Goal: Task Accomplishment & Management: Complete application form

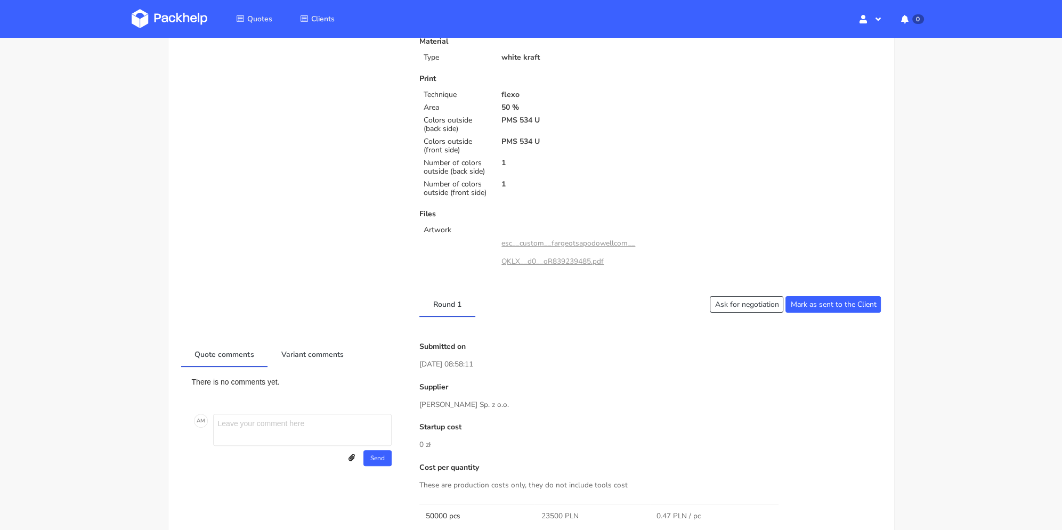
scroll to position [320, 0]
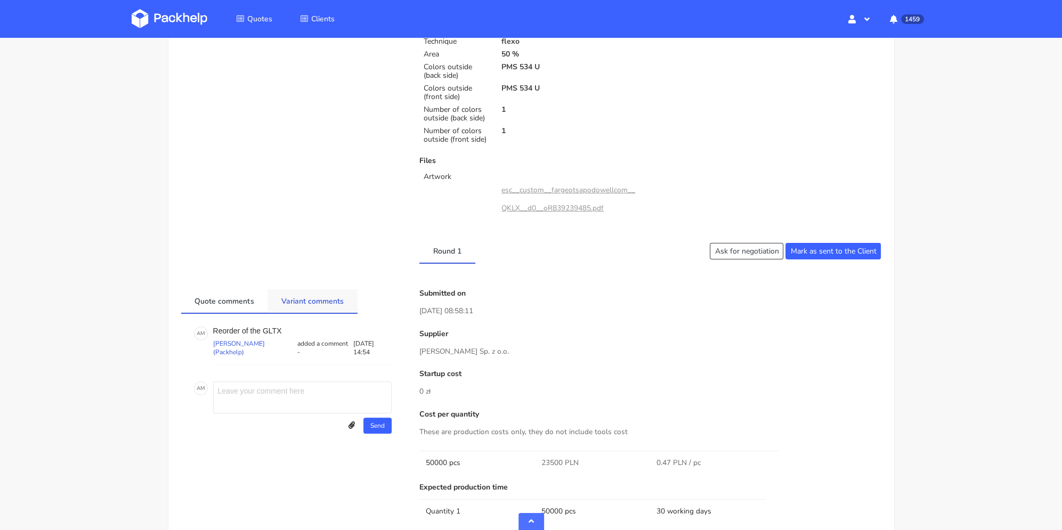
click at [332, 299] on link "Variant comments" at bounding box center [312, 300] width 90 height 23
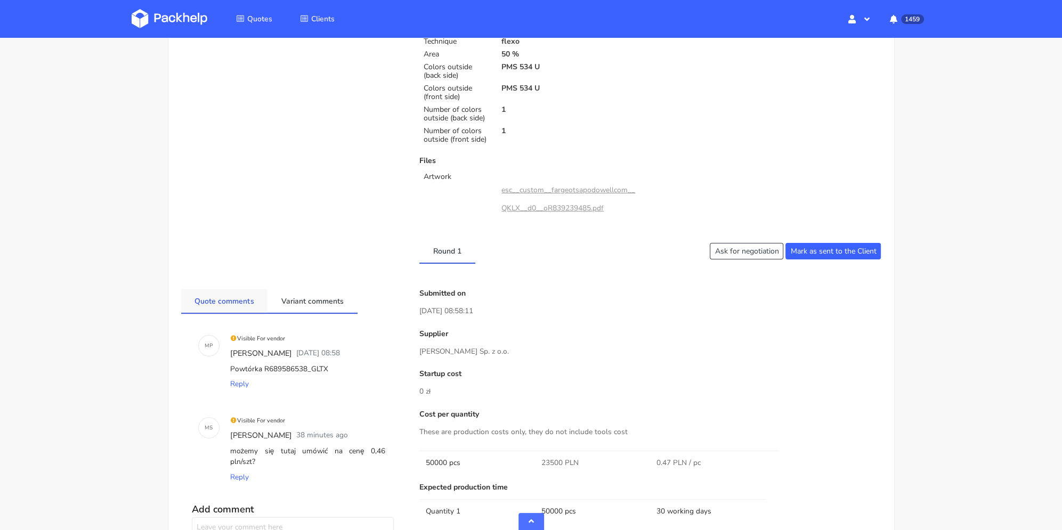
scroll to position [479, 0]
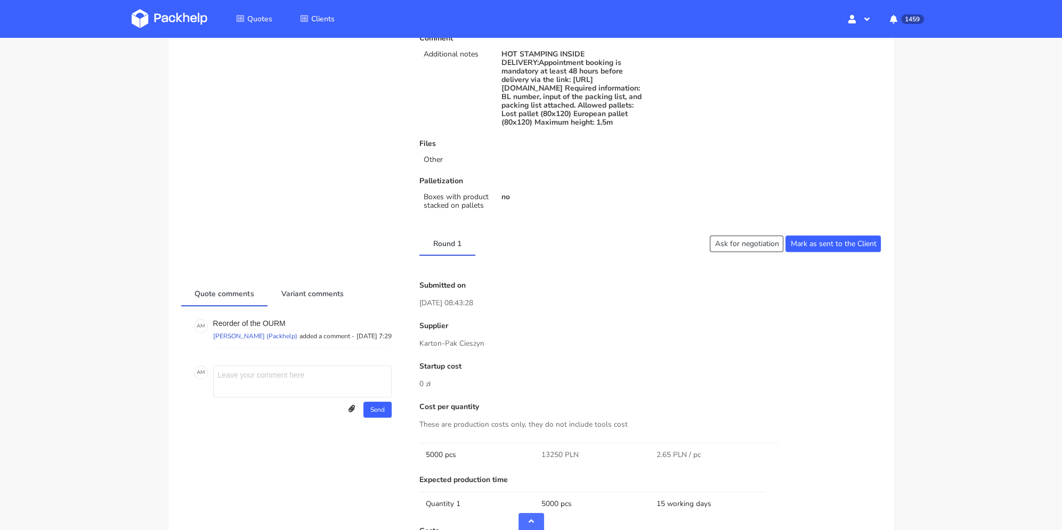
scroll to position [53, 0]
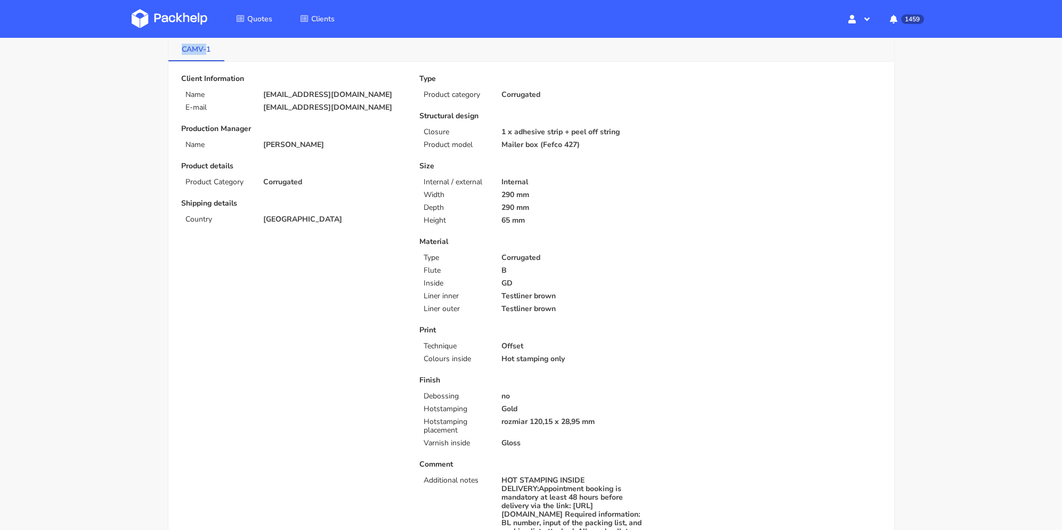
drag, startPoint x: 184, startPoint y: 53, endPoint x: 204, endPoint y: 52, distance: 20.3
click at [205, 52] on link "CAMV-1" at bounding box center [196, 48] width 56 height 23
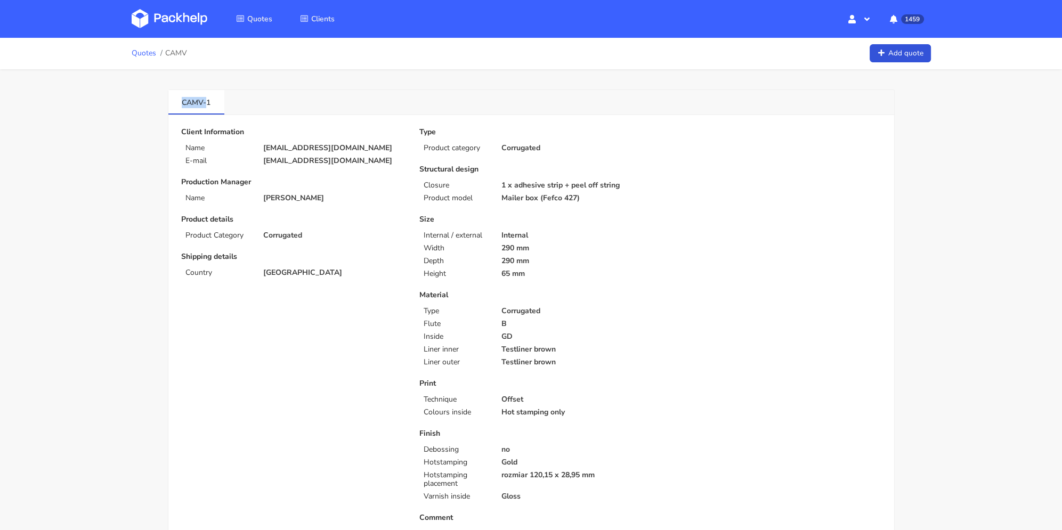
click at [134, 52] on link "Quotes" at bounding box center [144, 53] width 25 height 9
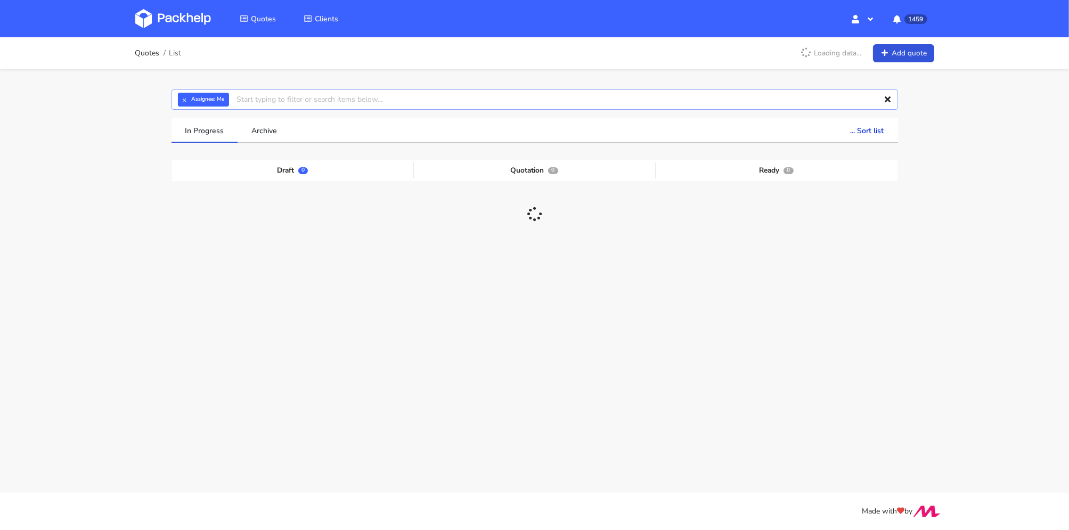
click at [317, 95] on input "text" at bounding box center [535, 99] width 727 height 20
paste input "CAMV-"
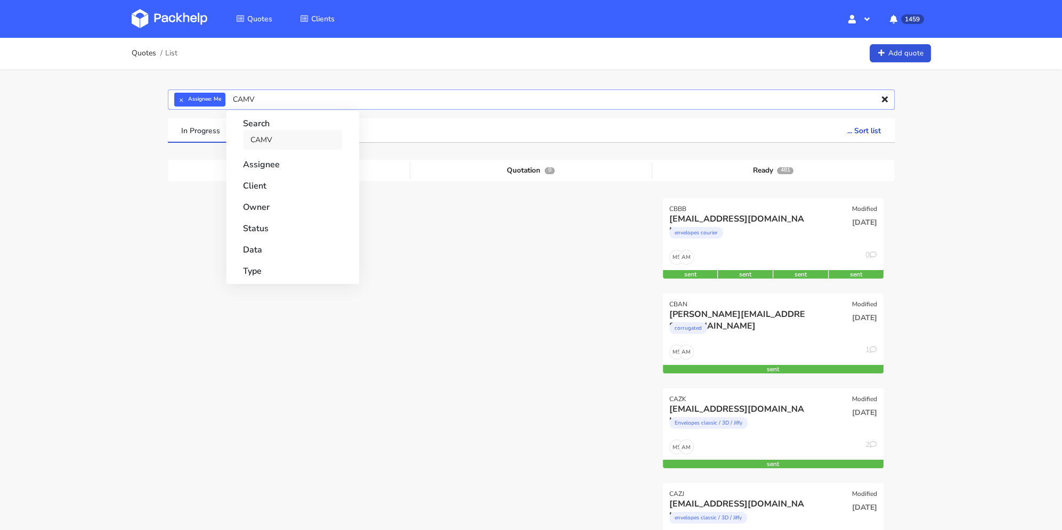
type input "CAMV"
click at [290, 135] on link "CAMV" at bounding box center [292, 140] width 99 height 20
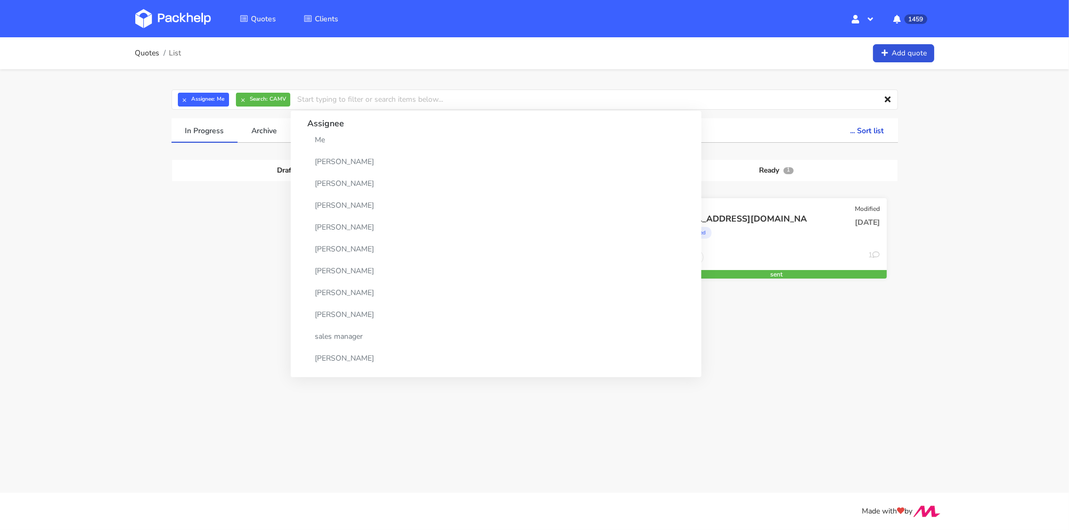
click at [806, 240] on div "Corrugated" at bounding box center [743, 235] width 141 height 21
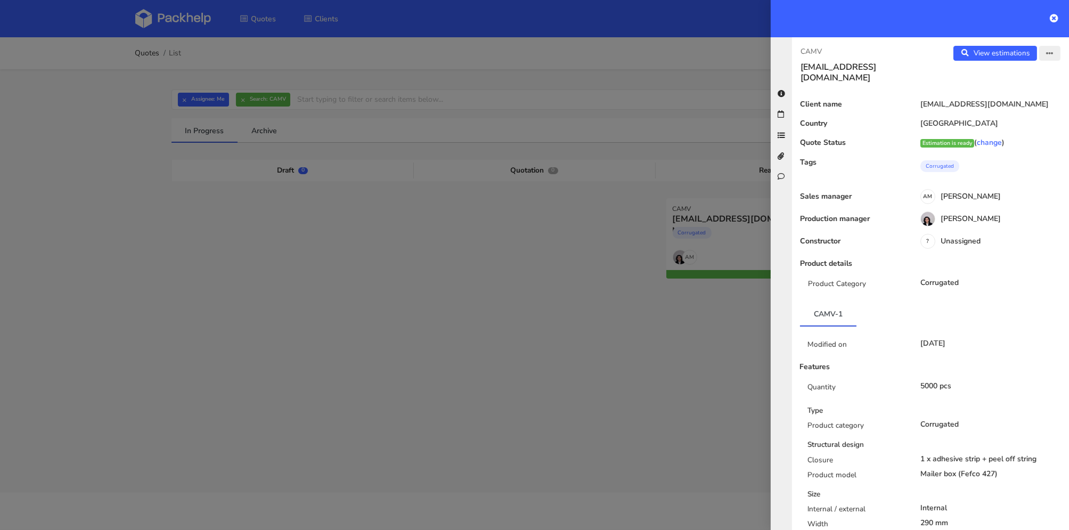
click at [1039, 52] on button "button" at bounding box center [1049, 53] width 21 height 15
click at [1013, 86] on link "Edit quote" at bounding box center [1015, 95] width 94 height 18
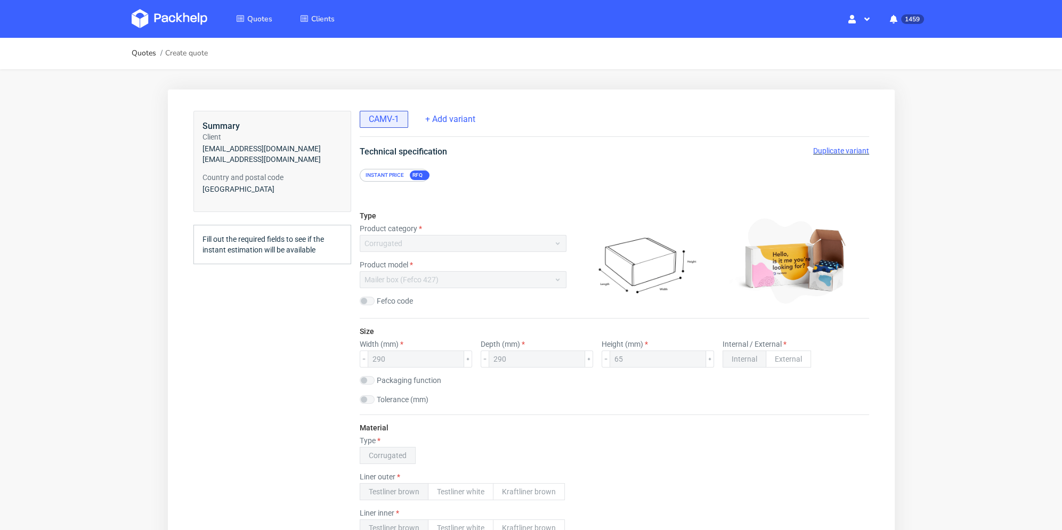
click at [819, 151] on span "Duplicate variant" at bounding box center [840, 150] width 56 height 9
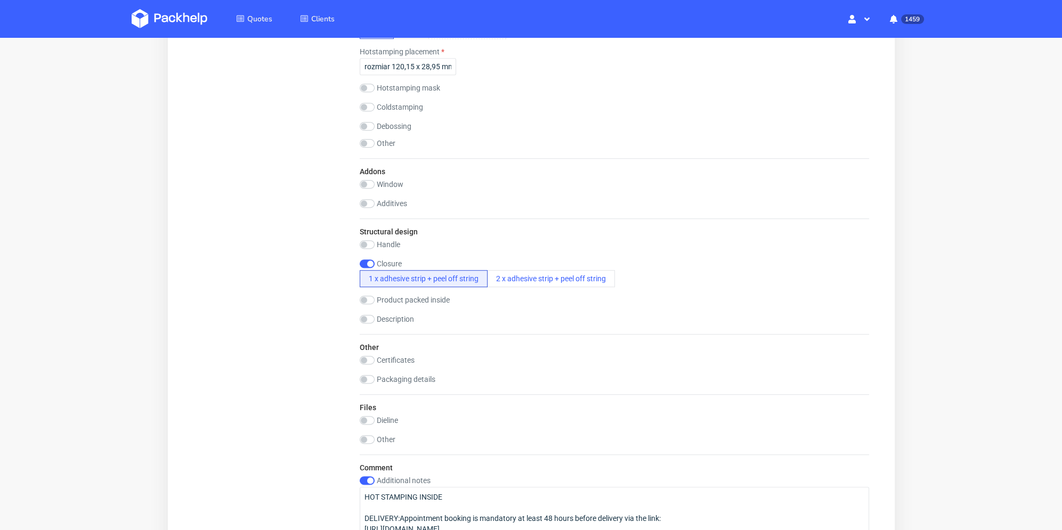
scroll to position [1392, 0]
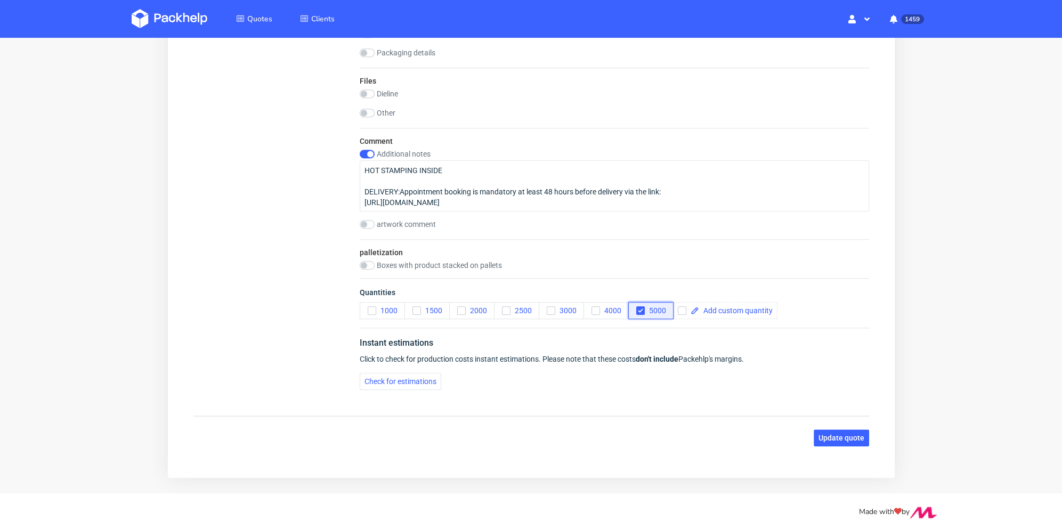
click at [640, 308] on icon "button" at bounding box center [639, 310] width 7 height 7
click at [680, 307] on input "checkbox" at bounding box center [681, 310] width 9 height 9
checkbox input "true"
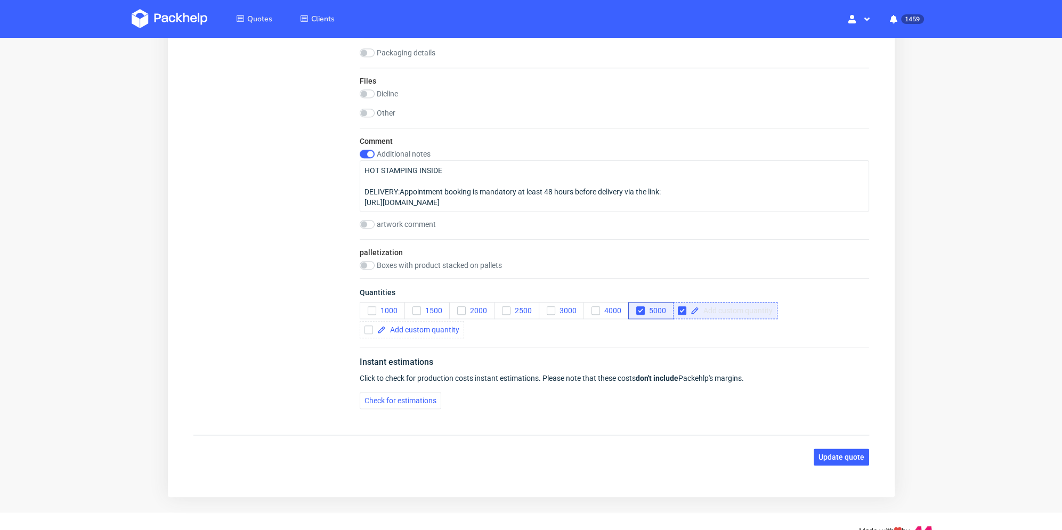
click at [705, 308] on span at bounding box center [735, 310] width 74 height 7
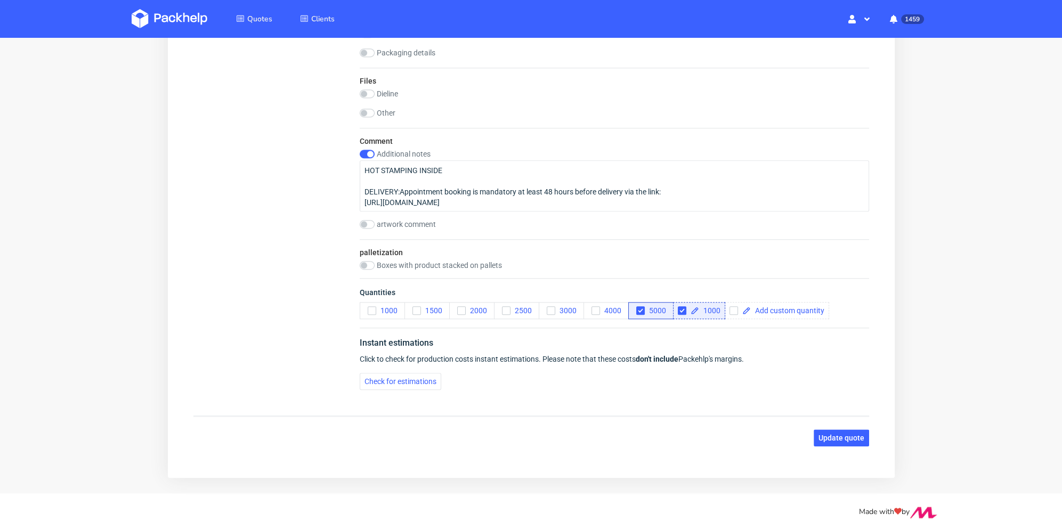
click at [699, 320] on div "Quantities 1000 1500 2000 2500 3000 4000 5000 1000" at bounding box center [613, 303] width 509 height 50
checkbox input "true"
click at [640, 309] on use "button" at bounding box center [639, 311] width 5 height 4
click at [845, 441] on button "Update quote" at bounding box center [840, 437] width 55 height 17
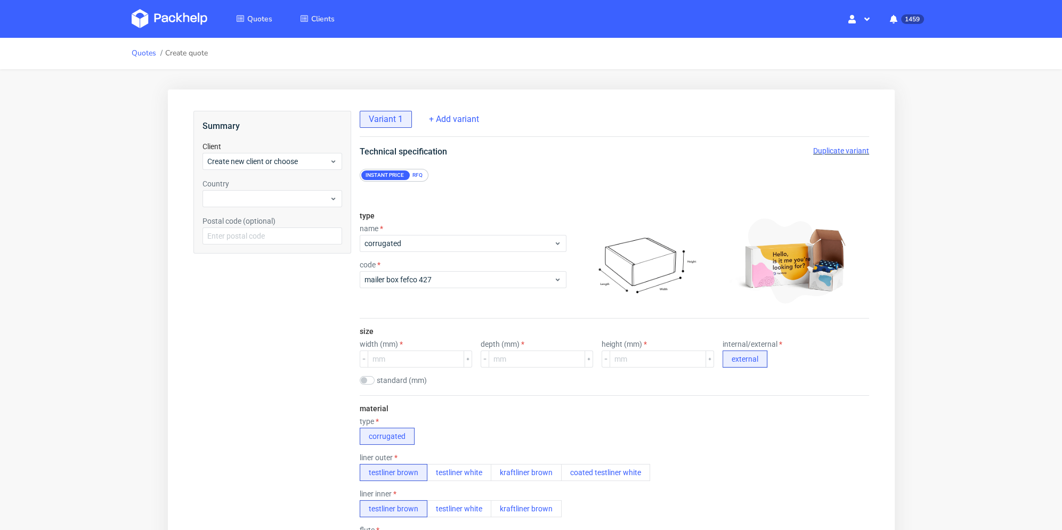
click at [138, 55] on link "Quotes" at bounding box center [144, 53] width 25 height 9
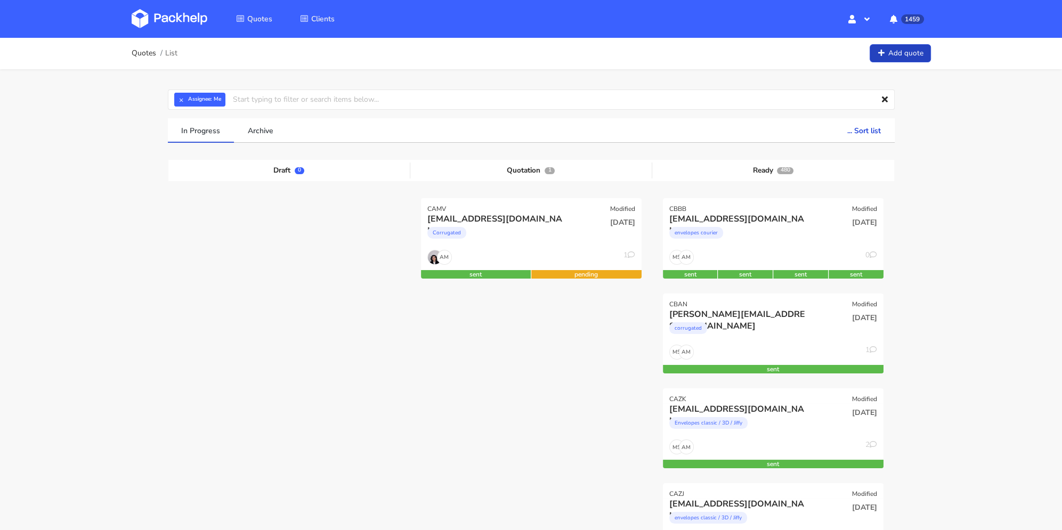
click at [901, 56] on link "Add quote" at bounding box center [899, 53] width 61 height 19
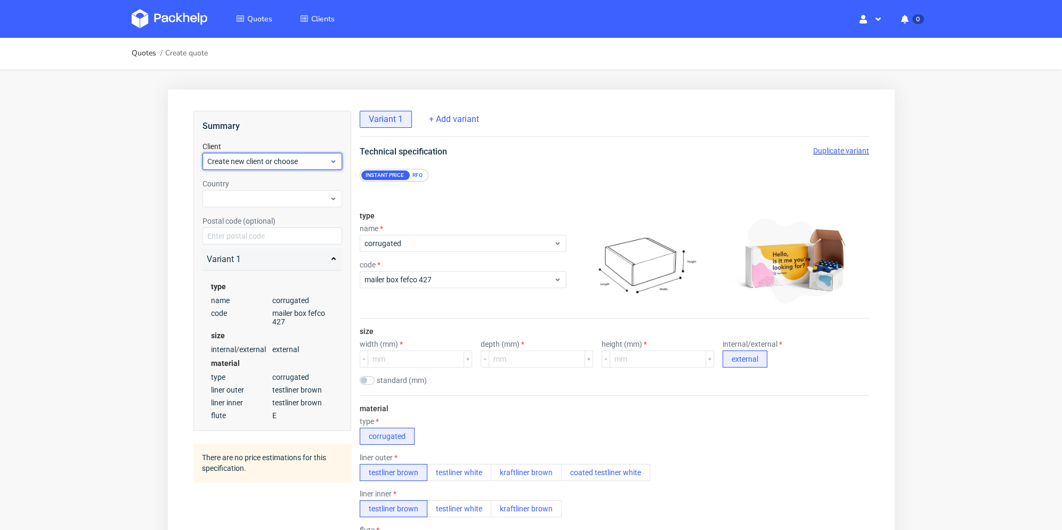
click at [270, 165] on span "Create new client or choose" at bounding box center [268, 161] width 122 height 11
type input "[EMAIL_ADDRESS][DOMAIN_NAME]"
click at [246, 200] on div "[EMAIL_ADDRESS][DOMAIN_NAME]" at bounding box center [271, 204] width 131 height 19
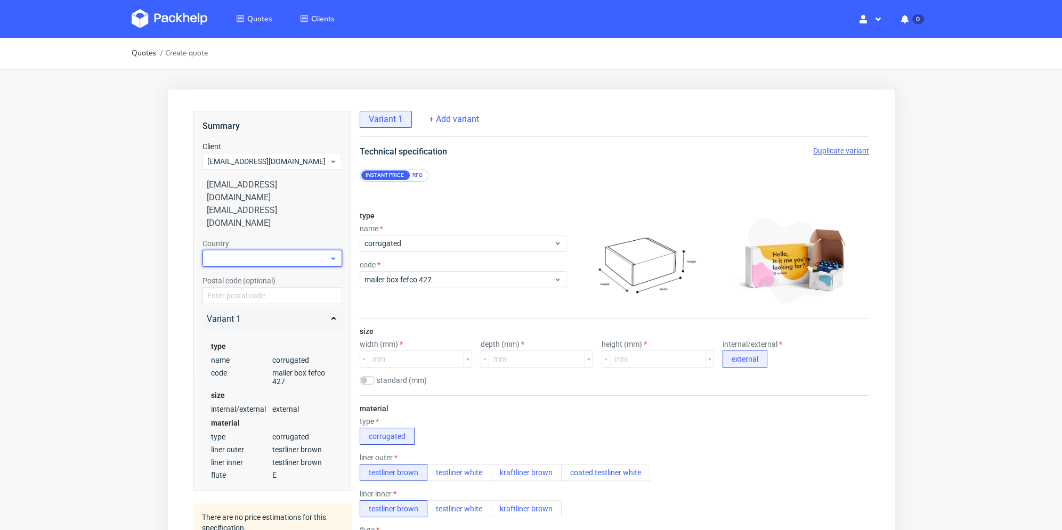
click at [246, 250] on div at bounding box center [272, 258] width 140 height 17
type input "fr"
click at [243, 275] on div "France" at bounding box center [271, 276] width 131 height 19
click at [415, 171] on div "RFQ" at bounding box center [416, 175] width 19 height 10
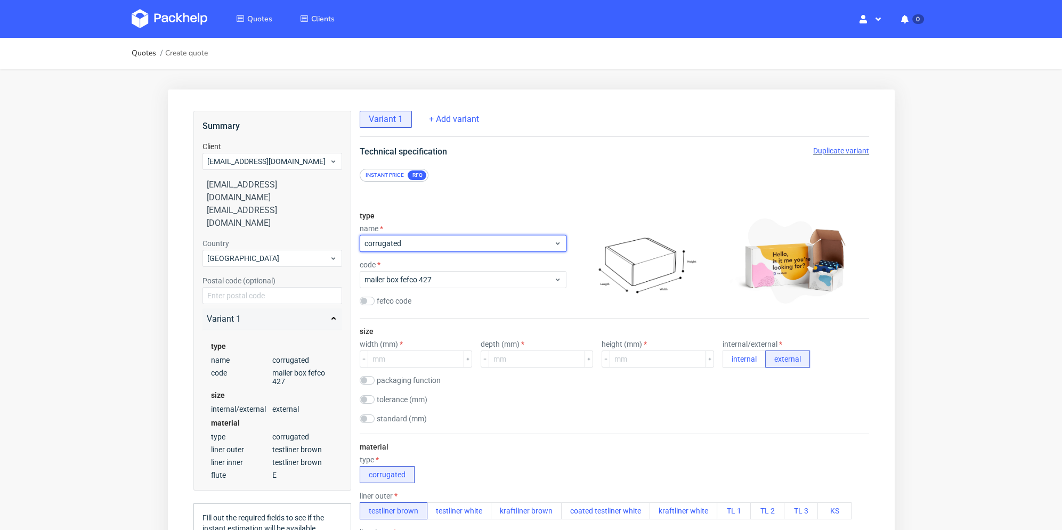
click at [414, 248] on span "corrugated" at bounding box center [458, 243] width 189 height 11
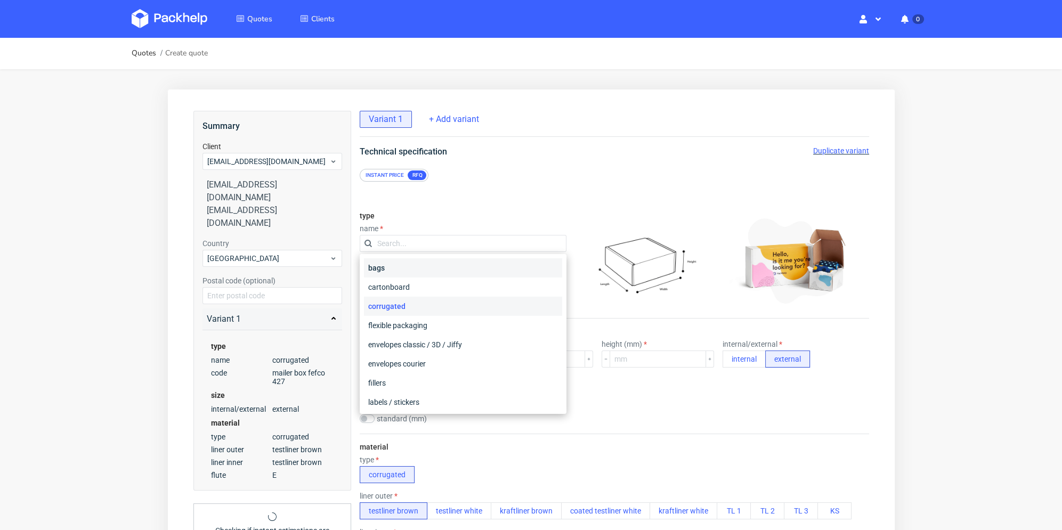
click at [418, 266] on div "bags" at bounding box center [462, 267] width 198 height 19
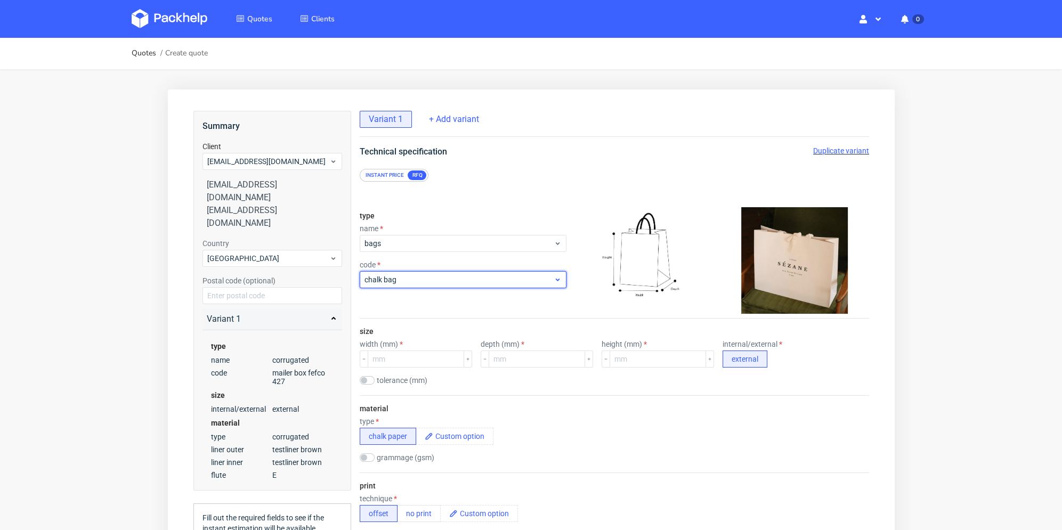
click at [411, 283] on span "chalk bag" at bounding box center [458, 279] width 189 height 11
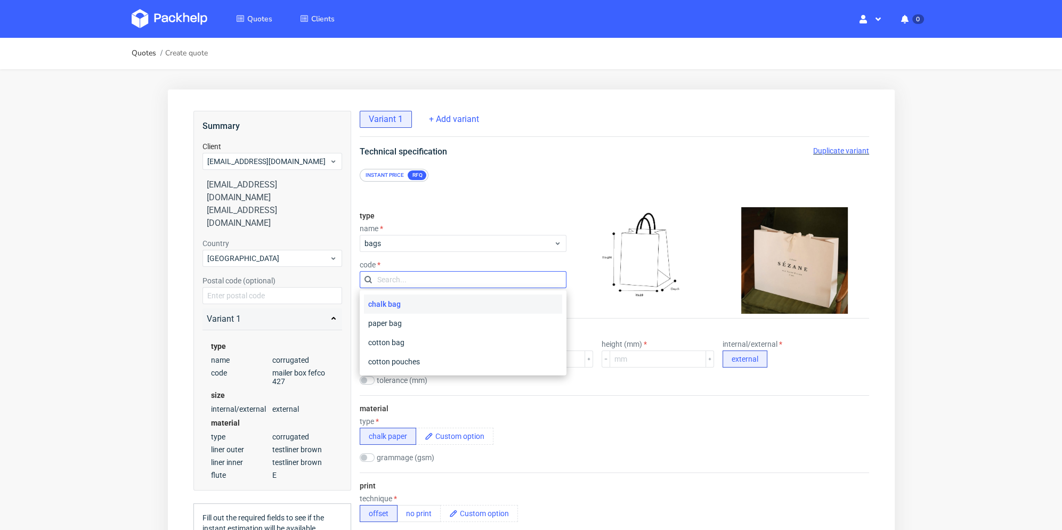
click at [412, 280] on input "text" at bounding box center [462, 279] width 207 height 17
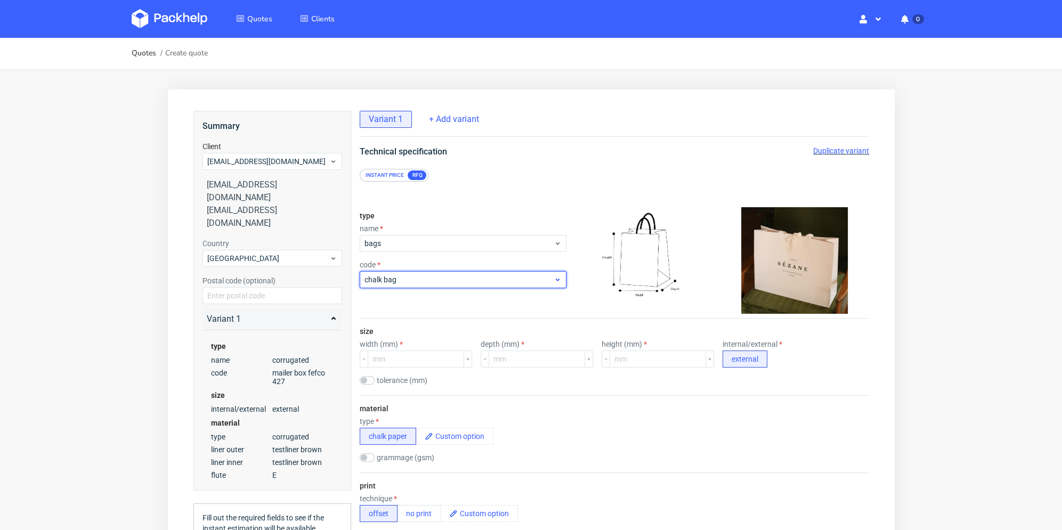
click at [412, 279] on span "chalk bag" at bounding box center [458, 279] width 189 height 11
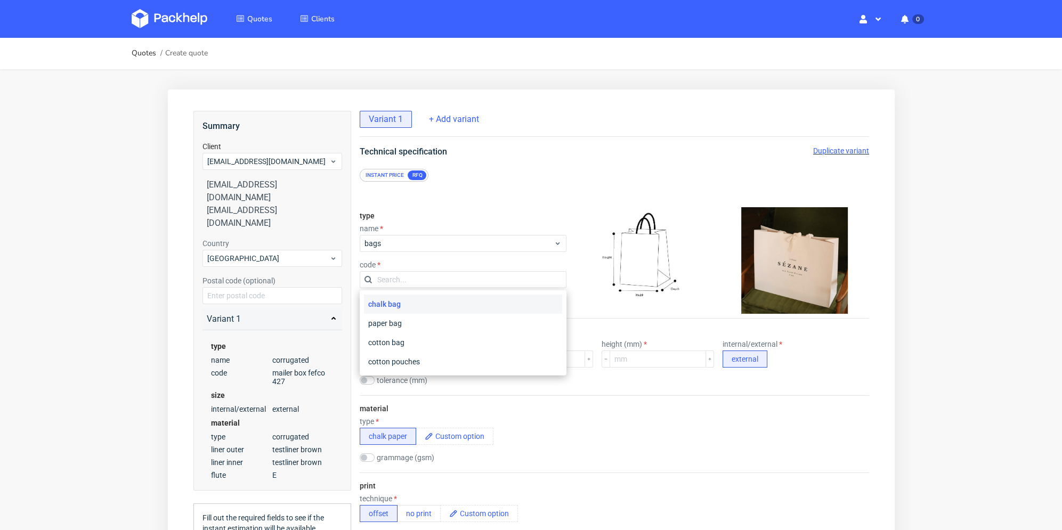
click at [415, 276] on input "text" at bounding box center [462, 279] width 207 height 17
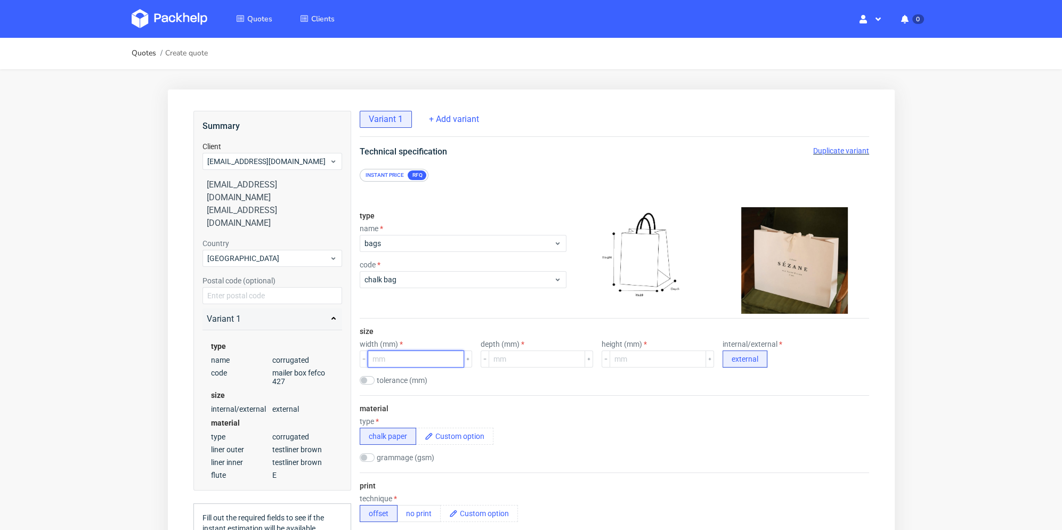
click at [396, 360] on input "number" at bounding box center [415, 358] width 96 height 17
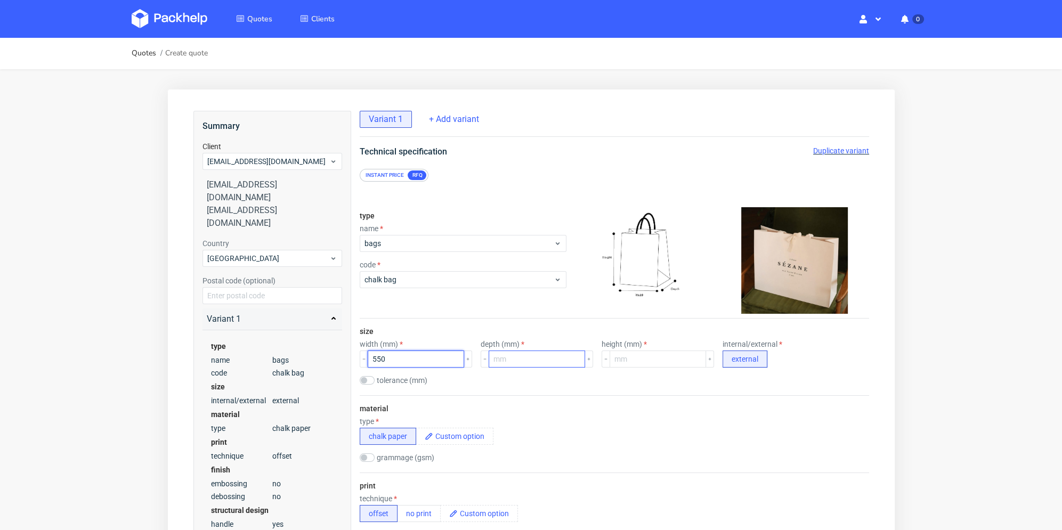
type input "550"
click at [540, 361] on input "number" at bounding box center [536, 358] width 96 height 17
type input "450"
click at [655, 353] on input "number" at bounding box center [657, 358] width 96 height 17
type input "150"
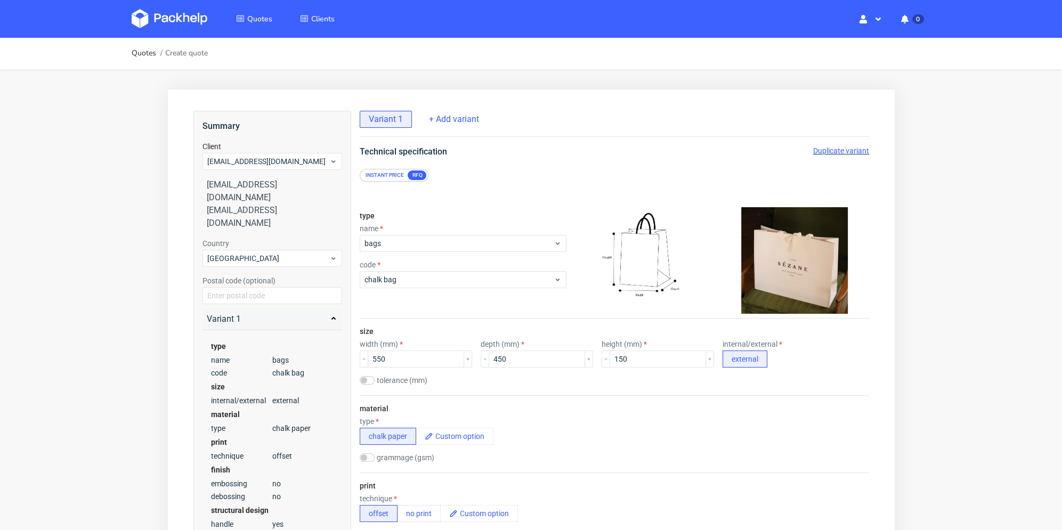
click at [638, 380] on div "tolerance (mm)" at bounding box center [613, 381] width 509 height 11
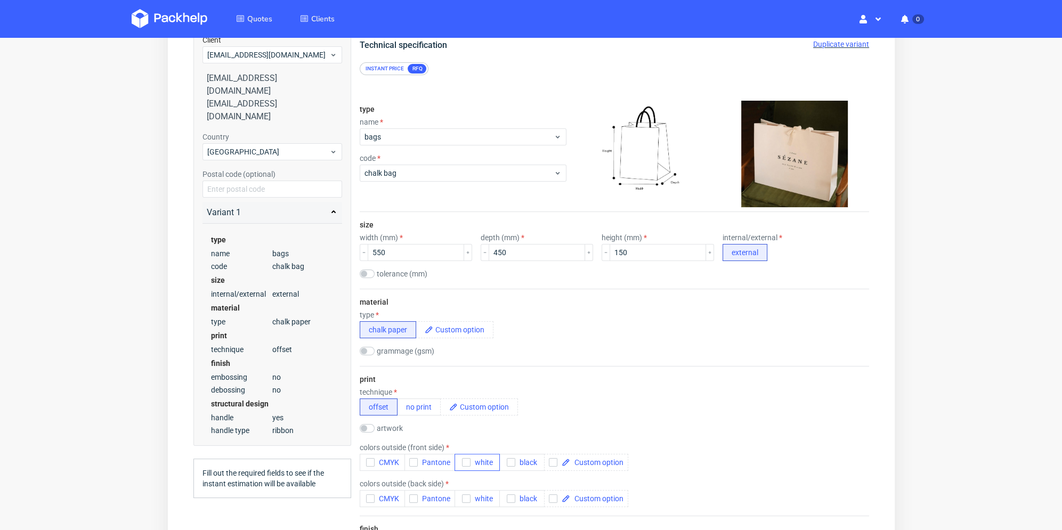
scroll to position [213, 0]
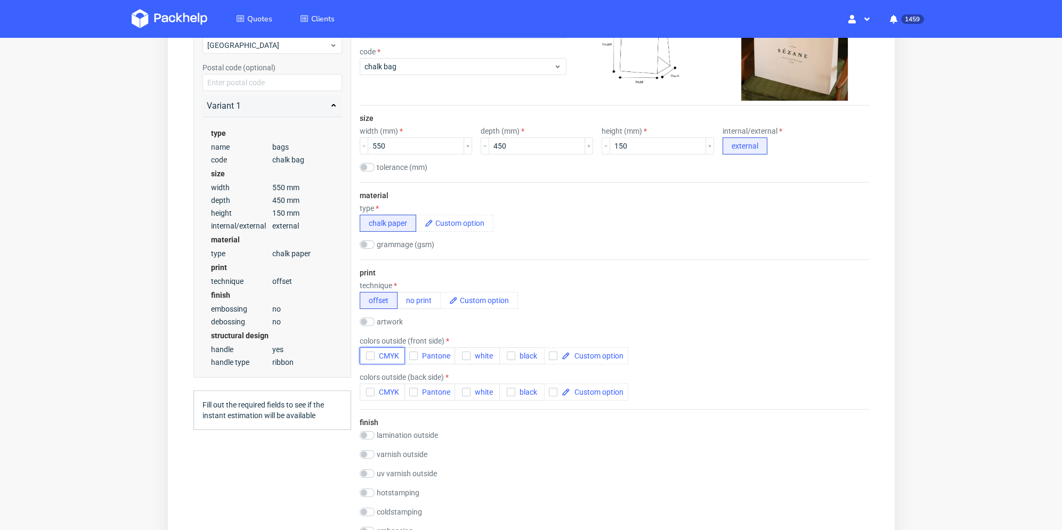
click at [367, 353] on icon "button" at bounding box center [369, 355] width 7 height 7
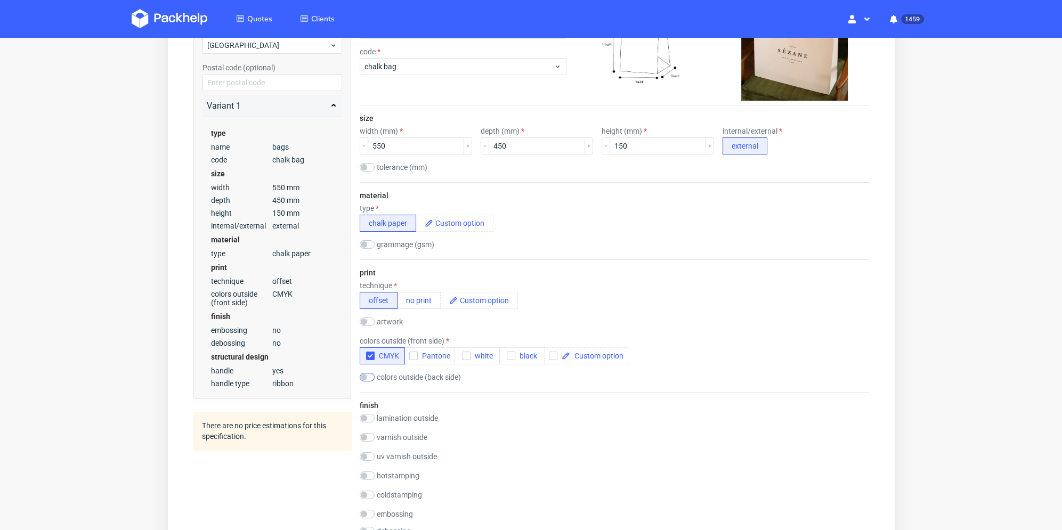
click at [358, 374] on form "type name bags code chalk bag size width (mm) 550 depth (mm) 450 height (mm) 15…" at bounding box center [614, 424] width 552 height 910
click at [362, 376] on input "checkbox" at bounding box center [366, 377] width 15 height 9
checkbox input "true"
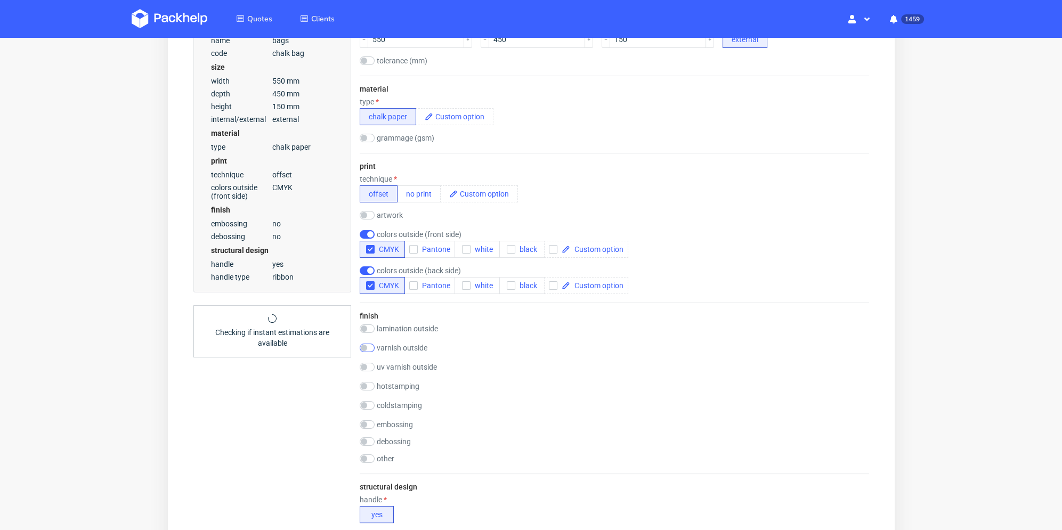
drag, startPoint x: 338, startPoint y: 391, endPoint x: 367, endPoint y: 342, distance: 56.8
click at [338, 391] on form "type name bags code chalk bag size width (mm) 550 depth (mm) 450 height (mm) 15…" at bounding box center [614, 325] width 552 height 927
click at [371, 331] on input "checkbox" at bounding box center [366, 328] width 15 height 9
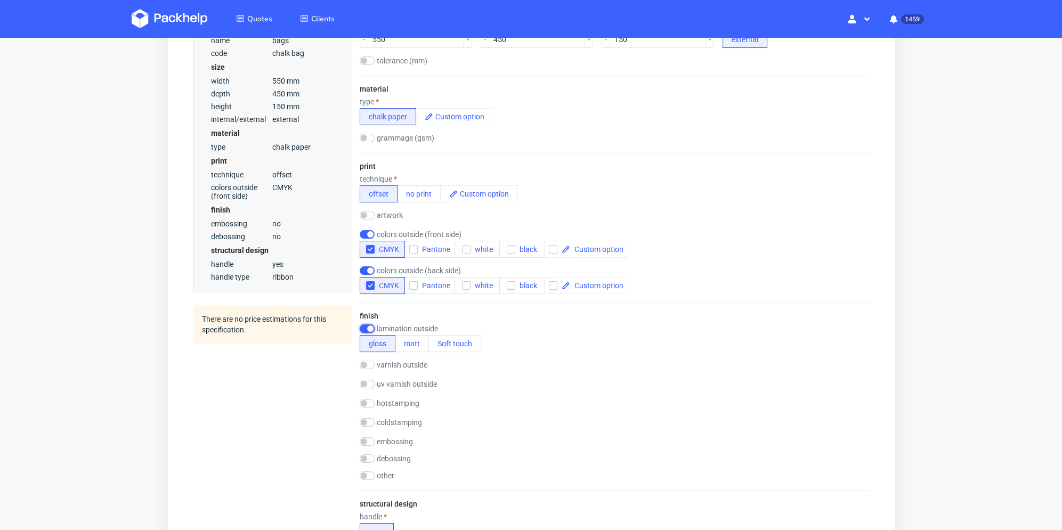
click at [371, 331] on input "checkbox" at bounding box center [366, 328] width 15 height 9
checkbox input "false"
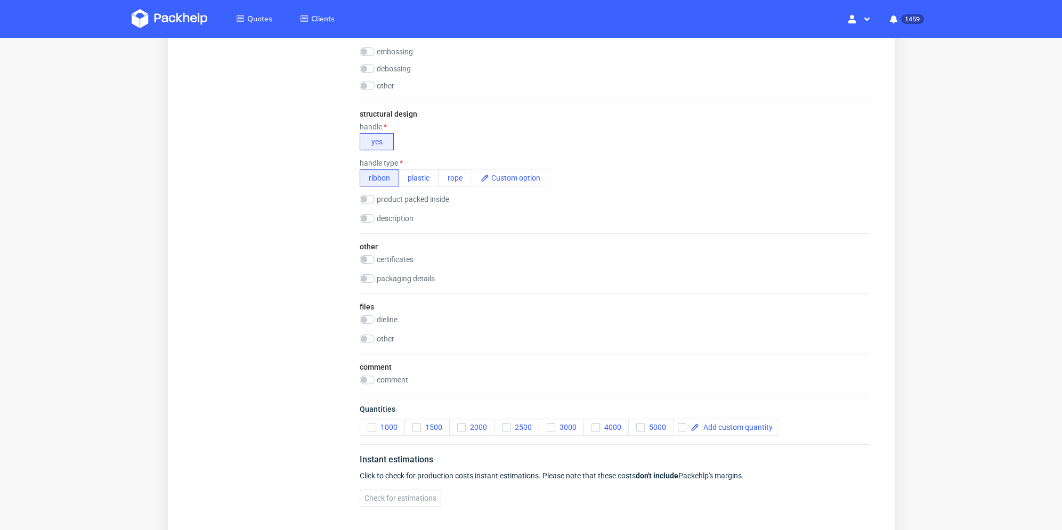
scroll to position [746, 0]
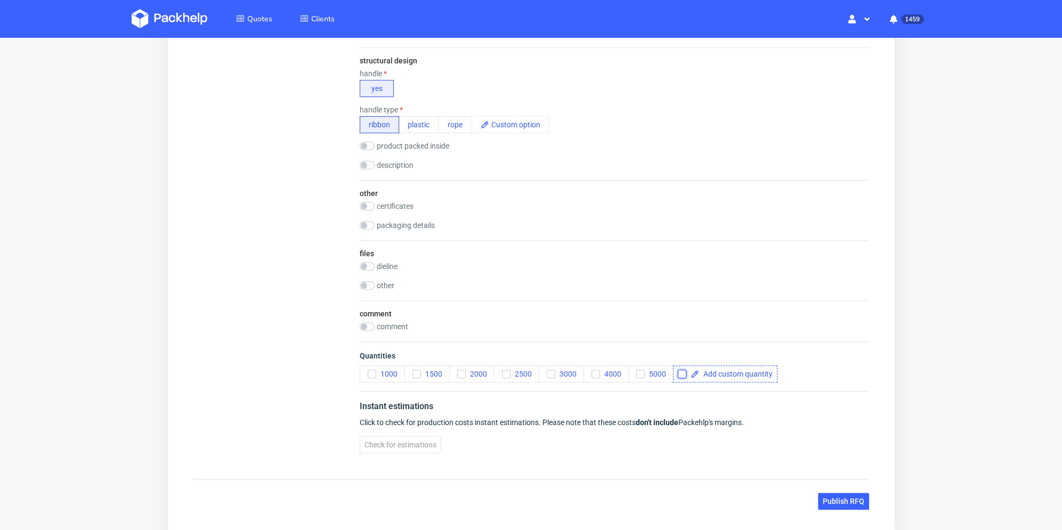
click at [678, 371] on input "checkbox" at bounding box center [681, 374] width 9 height 9
checkbox input "true"
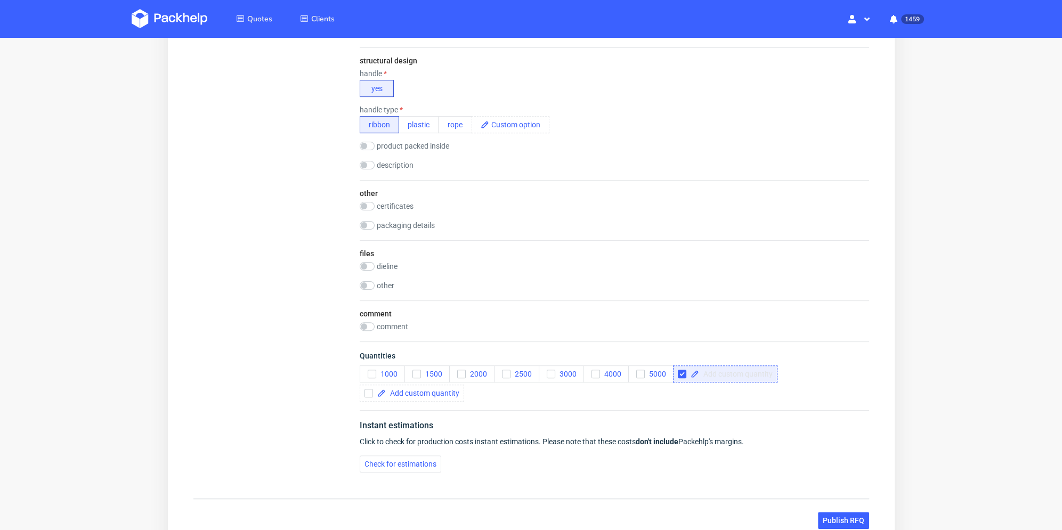
click at [704, 372] on span at bounding box center [735, 373] width 74 height 7
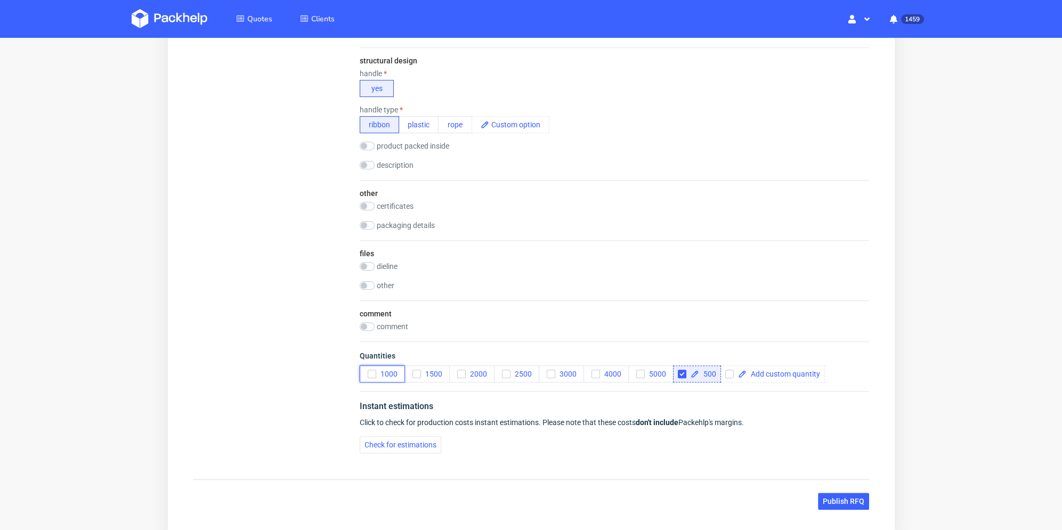
checkbox input "true"
click at [370, 371] on icon "button" at bounding box center [371, 373] width 7 height 7
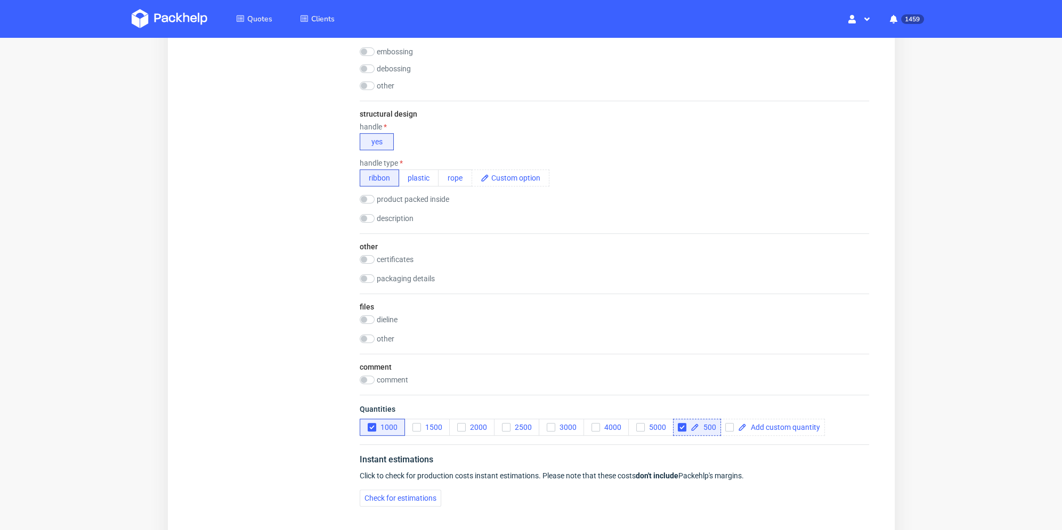
scroll to position [810, 0]
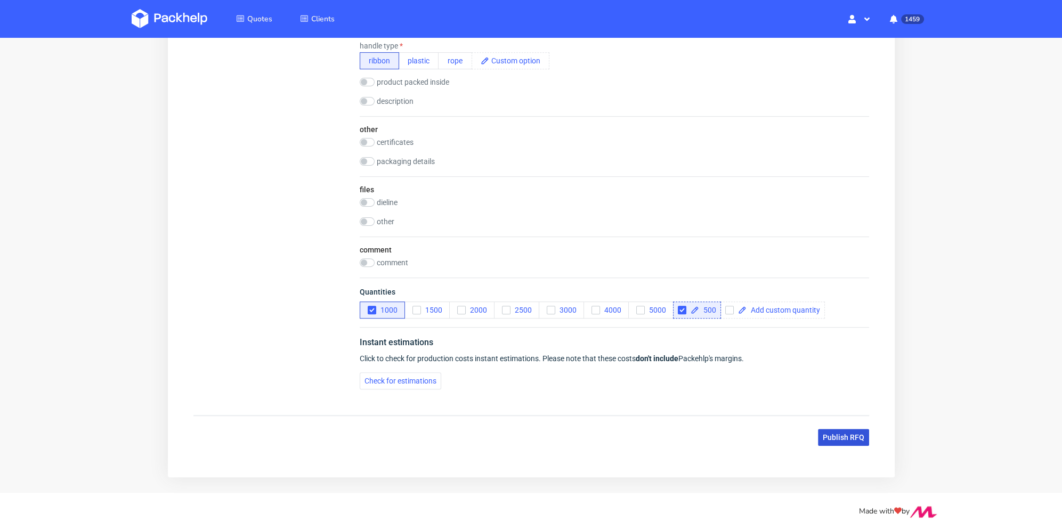
click at [847, 439] on span "Publish RFQ" at bounding box center [843, 437] width 42 height 7
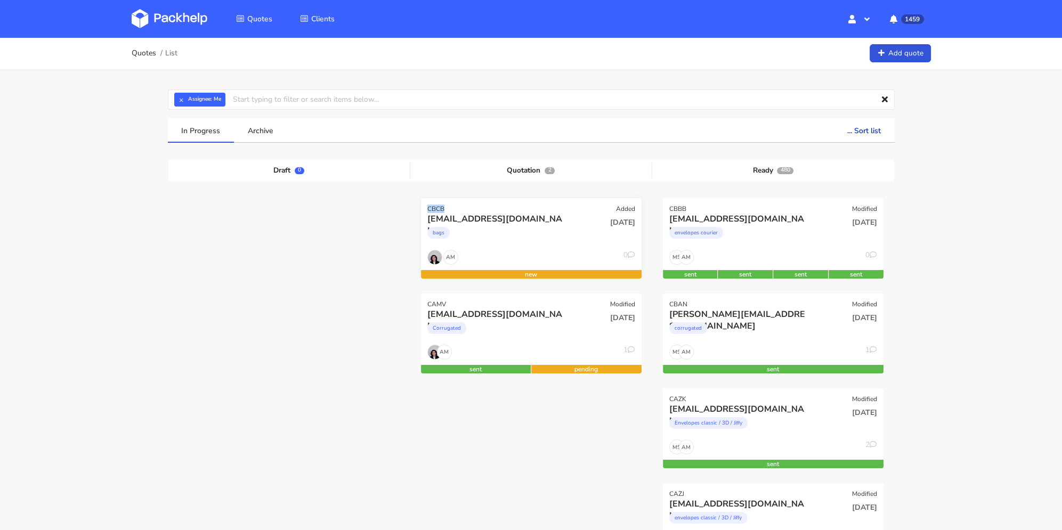
drag, startPoint x: 445, startPoint y: 209, endPoint x: 428, endPoint y: 209, distance: 17.6
copy div "CBCB"
click at [524, 232] on div "bags" at bounding box center [497, 235] width 141 height 21
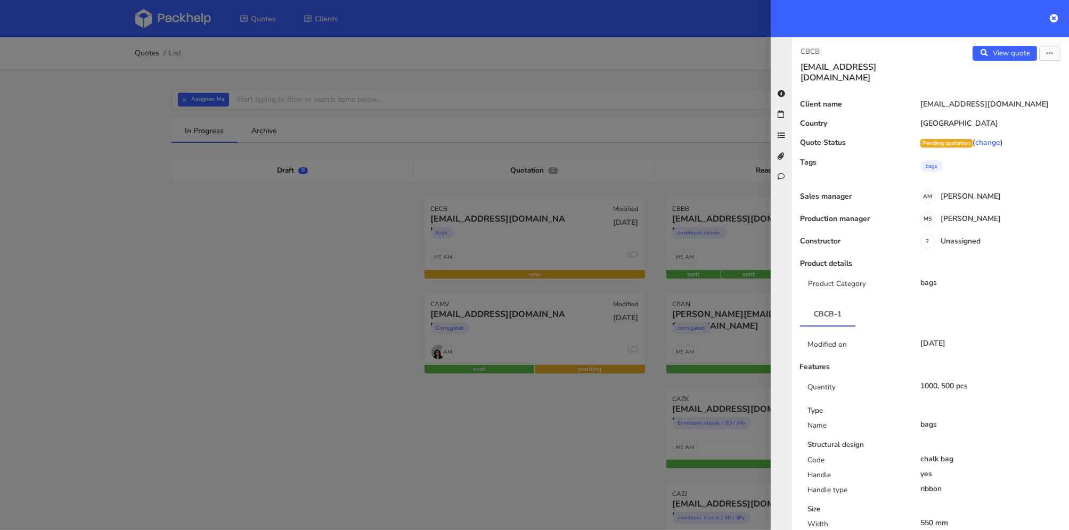
click at [1039, 54] on button "button" at bounding box center [1049, 53] width 21 height 15
click at [1014, 78] on link "Edit quote" at bounding box center [1015, 75] width 94 height 18
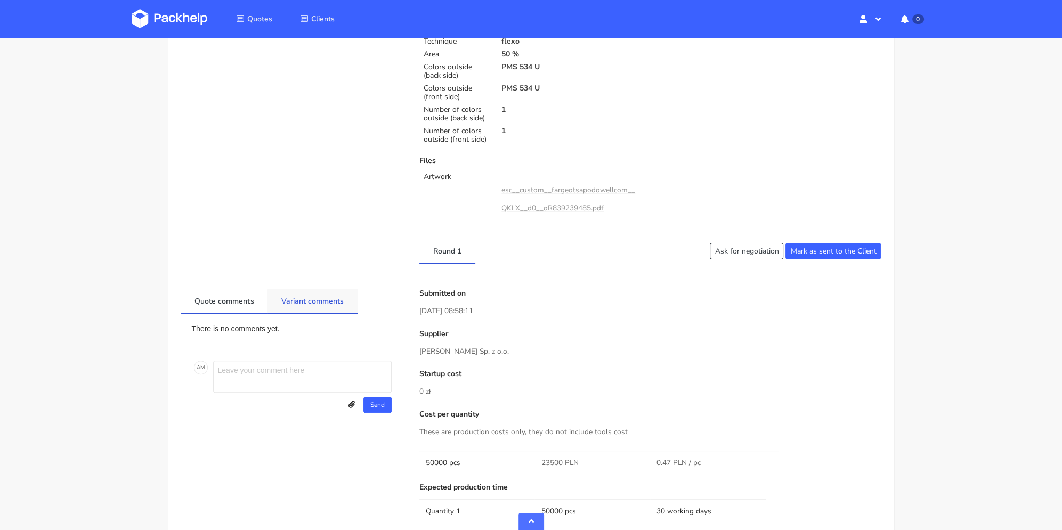
scroll to position [373, 0]
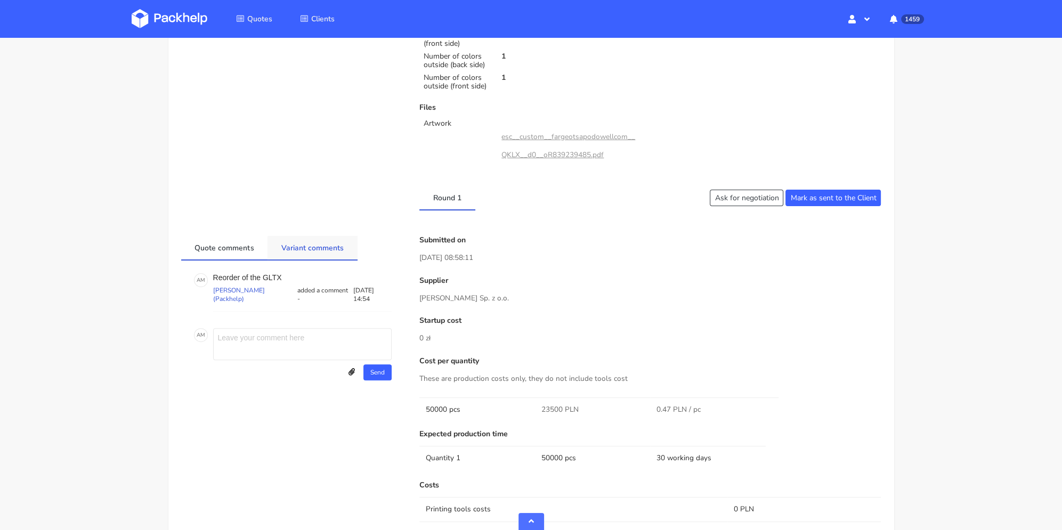
click at [334, 247] on link "Variant comments" at bounding box center [312, 247] width 90 height 23
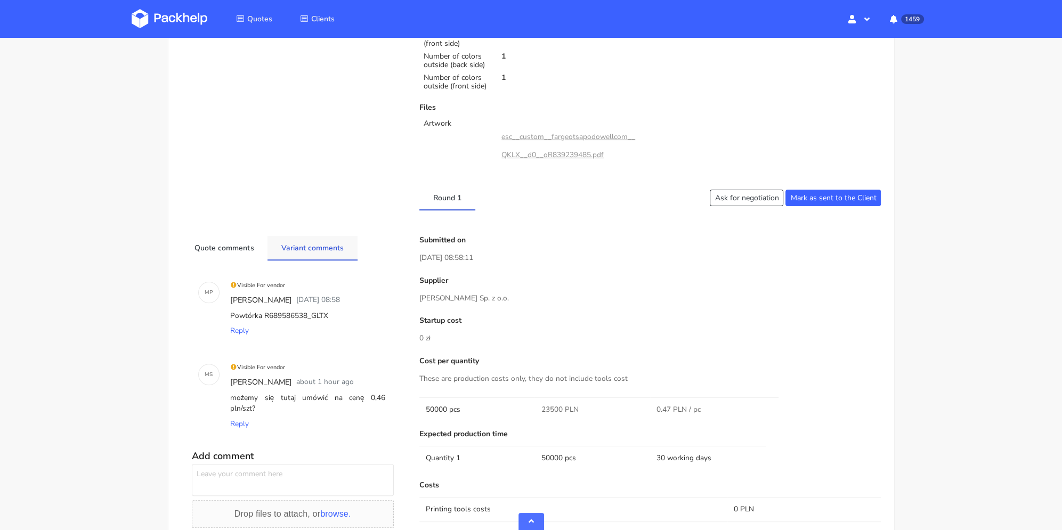
scroll to position [426, 0]
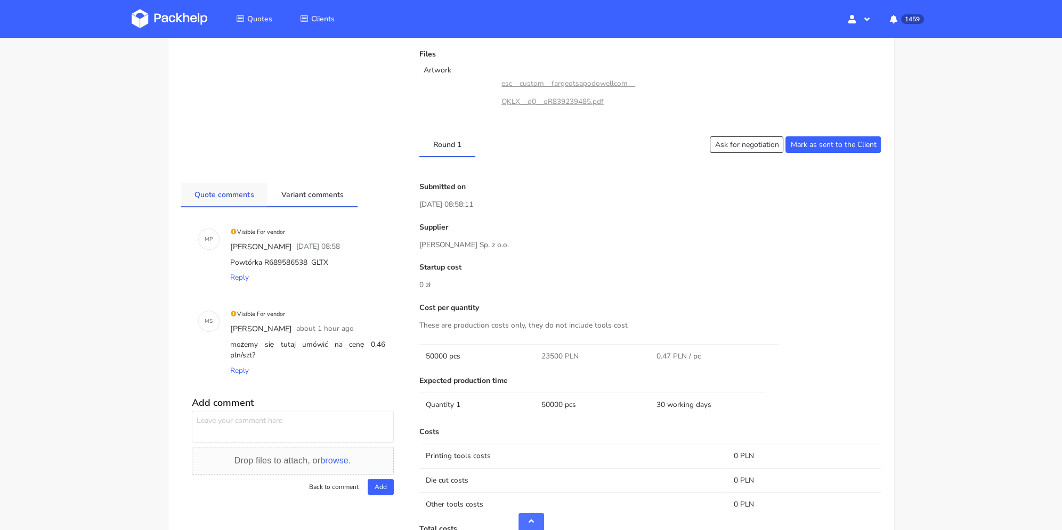
click at [221, 191] on link "Quote comments" at bounding box center [224, 194] width 87 height 23
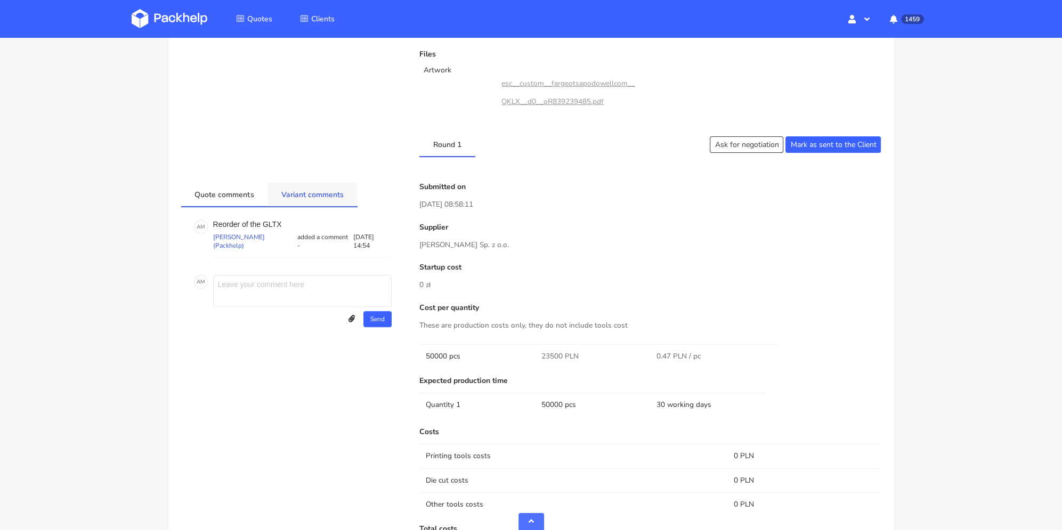
click at [323, 194] on link "Variant comments" at bounding box center [312, 194] width 90 height 23
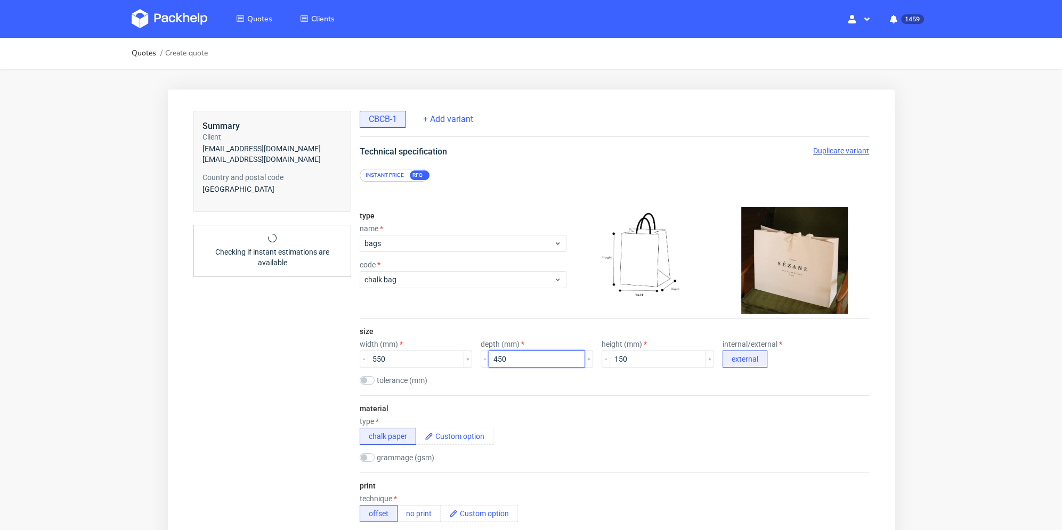
click at [488, 359] on input "450" at bounding box center [536, 358] width 96 height 17
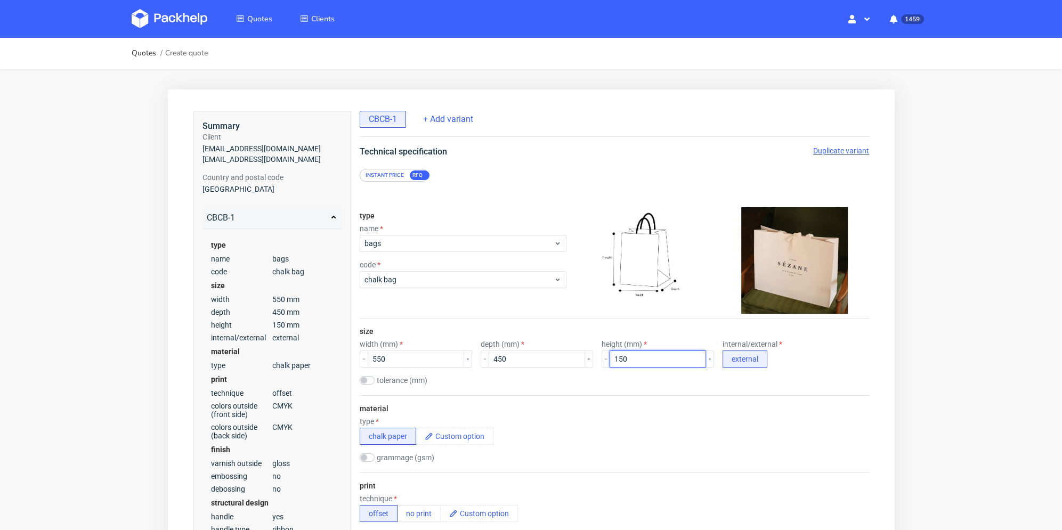
click at [629, 360] on input "150" at bounding box center [657, 358] width 96 height 17
drag, startPoint x: 597, startPoint y: 362, endPoint x: 589, endPoint y: 362, distance: 8.0
click at [589, 362] on div "width (mm) 550 depth (mm) 450 height (mm) 150 internal/external external" at bounding box center [613, 354] width 509 height 28
type input "450"
drag, startPoint x: 472, startPoint y: 358, endPoint x: 510, endPoint y: 368, distance: 39.7
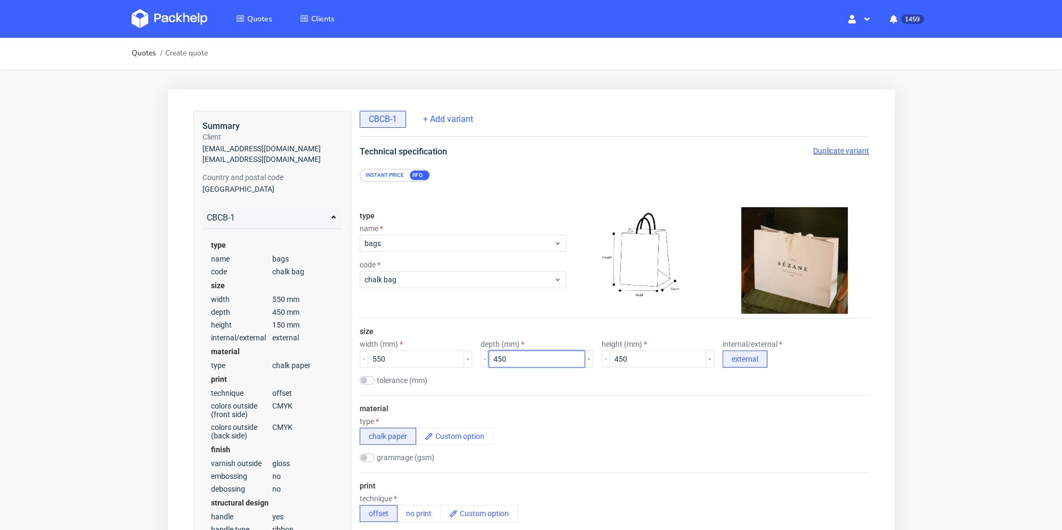
click at [467, 357] on div "width (mm) 550 depth (mm) 450 height (mm) 450 internal/external external" at bounding box center [613, 354] width 509 height 28
type input "150"
click at [531, 379] on div "tolerance (mm)" at bounding box center [613, 381] width 509 height 11
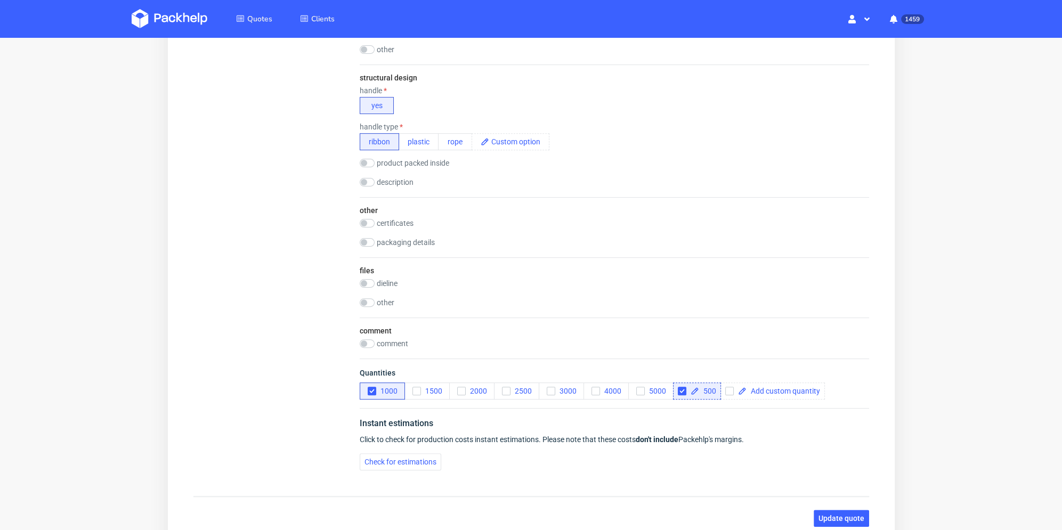
scroll to position [827, 0]
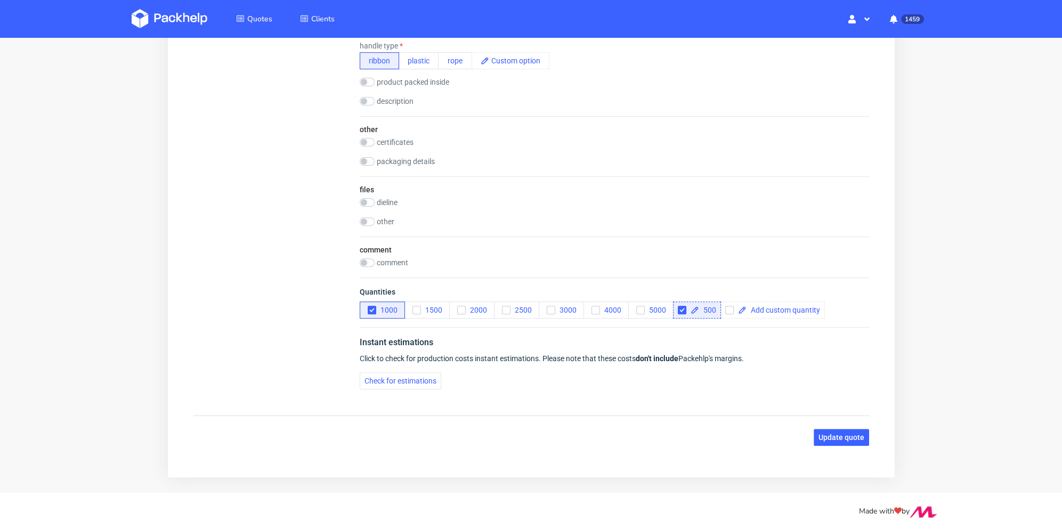
click at [831, 429] on button "Update quote" at bounding box center [840, 437] width 55 height 17
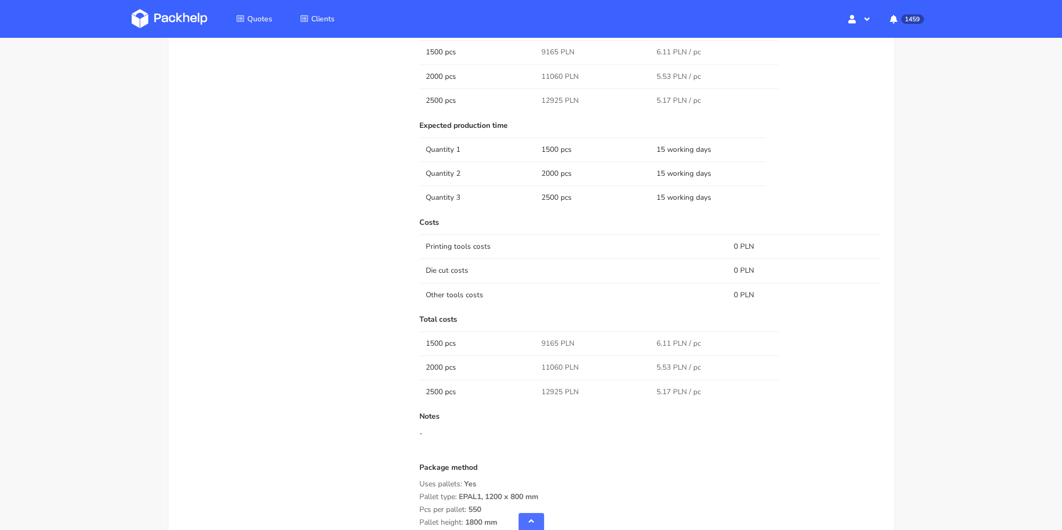
scroll to position [746, 0]
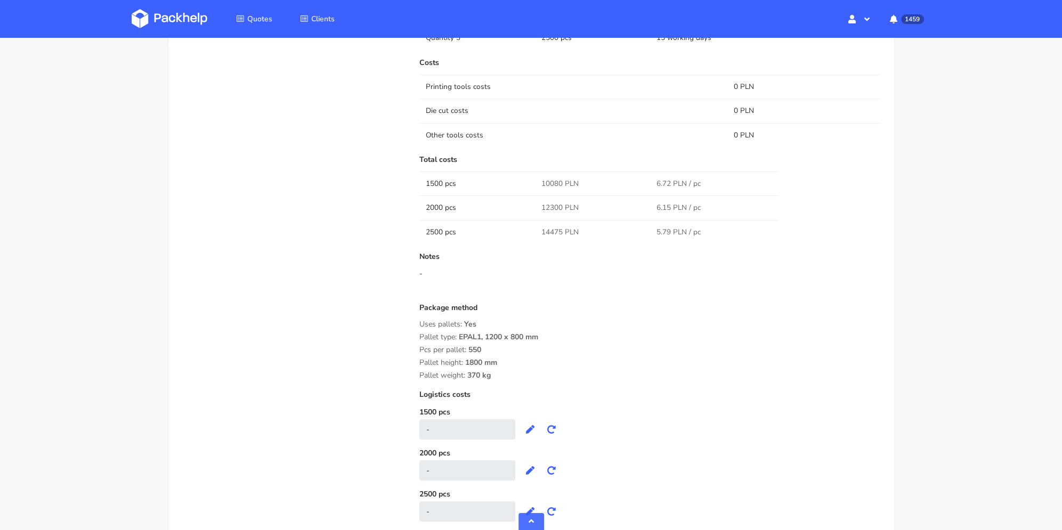
scroll to position [905, 0]
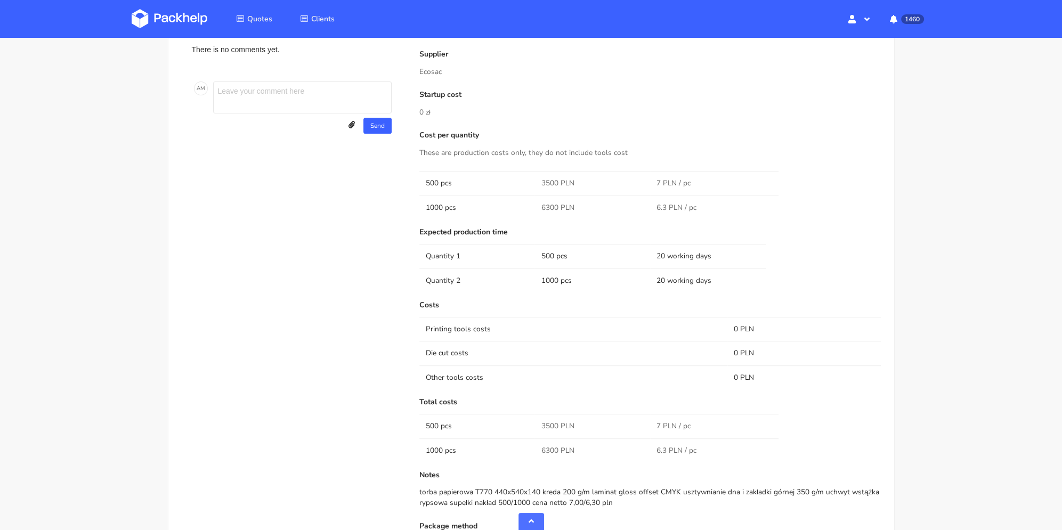
scroll to position [586, 0]
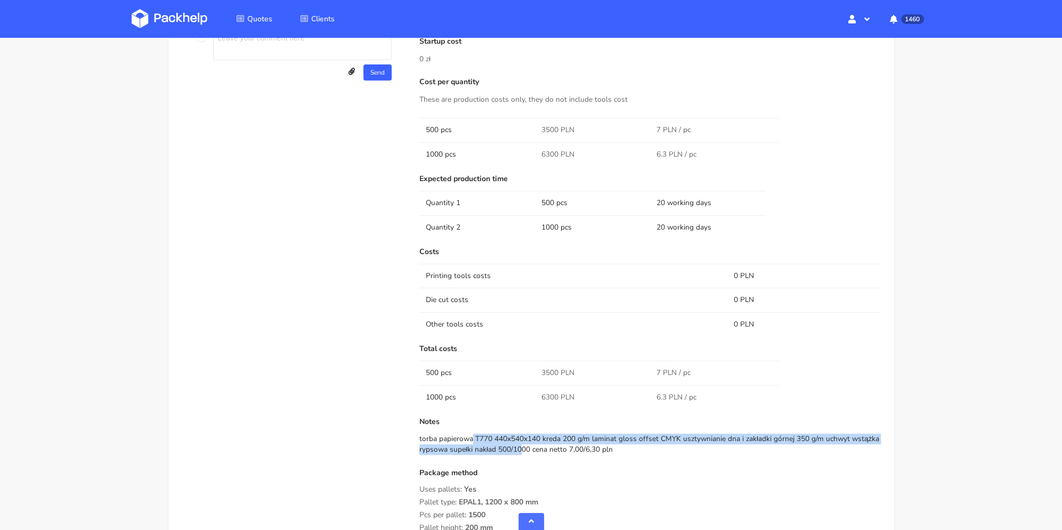
drag, startPoint x: 417, startPoint y: 437, endPoint x: 472, endPoint y: 445, distance: 55.4
click at [472, 445] on div "Submitted on 19 Aug 2025 12:07:30 Supplier Ecosac Startup cost 0 zł Cost per qu…" at bounding box center [650, 306] width 477 height 700
copy div "torba papierowa T770 440x540x140 kreda 200 g/m laminat gloss offset CMYK usztyw…"
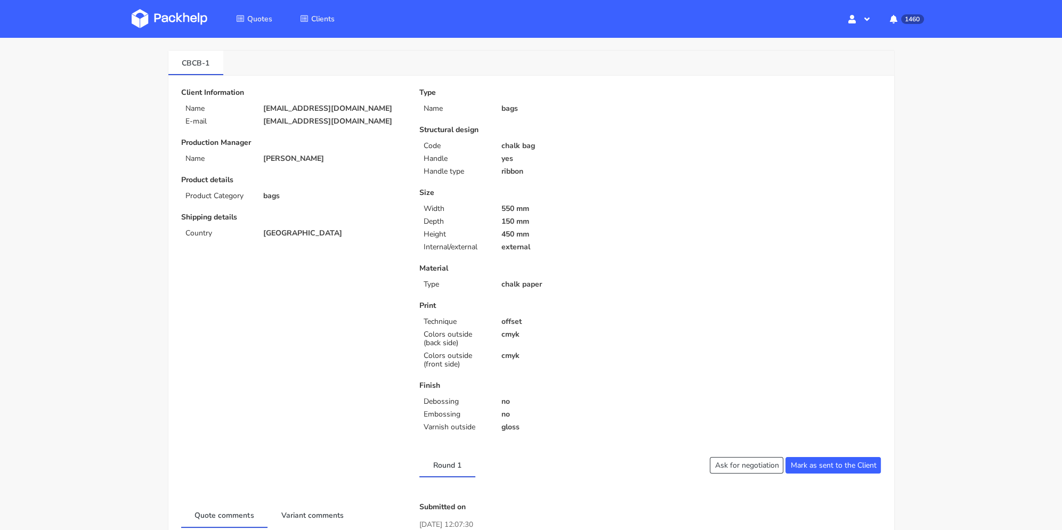
scroll to position [0, 0]
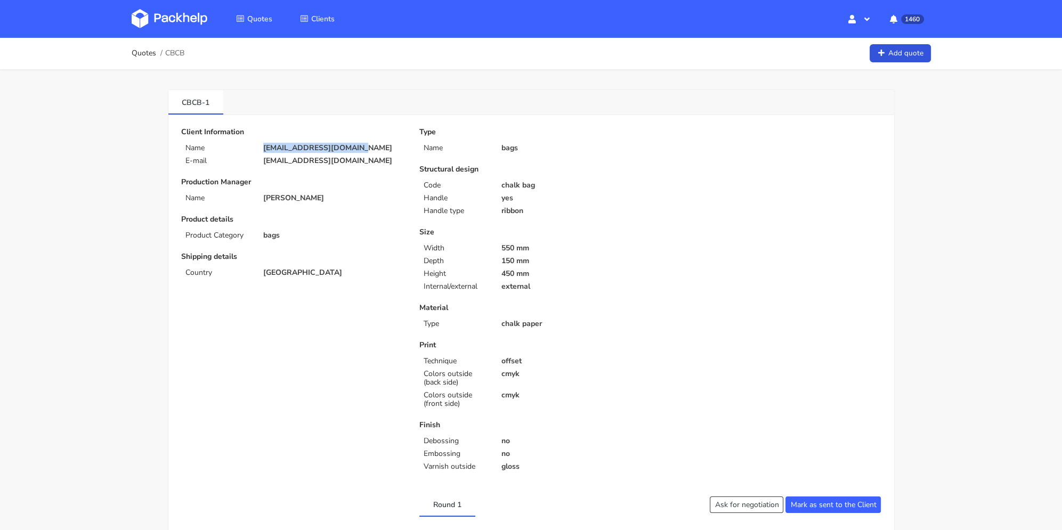
drag, startPoint x: 352, startPoint y: 146, endPoint x: 258, endPoint y: 148, distance: 94.3
click at [258, 148] on div "kencalveyrac@icloud.com" at bounding box center [334, 148] width 156 height 9
copy p "kencalveyrac@icloud.com"
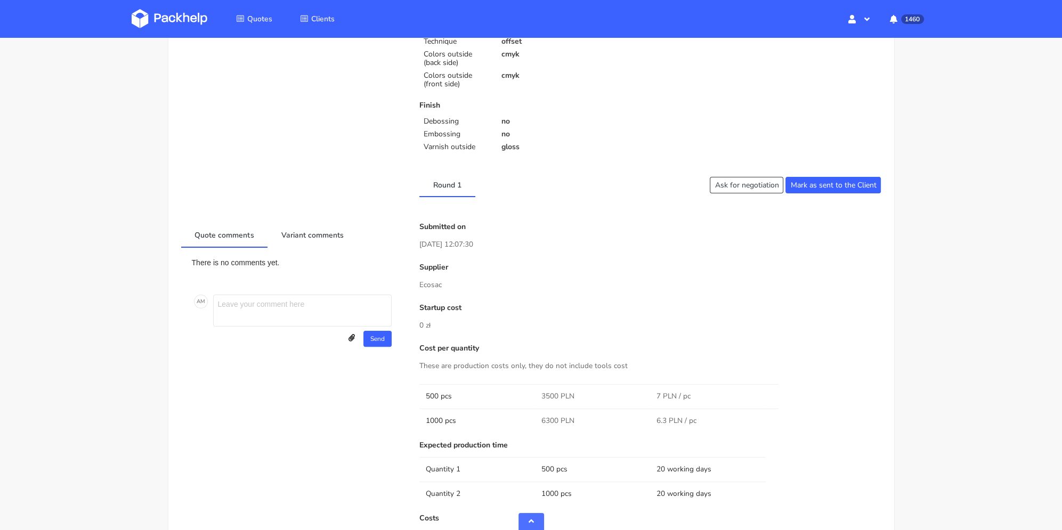
scroll to position [426, 0]
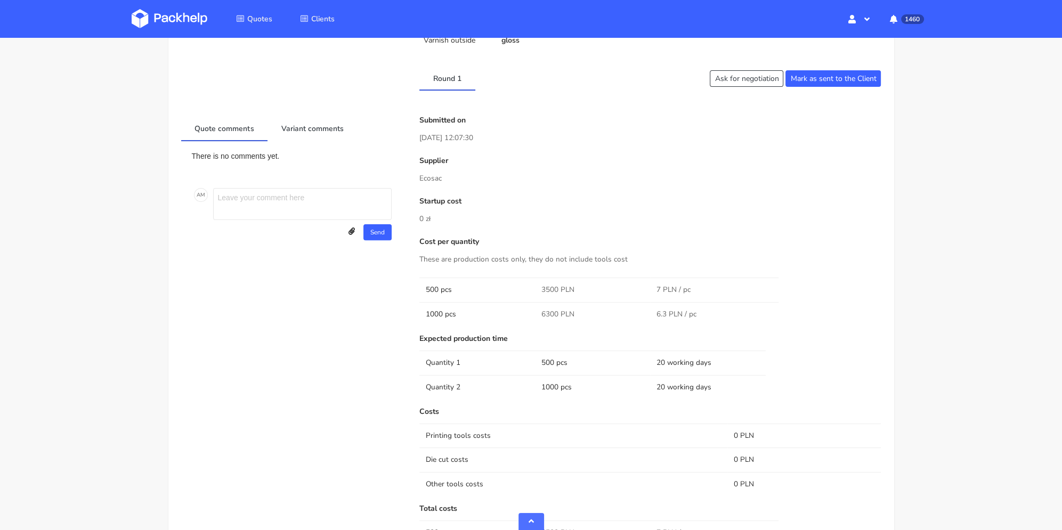
click at [549, 312] on span "6300 PLN" at bounding box center [557, 314] width 33 height 11
copy span "6300"
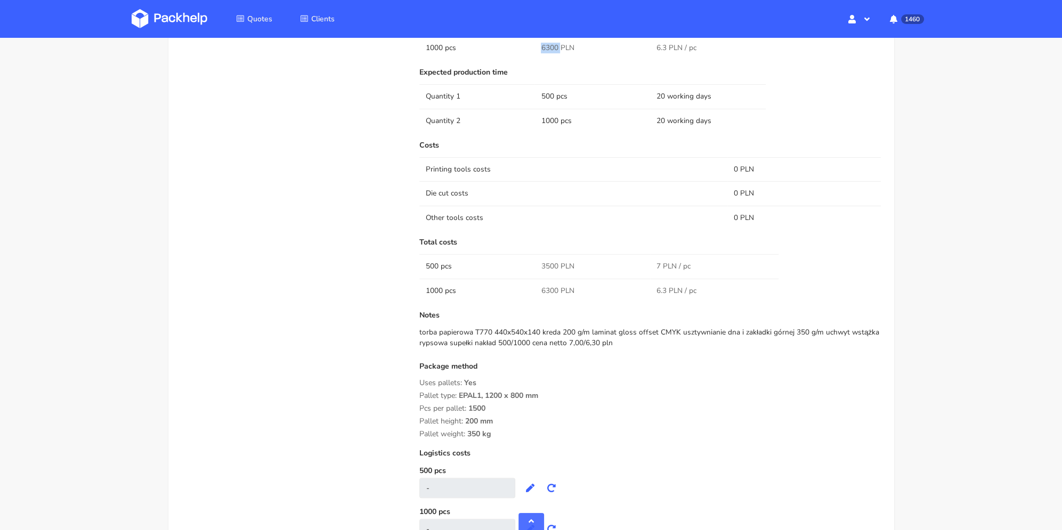
scroll to position [639, 0]
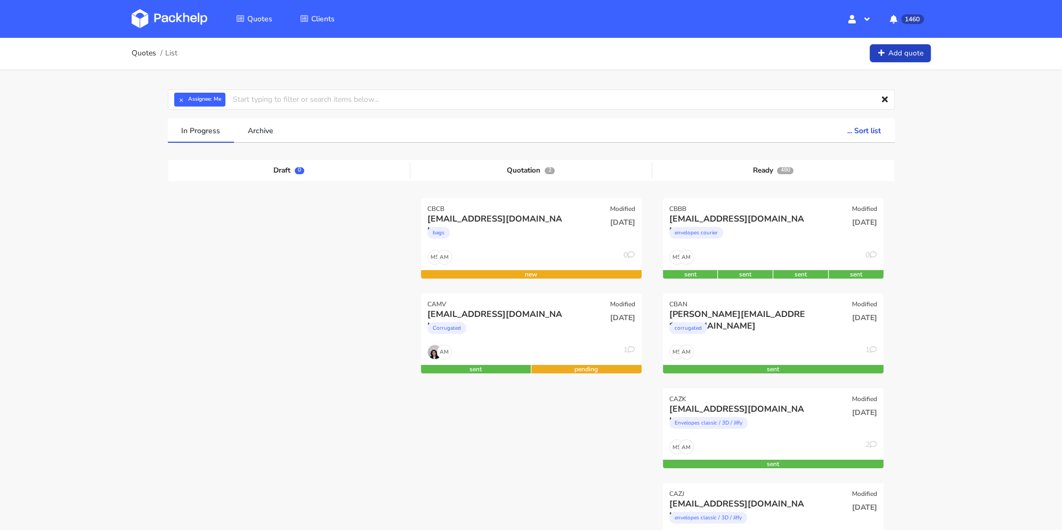
click at [879, 44] on link "Add quote" at bounding box center [899, 53] width 61 height 19
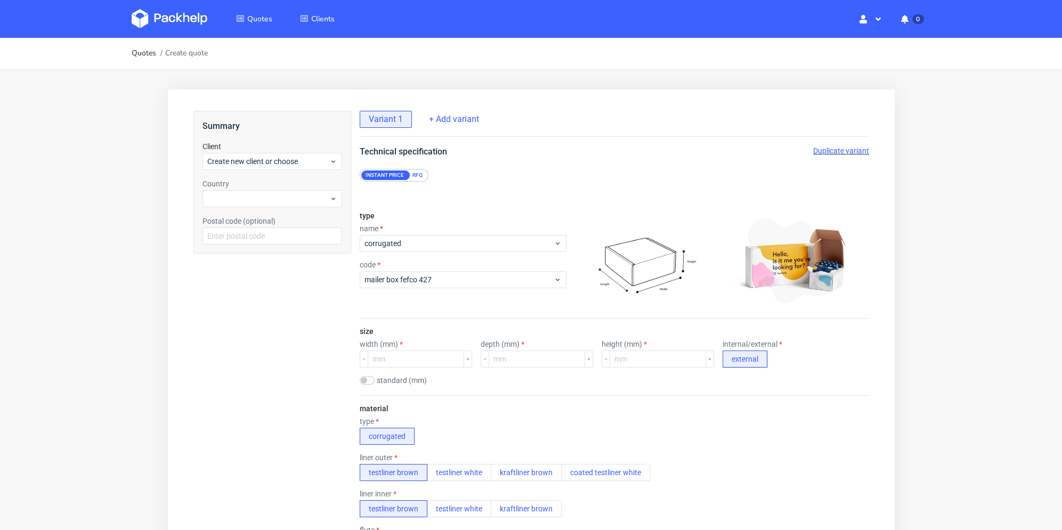
click at [293, 159] on span "Create new client or choose" at bounding box center [268, 161] width 122 height 11
type input "[PERSON_NAME][EMAIL_ADDRESS][PERSON_NAME][DOMAIN_NAME]"
click at [243, 187] on div "Add new client" at bounding box center [271, 185] width 131 height 19
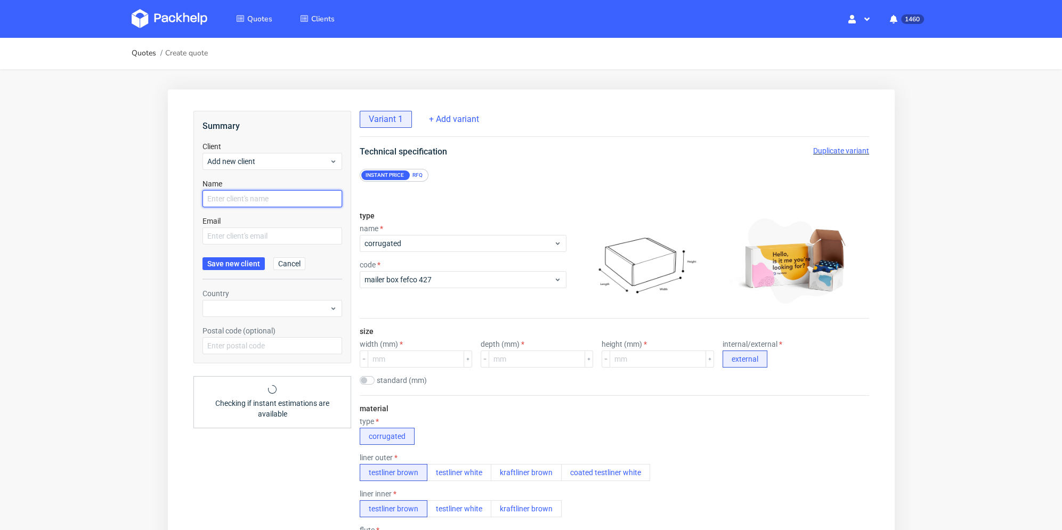
click at [241, 199] on input "text" at bounding box center [272, 198] width 140 height 17
paste input "[PERSON_NAME][EMAIL_ADDRESS][PERSON_NAME][DOMAIN_NAME]"
type input "[PERSON_NAME][EMAIL_ADDRESS][PERSON_NAME][DOMAIN_NAME]"
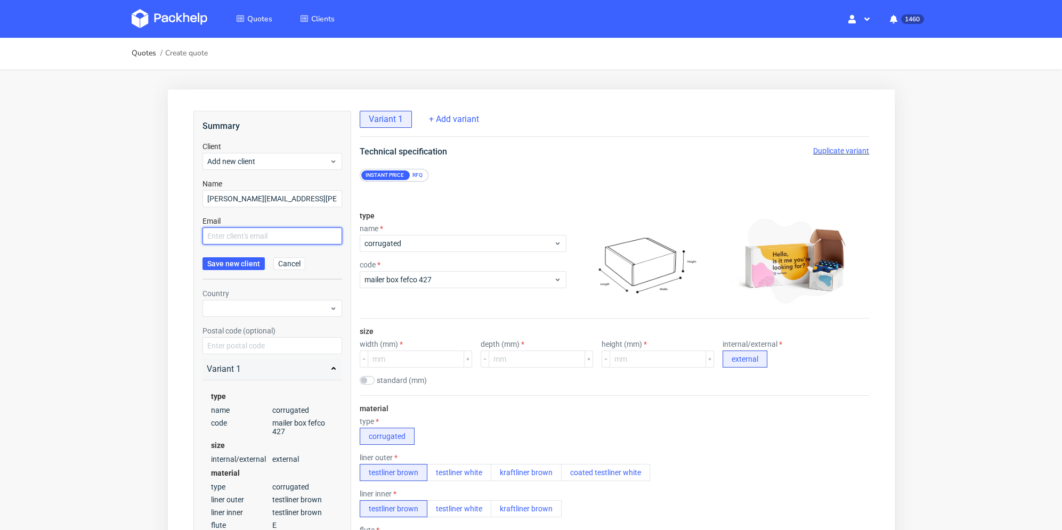
click at [232, 234] on input "text" at bounding box center [272, 235] width 140 height 17
paste input "[PERSON_NAME][EMAIL_ADDRESS][PERSON_NAME][DOMAIN_NAME]"
type input "[PERSON_NAME][EMAIL_ADDRESS][PERSON_NAME][DOMAIN_NAME]"
click at [233, 262] on span "Save new client" at bounding box center [233, 263] width 53 height 7
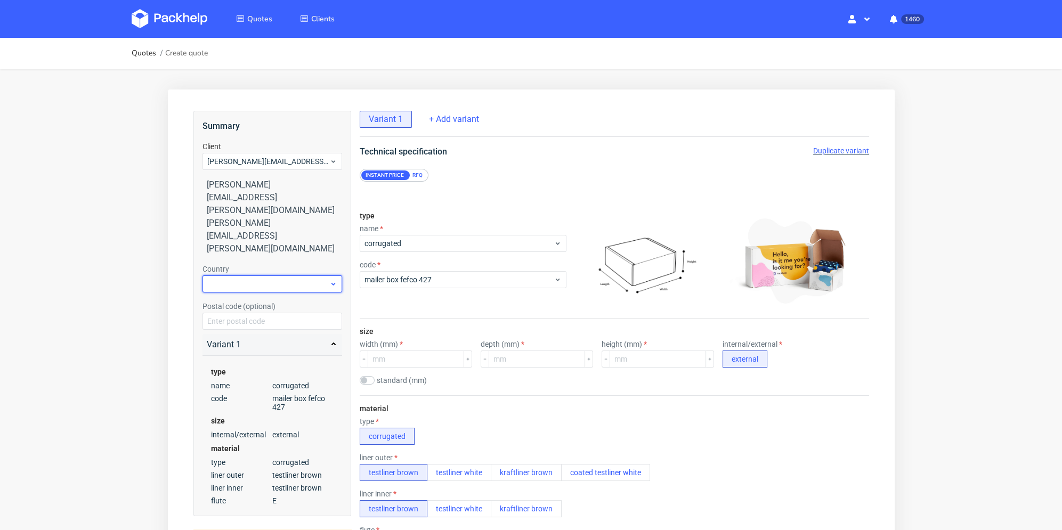
click at [239, 275] on div at bounding box center [272, 283] width 140 height 17
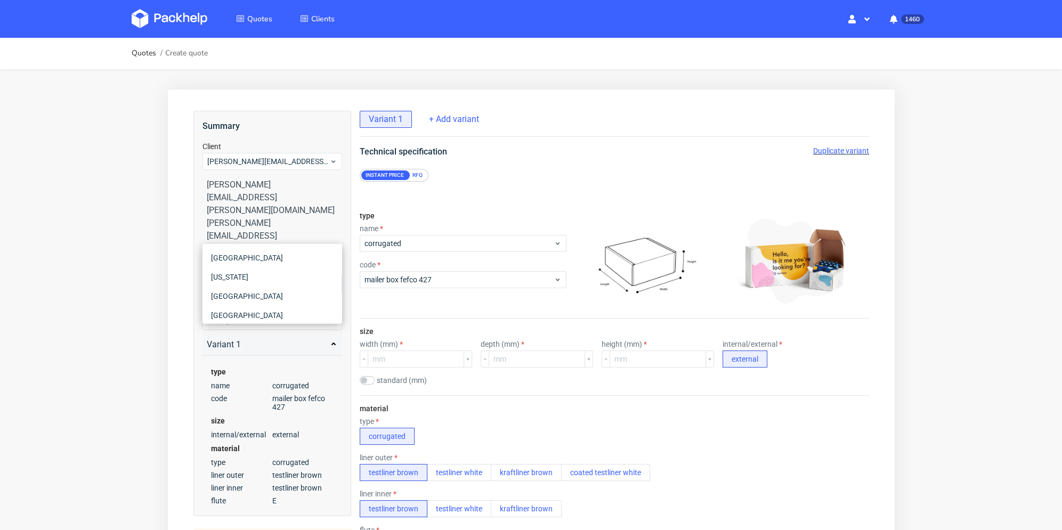
click at [237, 275] on input "r" at bounding box center [272, 283] width 140 height 17
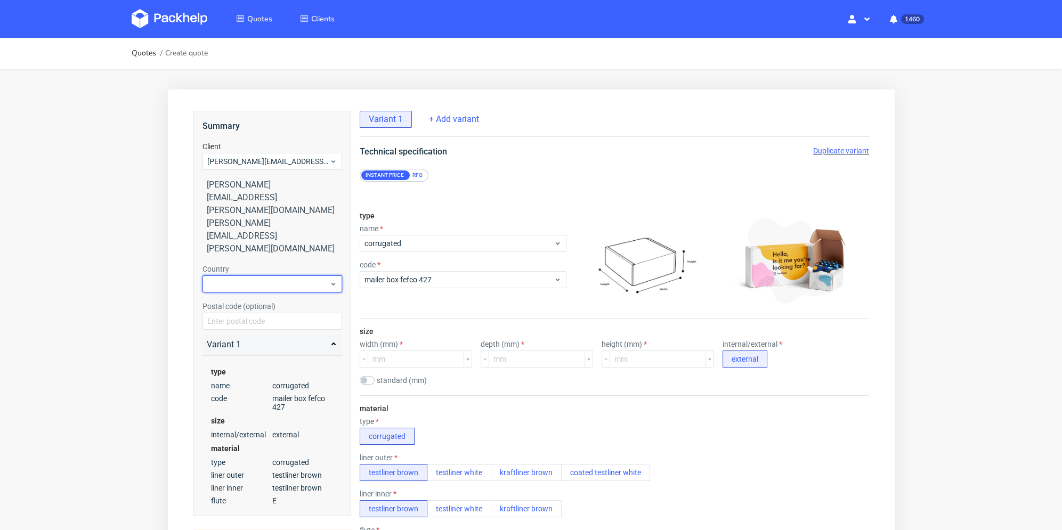
click at [237, 275] on div at bounding box center [272, 283] width 140 height 17
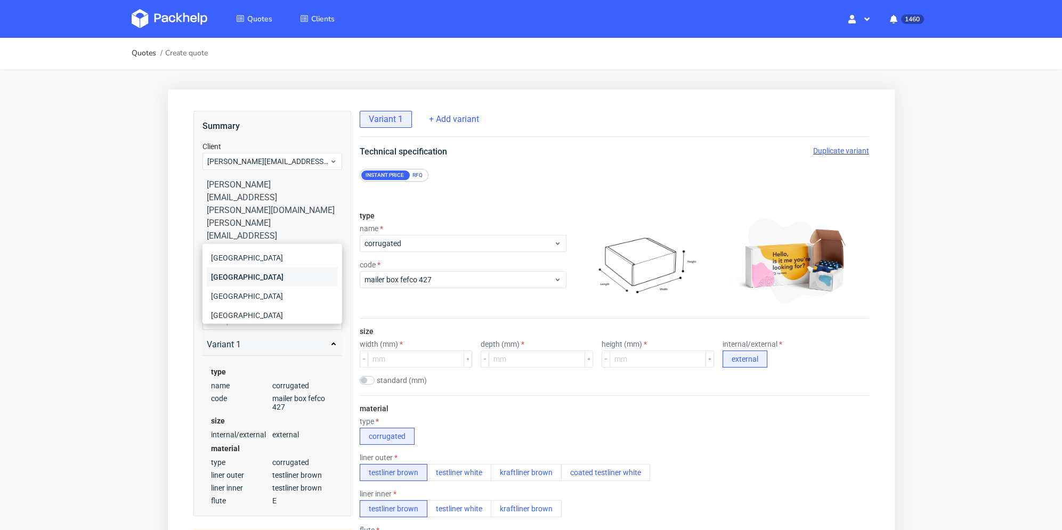
type input "fr"
click at [234, 274] on div "[GEOGRAPHIC_DATA]" at bounding box center [271, 276] width 131 height 19
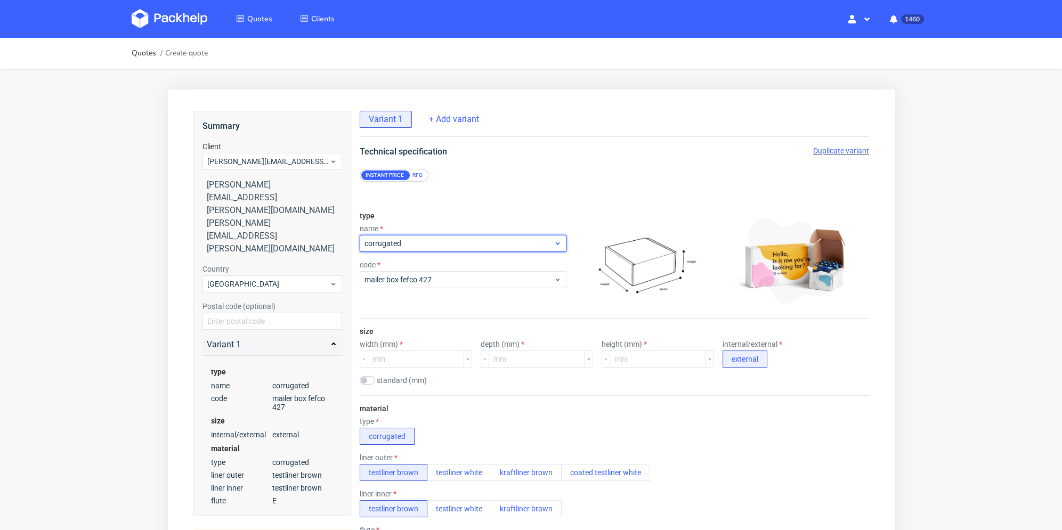
click at [444, 247] on span "corrugated" at bounding box center [458, 243] width 189 height 11
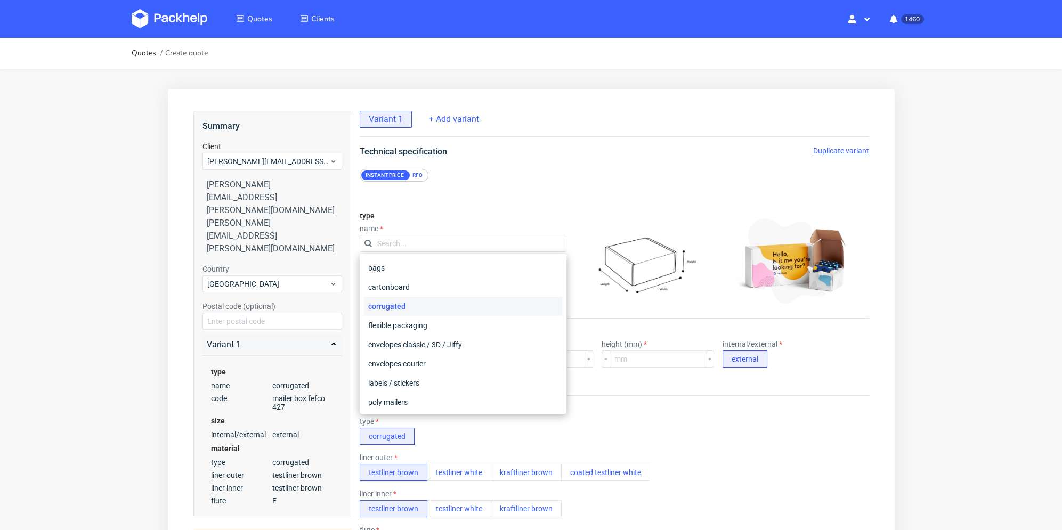
click at [420, 307] on div "corrugated" at bounding box center [462, 306] width 198 height 19
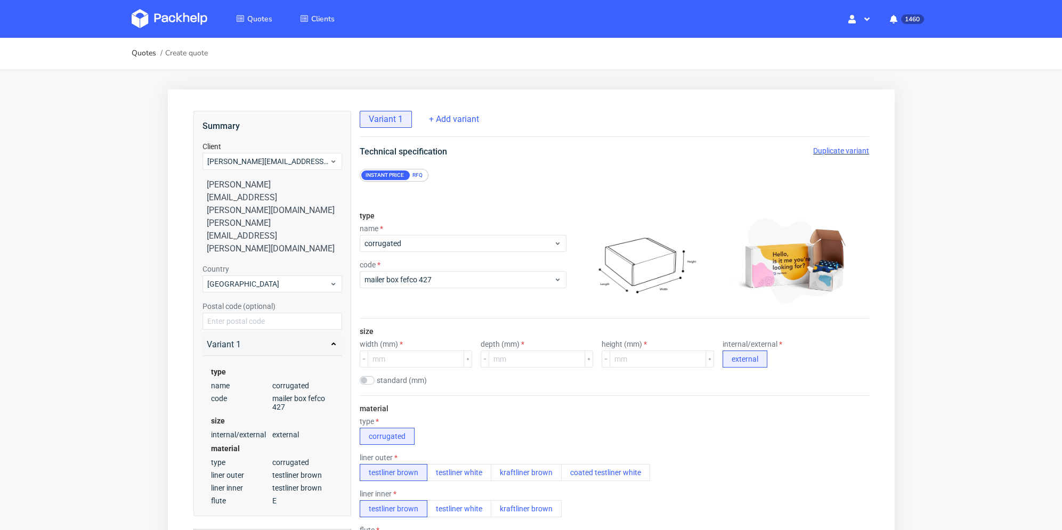
click at [424, 268] on div "code" at bounding box center [462, 264] width 207 height 9
click at [425, 275] on span "mailer box fefco 427" at bounding box center [458, 279] width 189 height 11
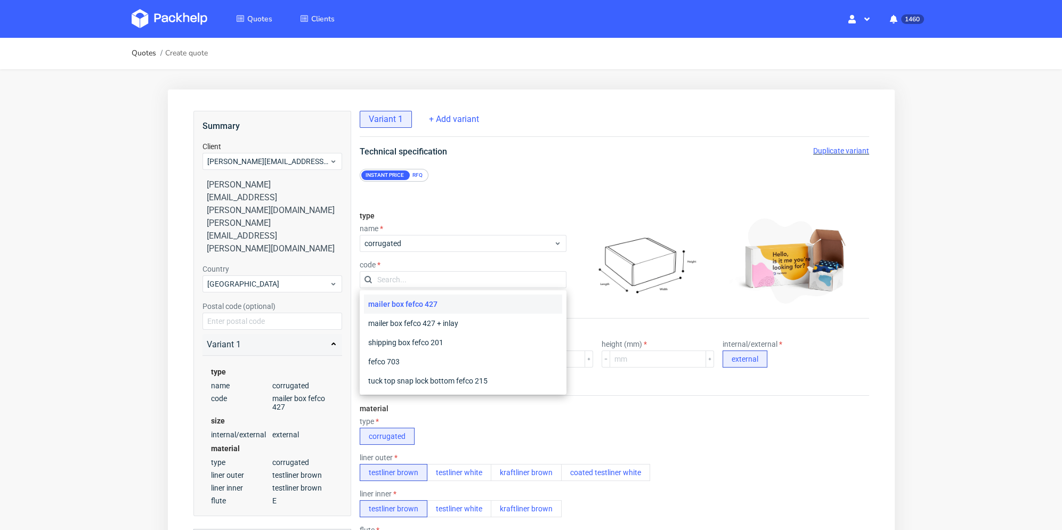
click at [421, 173] on div "RFQ" at bounding box center [416, 175] width 19 height 10
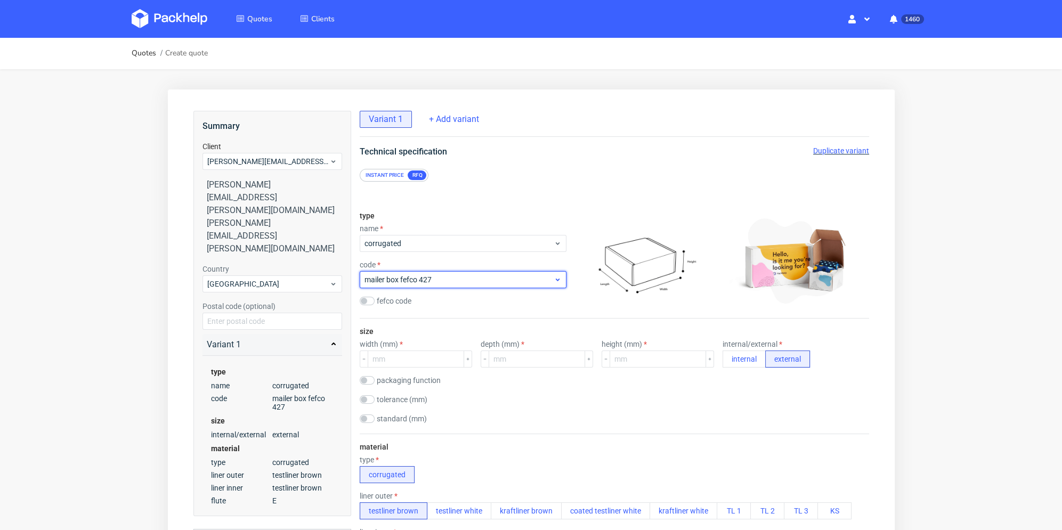
click at [425, 274] on span "mailer box fefco 427" at bounding box center [458, 279] width 189 height 11
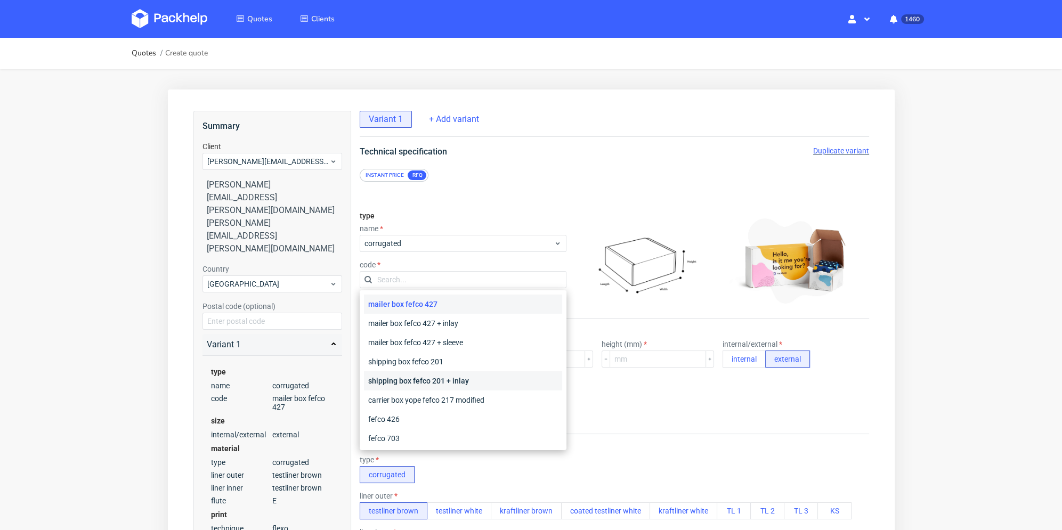
click at [454, 381] on div "shipping box fefco 201 + inlay" at bounding box center [462, 380] width 198 height 19
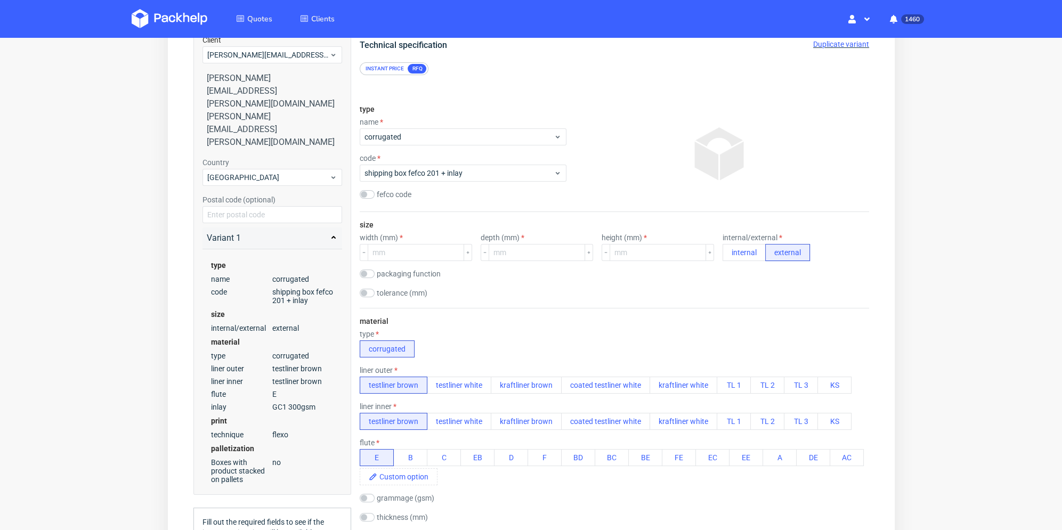
scroll to position [266, 0]
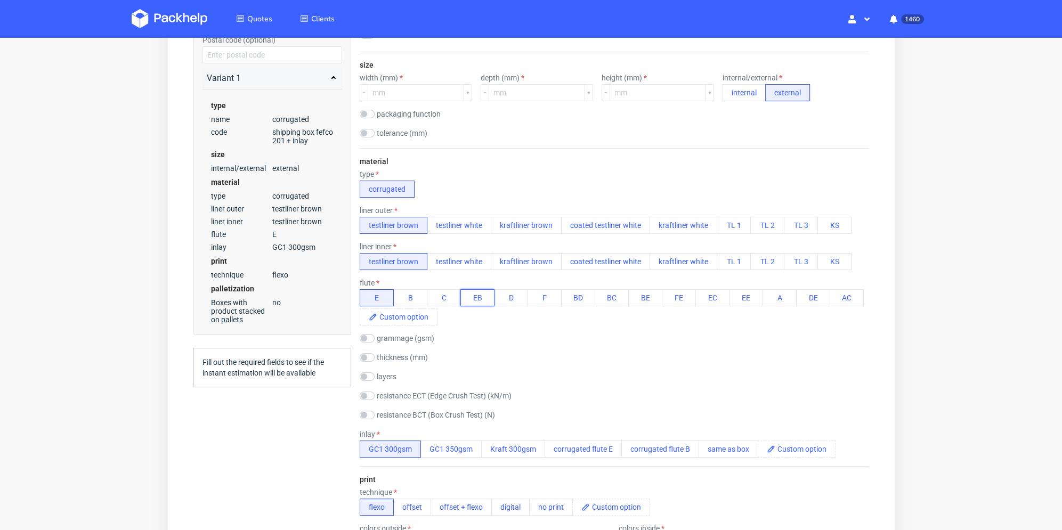
click at [478, 295] on button "EB" at bounding box center [477, 297] width 34 height 17
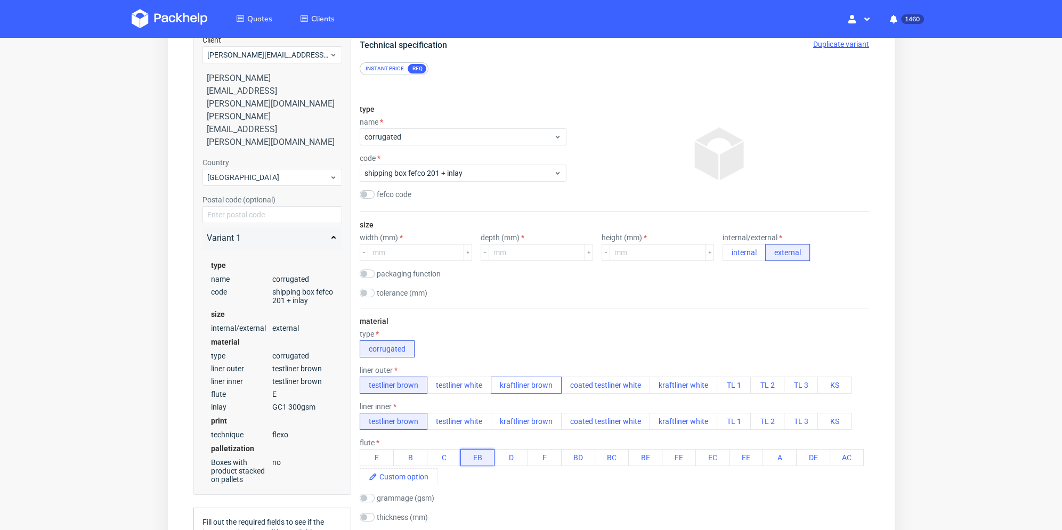
scroll to position [320, 0]
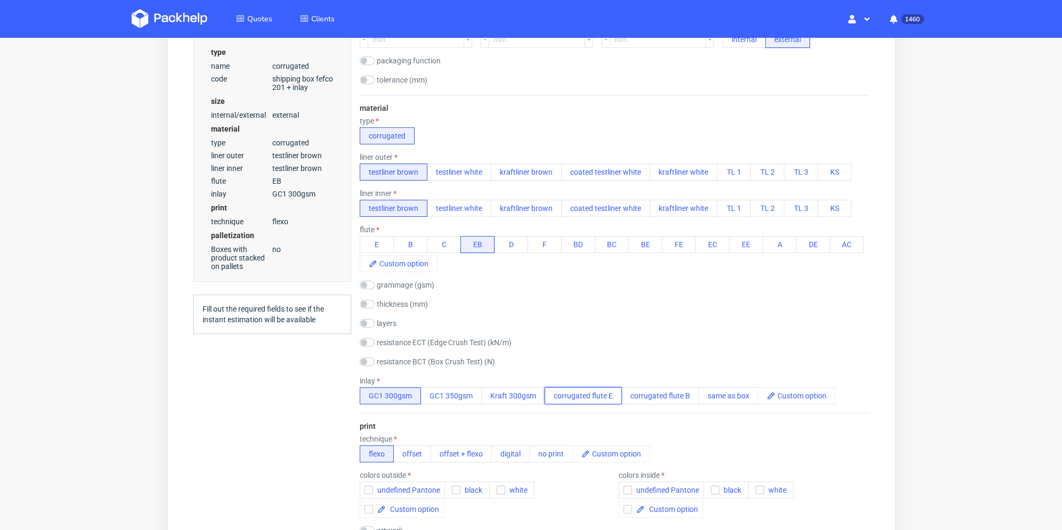
click at [593, 395] on button "corrugated flute E" at bounding box center [582, 395] width 77 height 17
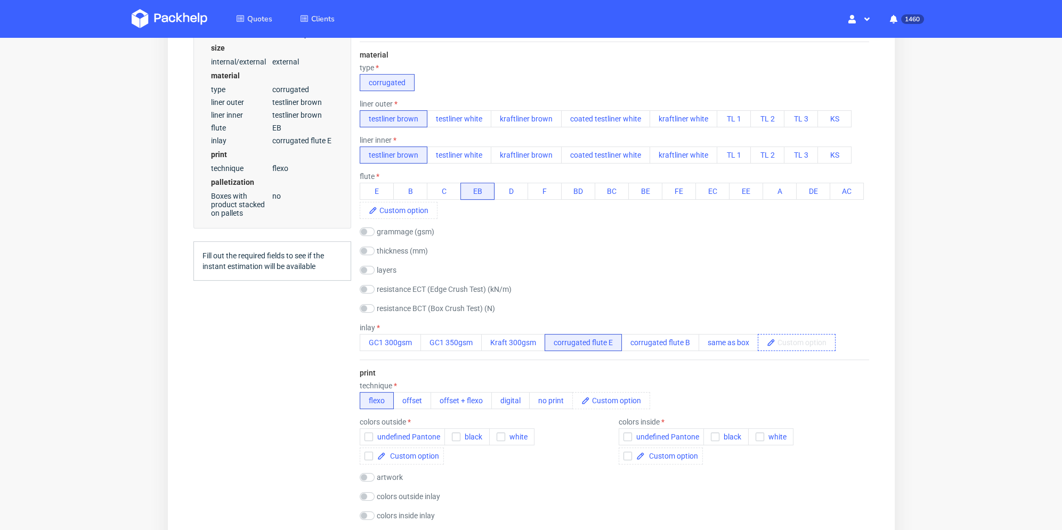
click at [812, 340] on span at bounding box center [804, 342] width 60 height 16
click at [799, 346] on span "Flute Kraft E" at bounding box center [800, 342] width 52 height 16
click at [812, 368] on div "print technique flexo offset offset + flexo digital no print colors outside und…" at bounding box center [613, 445] width 509 height 171
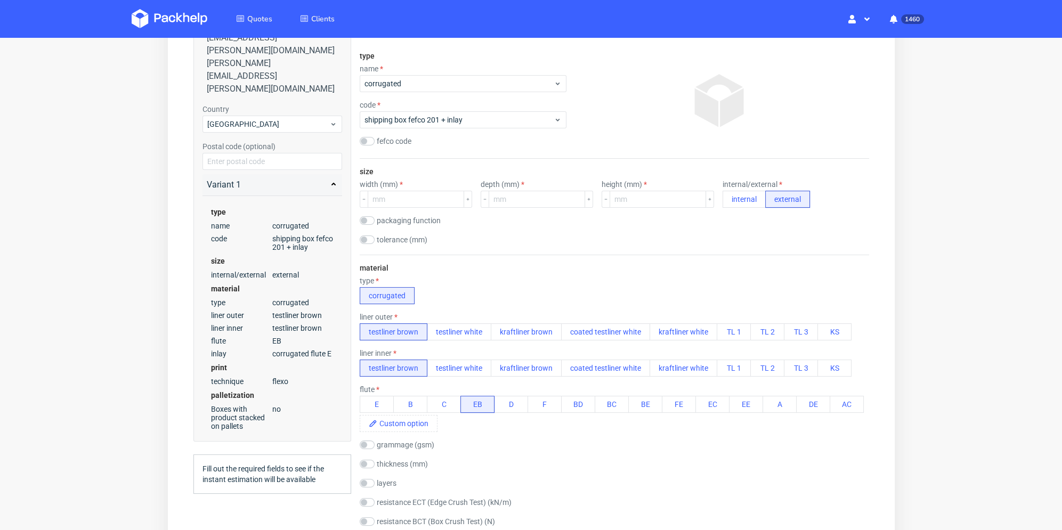
scroll to position [107, 0]
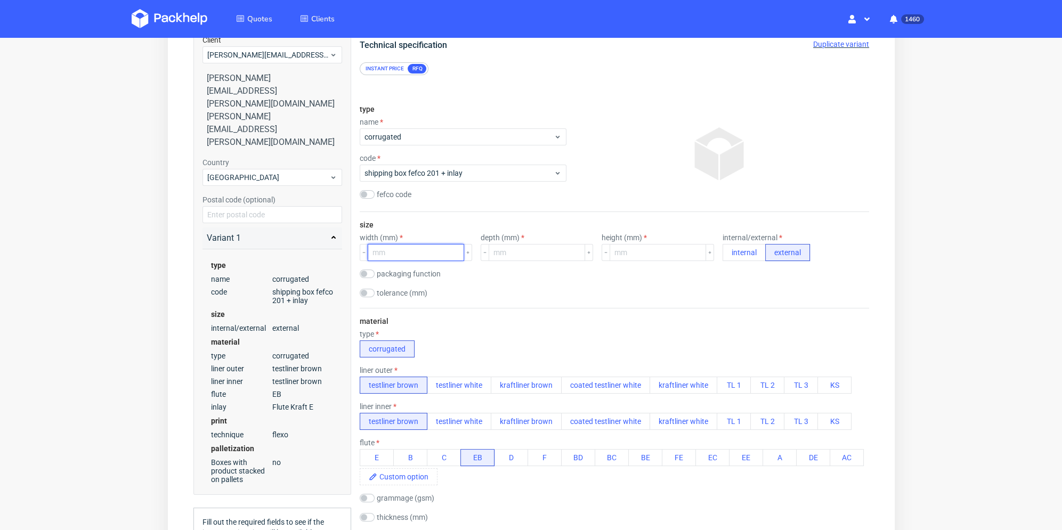
click at [430, 256] on input "number" at bounding box center [415, 252] width 96 height 17
type input "376"
type input "207"
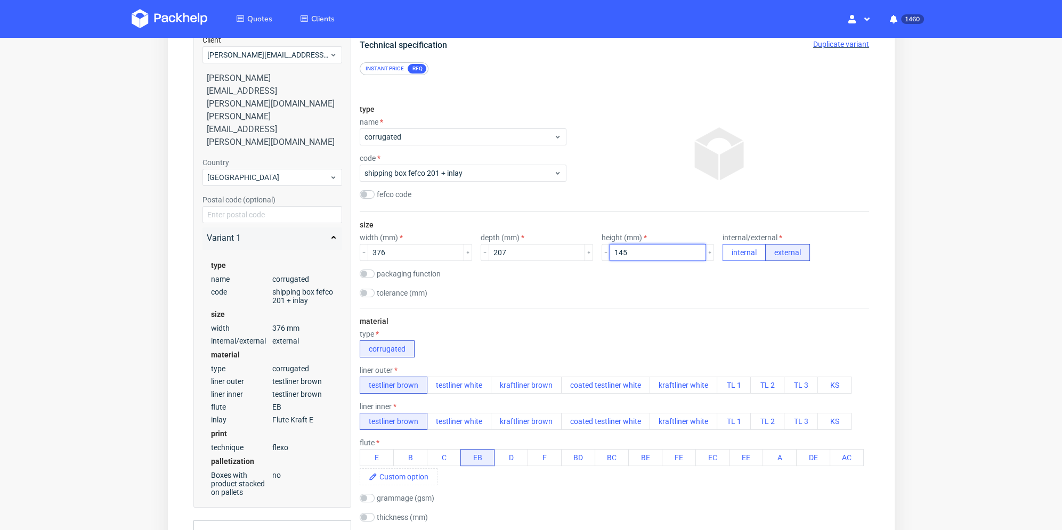
type input "145"
click at [722, 246] on button "internal" at bounding box center [743, 252] width 43 height 17
click at [721, 279] on div "packaging function product packaging shipping packaging" at bounding box center [613, 275] width 509 height 11
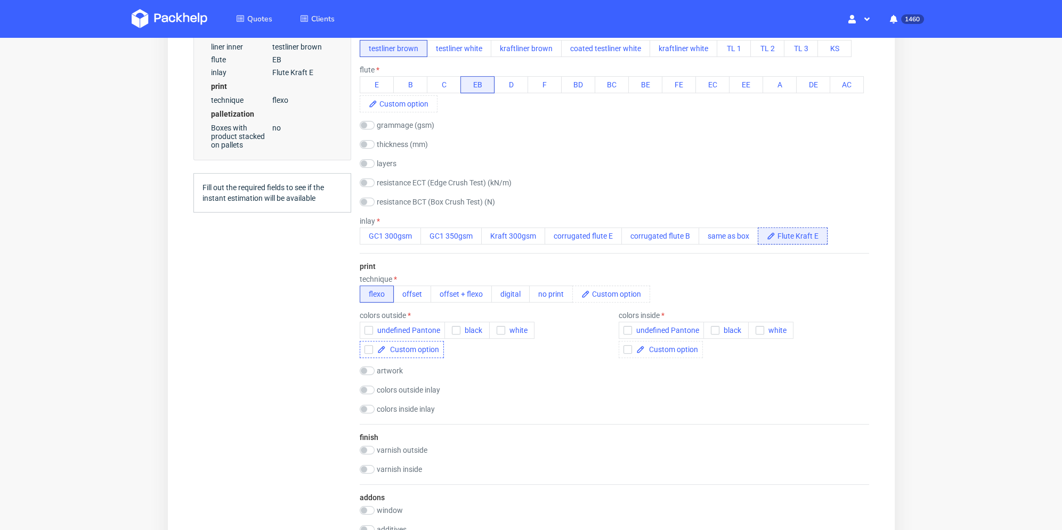
scroll to position [533, 0]
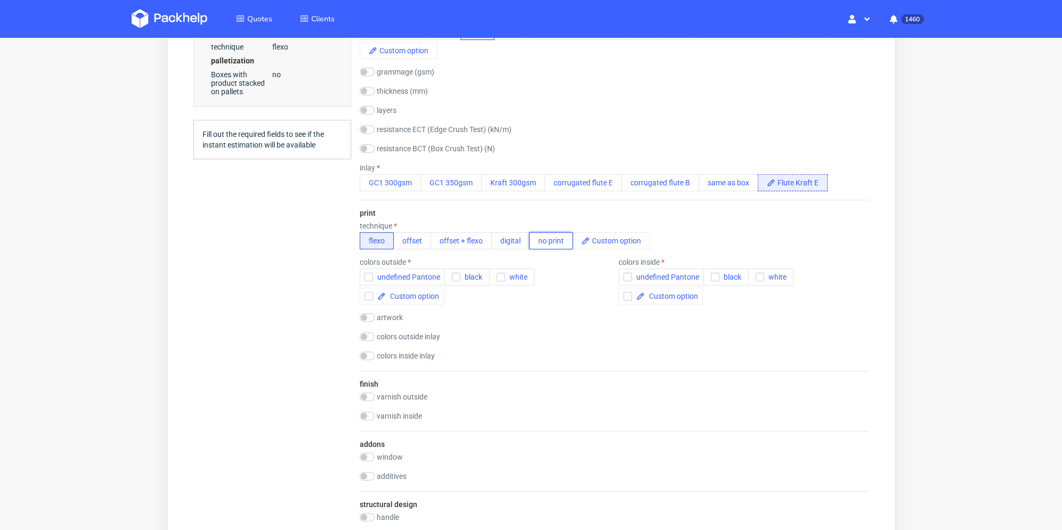
click at [535, 240] on button "no print" at bounding box center [550, 240] width 44 height 17
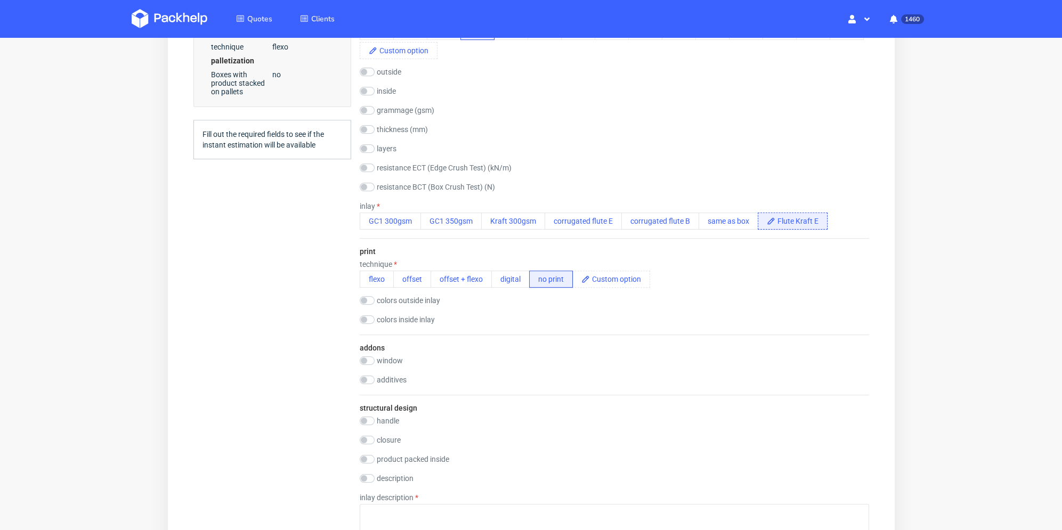
click at [274, 310] on div "Summary Client [PERSON_NAME][EMAIL_ADDRESS][PERSON_NAME][DOMAIN_NAME] [PERSON_N…" at bounding box center [272, 240] width 158 height 1325
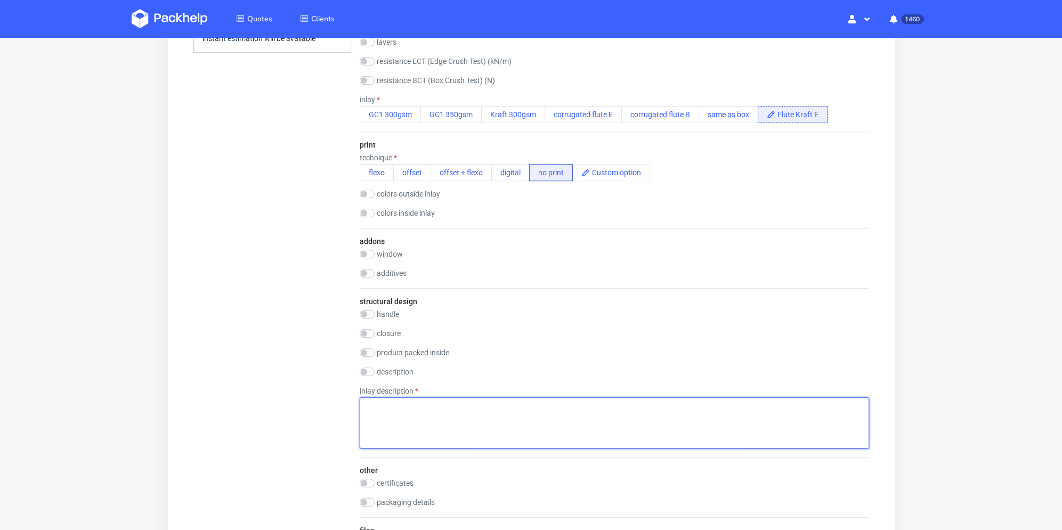
click at [391, 410] on textarea at bounding box center [613, 422] width 509 height 51
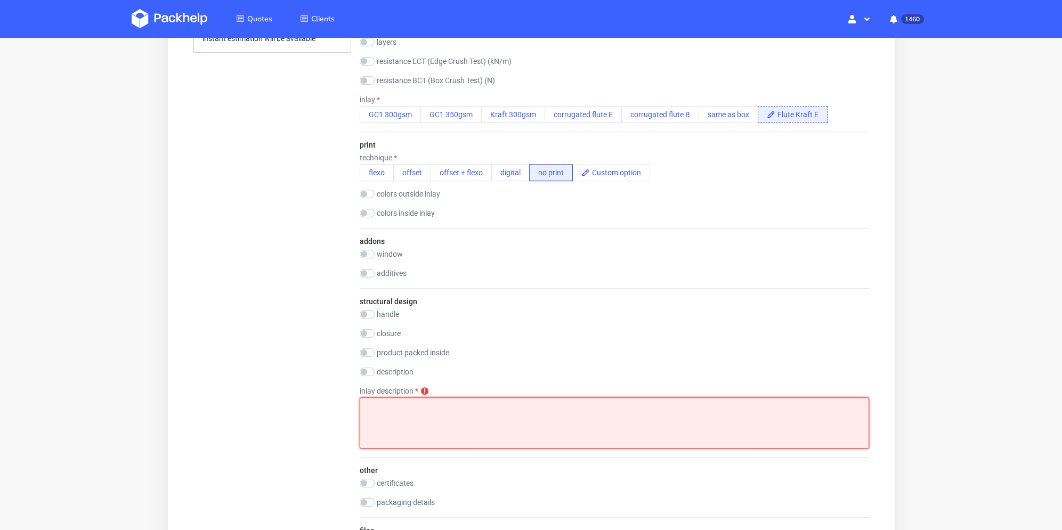
click at [519, 428] on textarea at bounding box center [613, 422] width 509 height 51
paste textarea "Tam gdzie jest kratownica i wkładka na fali E - dobrze żeby było wykonae z leps…"
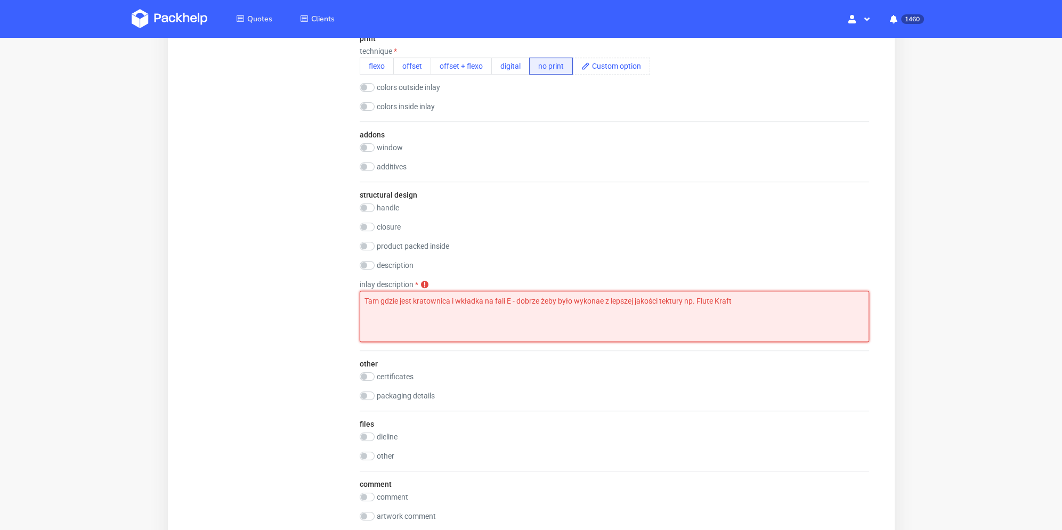
type textarea "Tam gdzie jest kratownica i wkładka na fali E - dobrze żeby było wykonae z leps…"
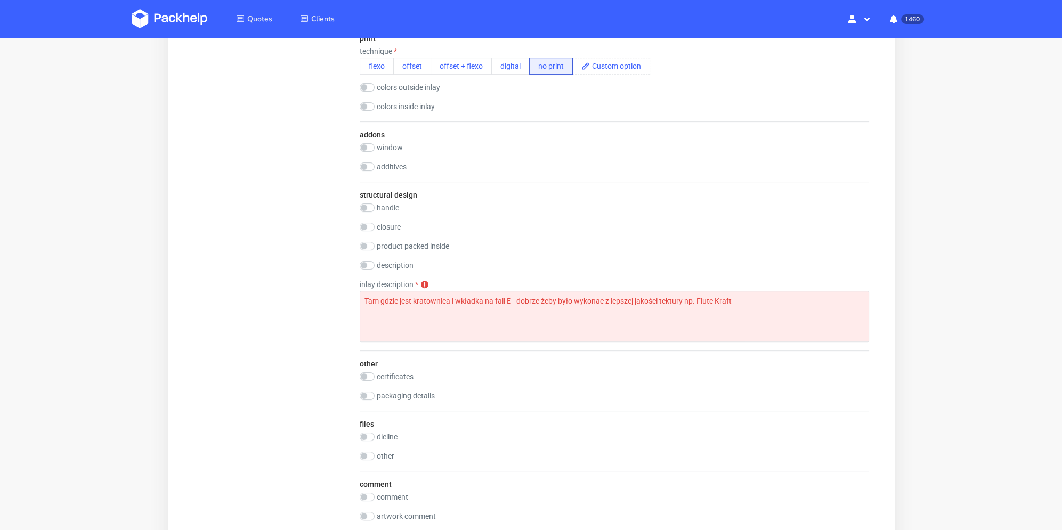
click at [533, 394] on div "packaging details" at bounding box center [613, 395] width 509 height 9
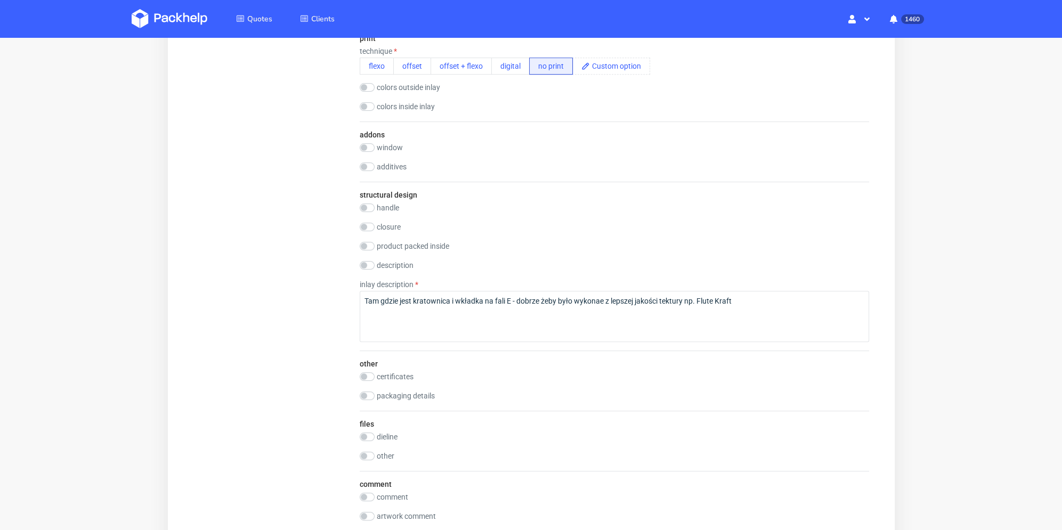
scroll to position [959, 0]
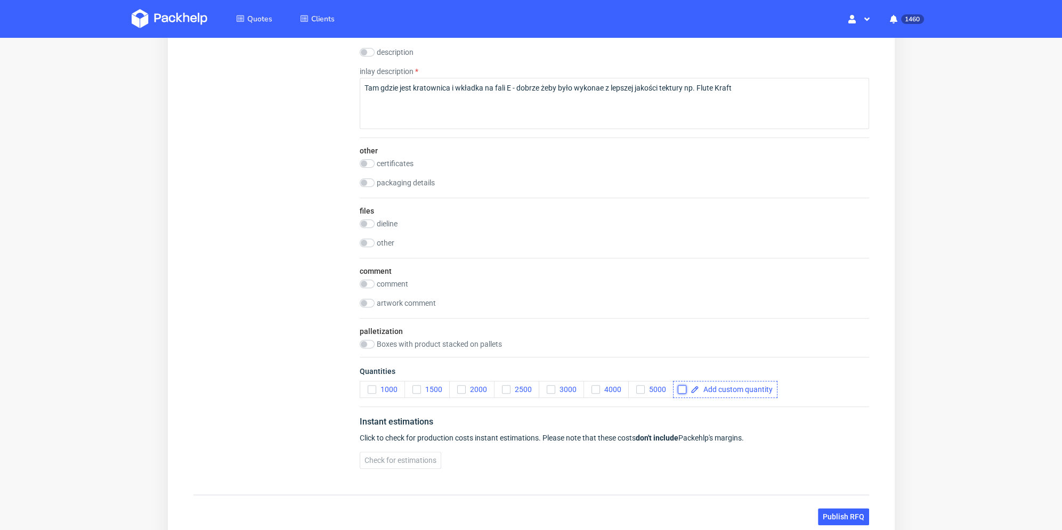
drag, startPoint x: 682, startPoint y: 389, endPoint x: 720, endPoint y: 391, distance: 38.4
click at [682, 389] on input "checkbox" at bounding box center [681, 389] width 9 height 9
checkbox input "true"
click at [720, 391] on span at bounding box center [735, 389] width 74 height 7
checkbox input "true"
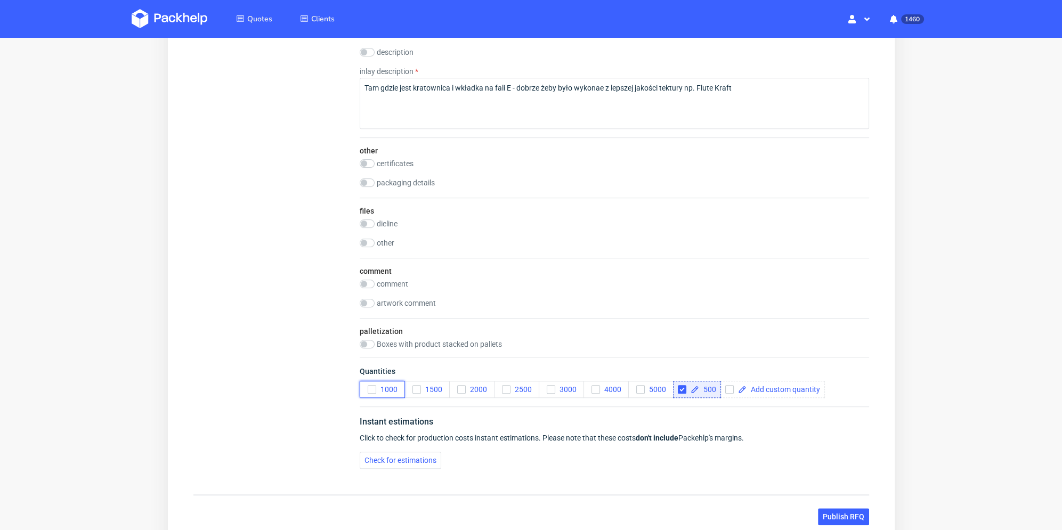
click at [369, 387] on icon "button" at bounding box center [371, 389] width 7 height 7
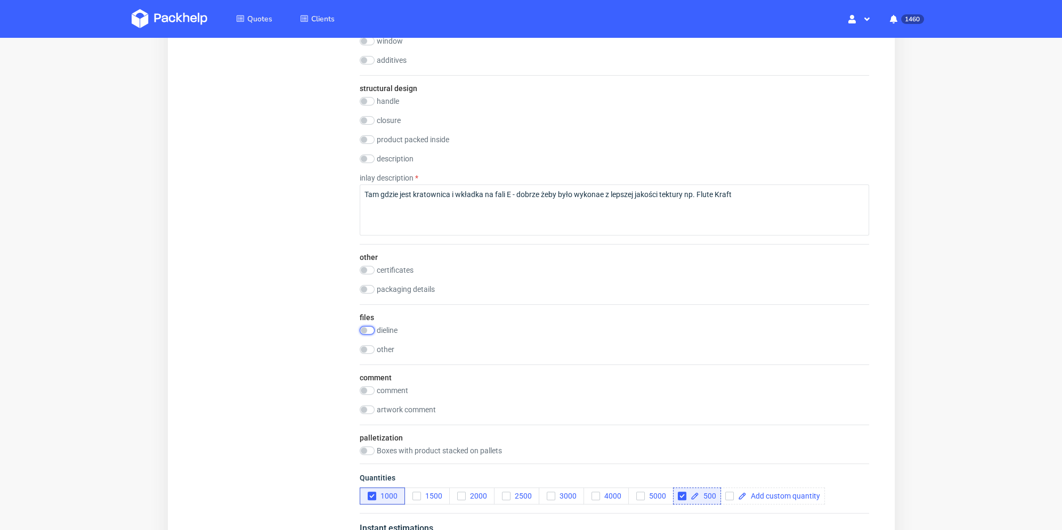
drag, startPoint x: 367, startPoint y: 327, endPoint x: 397, endPoint y: 337, distance: 31.5
click at [368, 327] on input "checkbox" at bounding box center [366, 330] width 15 height 9
checkbox input "true"
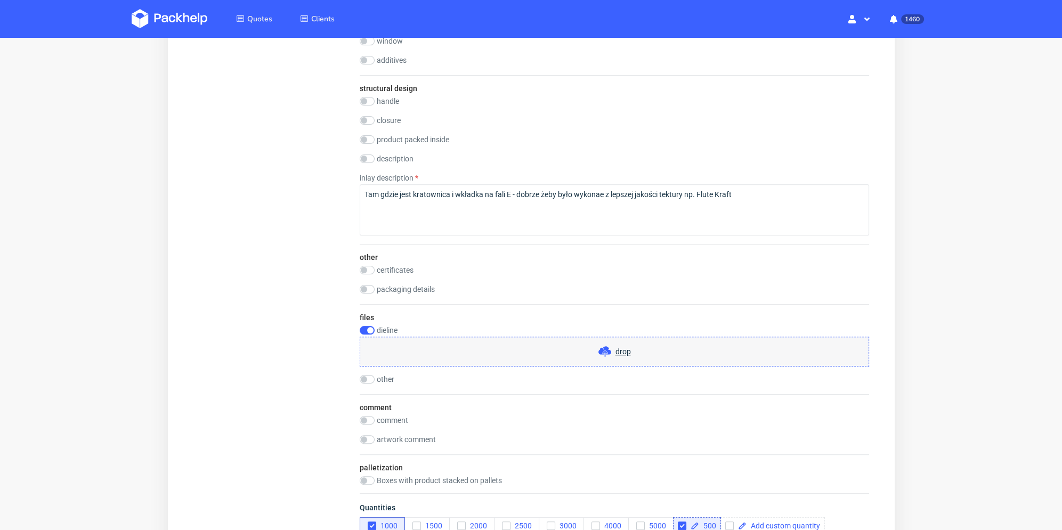
click at [428, 347] on div "drop" at bounding box center [613, 352] width 509 height 30
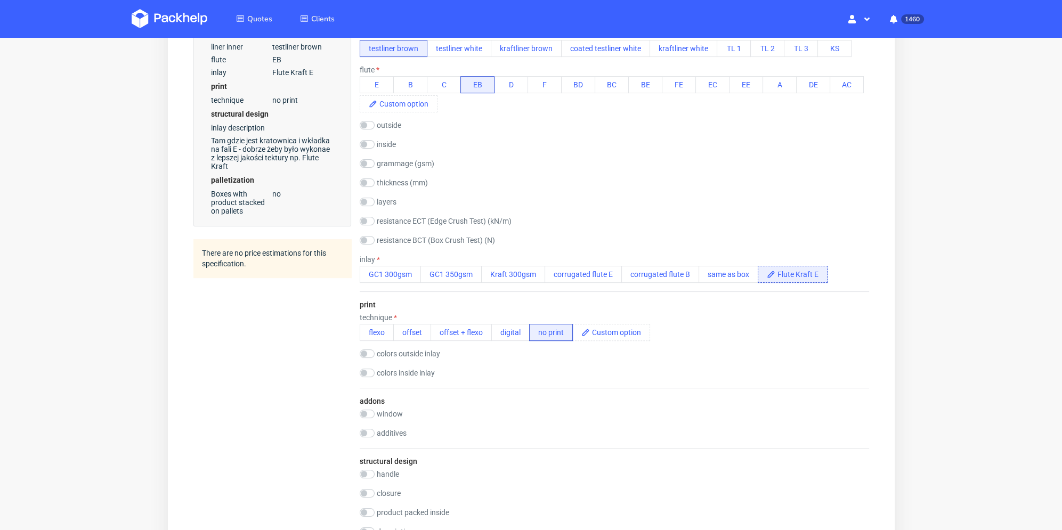
scroll to position [586, 0]
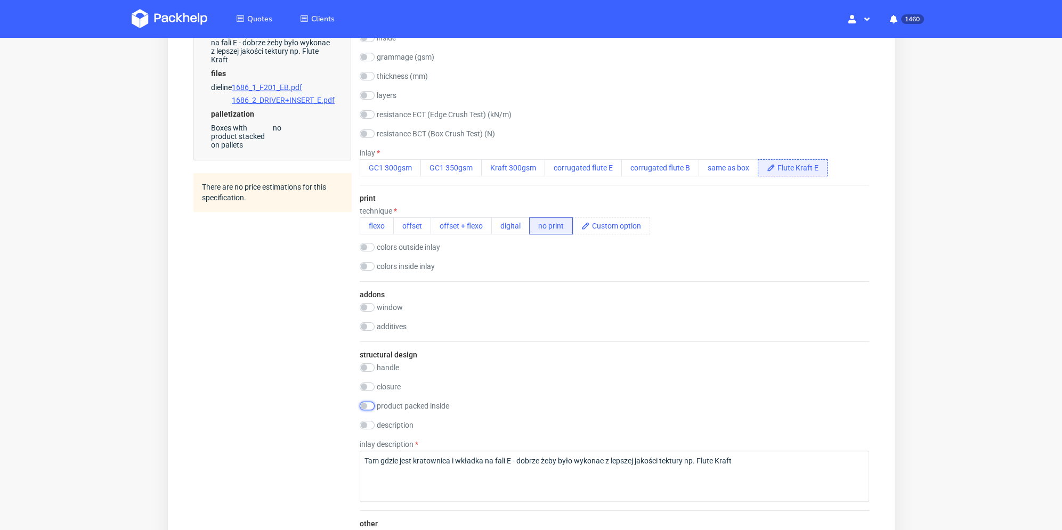
click at [363, 406] on input "checkbox" at bounding box center [366, 406] width 15 height 9
checkbox input "true"
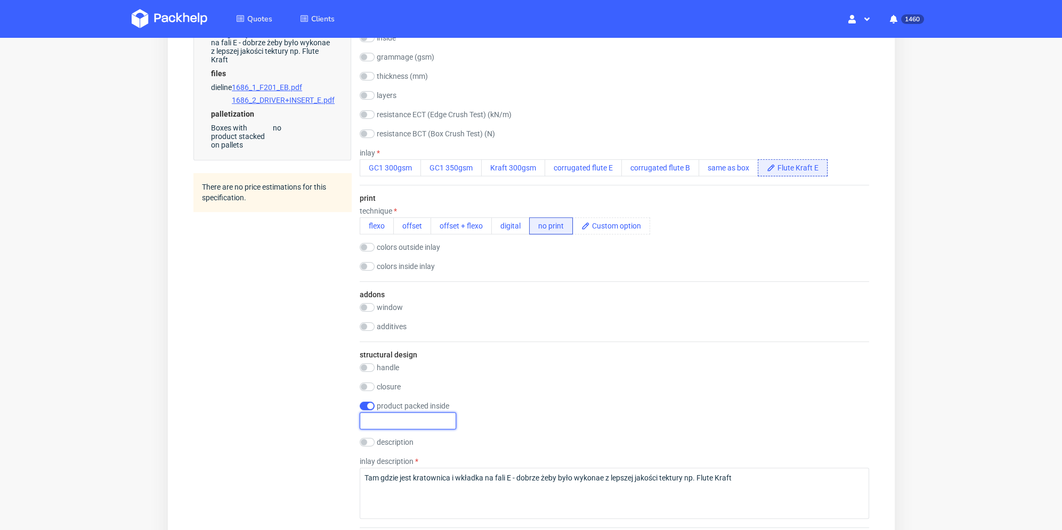
click at [383, 428] on input "text" at bounding box center [407, 420] width 96 height 17
type input "smartphone"
click at [236, 324] on div "Summary Client delphine.perret@arto-sarl.fr delphine.perret@arto-sarl.fr delphi…" at bounding box center [272, 230] width 158 height 1411
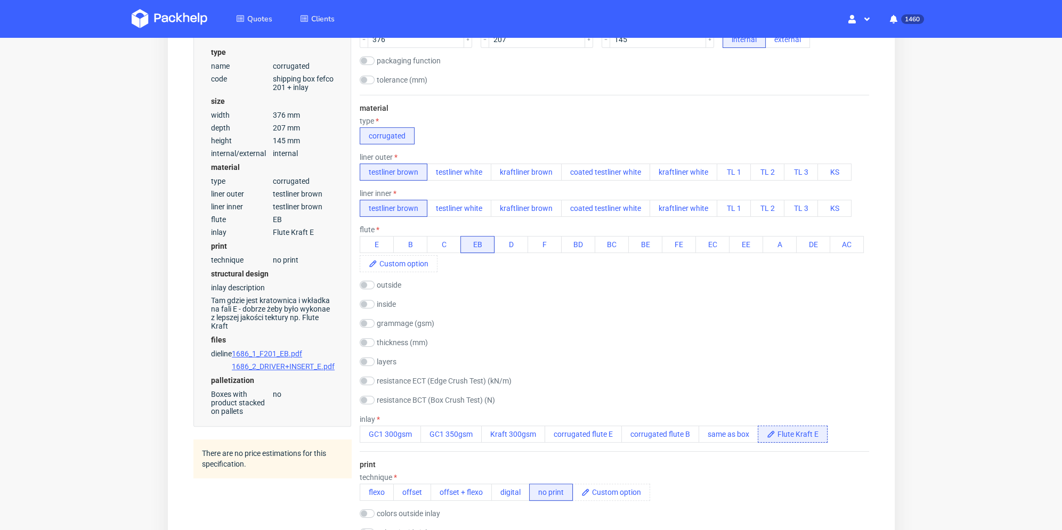
scroll to position [0, 0]
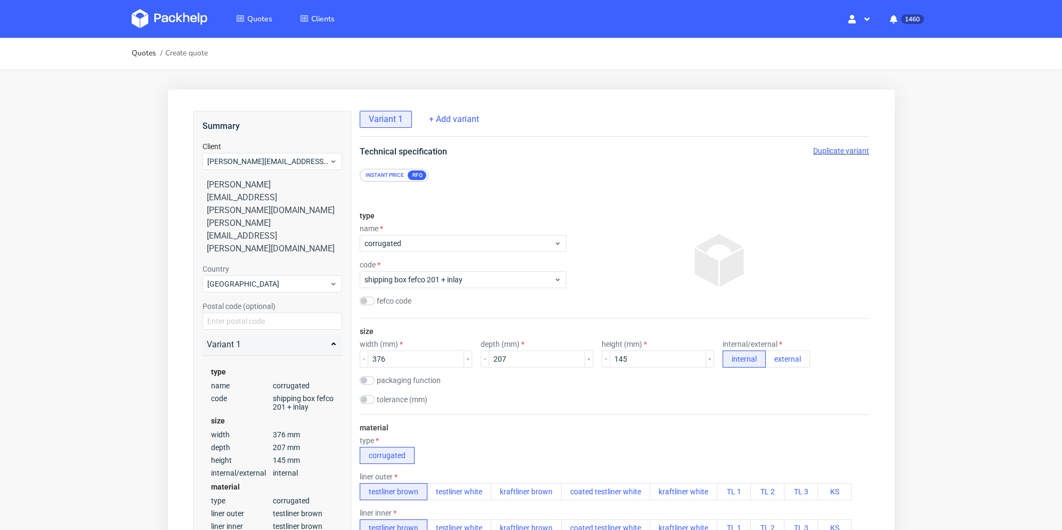
click at [829, 149] on span "Duplicate variant" at bounding box center [840, 150] width 56 height 9
drag, startPoint x: 361, startPoint y: 368, endPoint x: 348, endPoint y: 368, distance: 12.3
drag, startPoint x: 487, startPoint y: 358, endPoint x: 494, endPoint y: 360, distance: 7.6
click at [465, 358] on div "width (mm) 376 depth (mm) 207 height (mm) 145 internal/external internal extern…" at bounding box center [613, 354] width 509 height 28
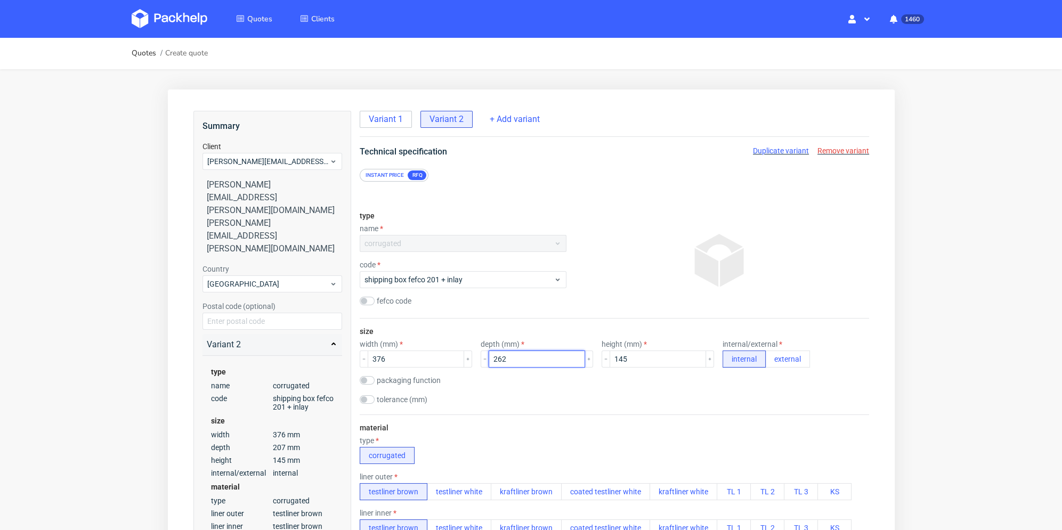
type input "262"
click at [608, 400] on div "tolerance (mm)" at bounding box center [613, 400] width 509 height 11
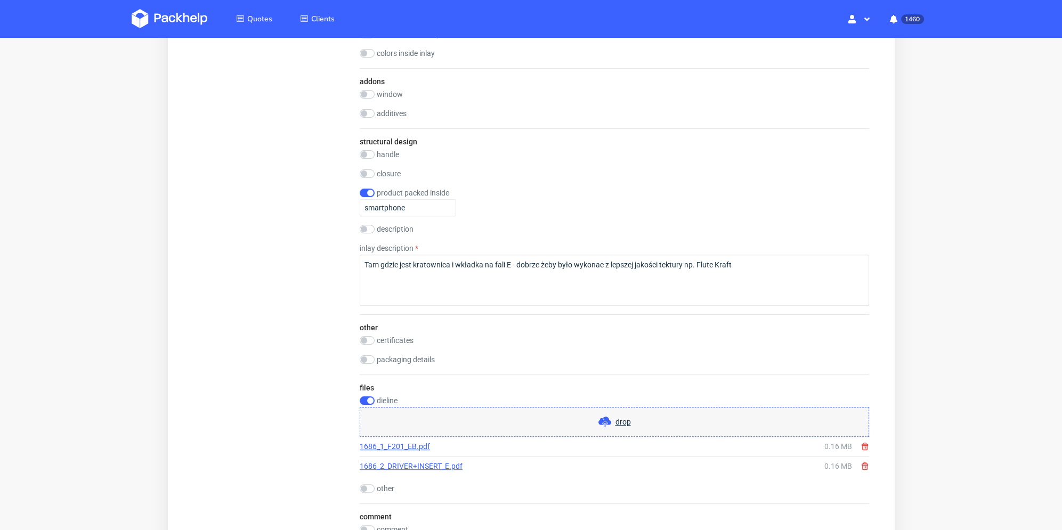
scroll to position [852, 0]
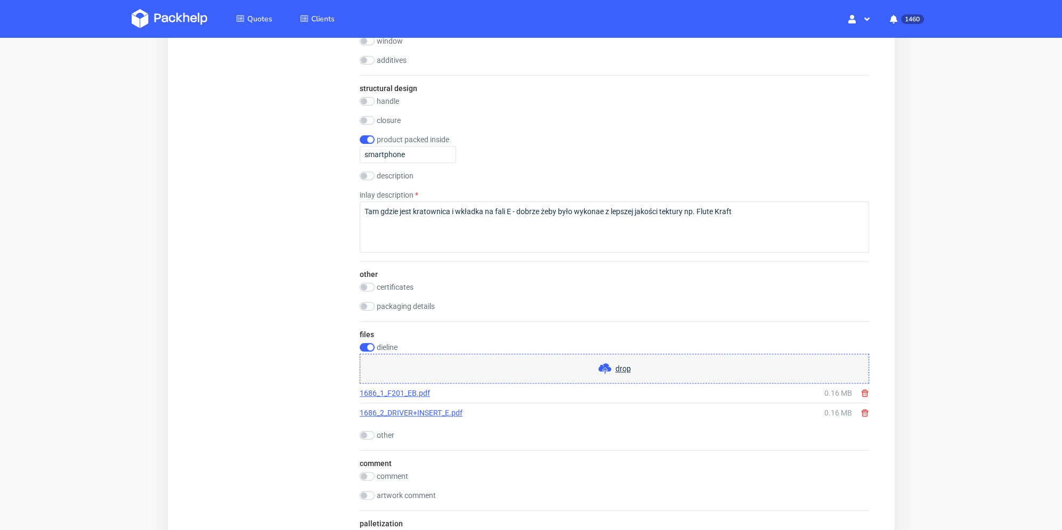
click at [861, 394] on use at bounding box center [864, 392] width 6 height 7
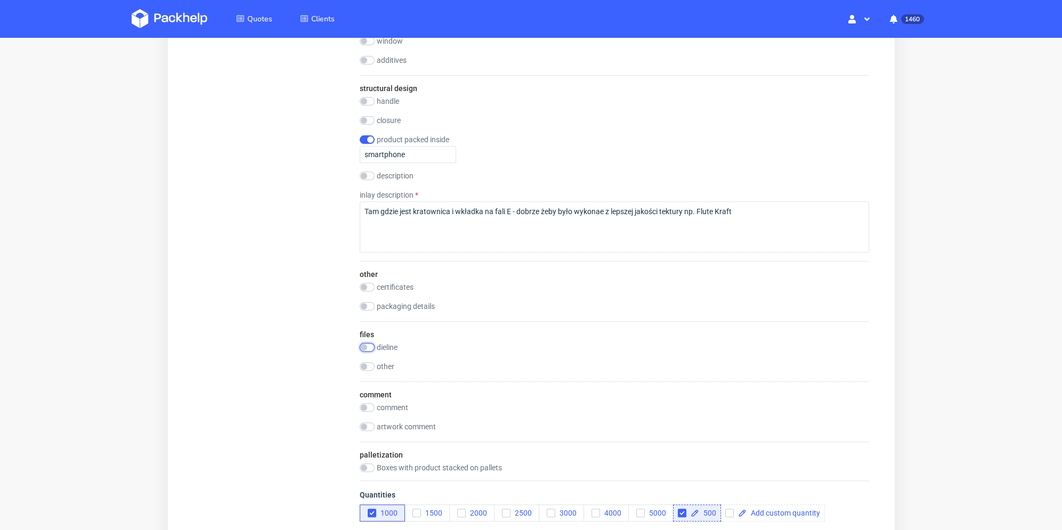
click at [368, 346] on input "checkbox" at bounding box center [366, 347] width 15 height 9
checkbox input "true"
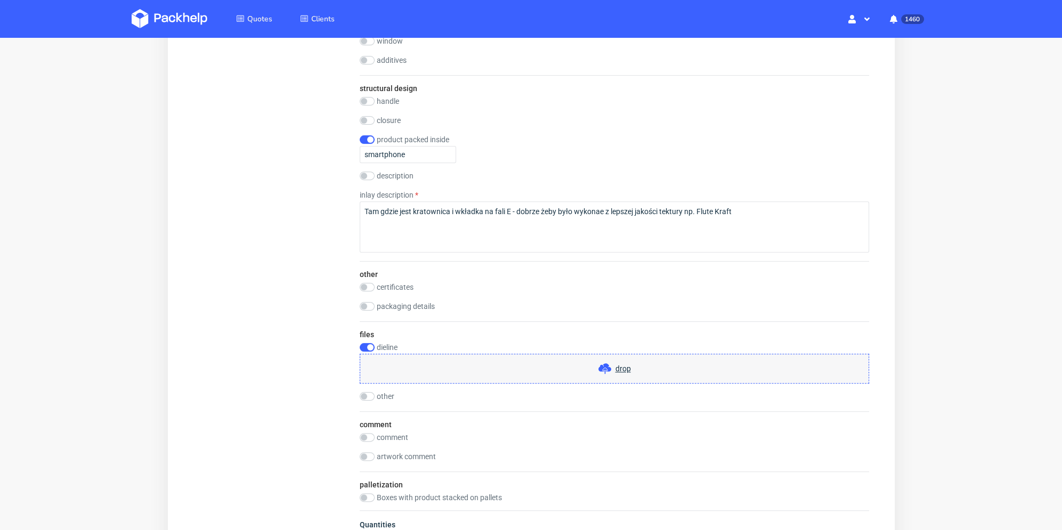
click at [498, 378] on div "drop" at bounding box center [613, 369] width 509 height 30
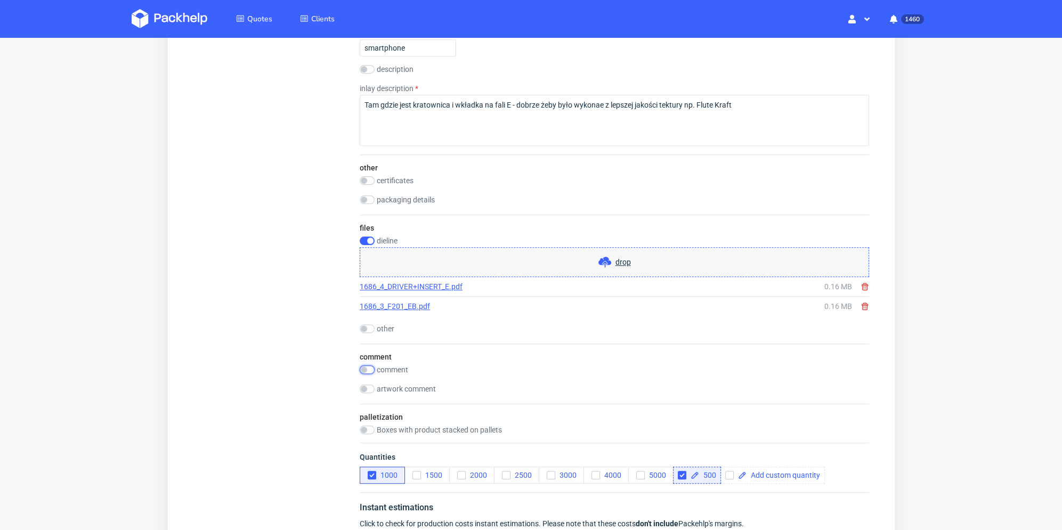
click at [363, 371] on input "checkbox" at bounding box center [366, 369] width 15 height 9
checkbox input "true"
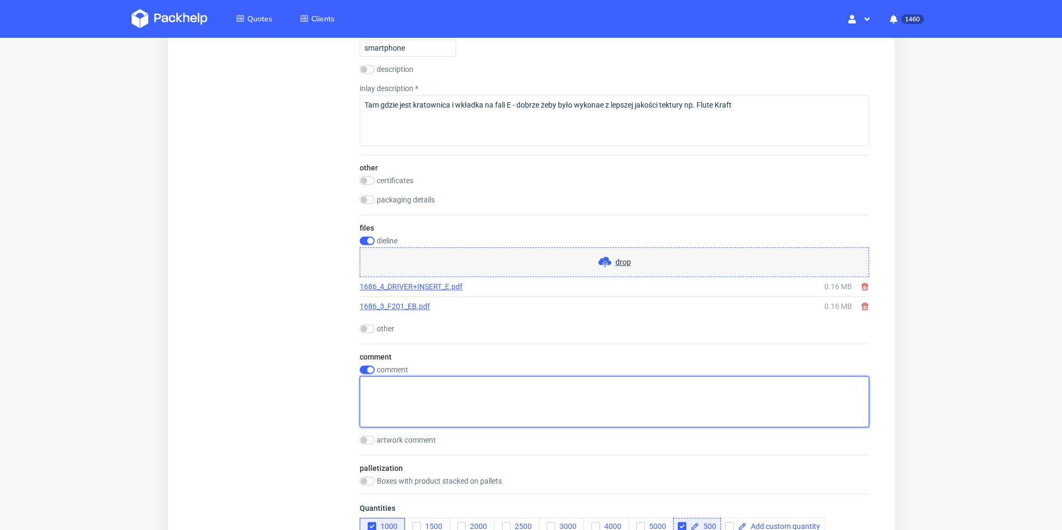
click at [386, 394] on textarea at bounding box center [613, 401] width 509 height 51
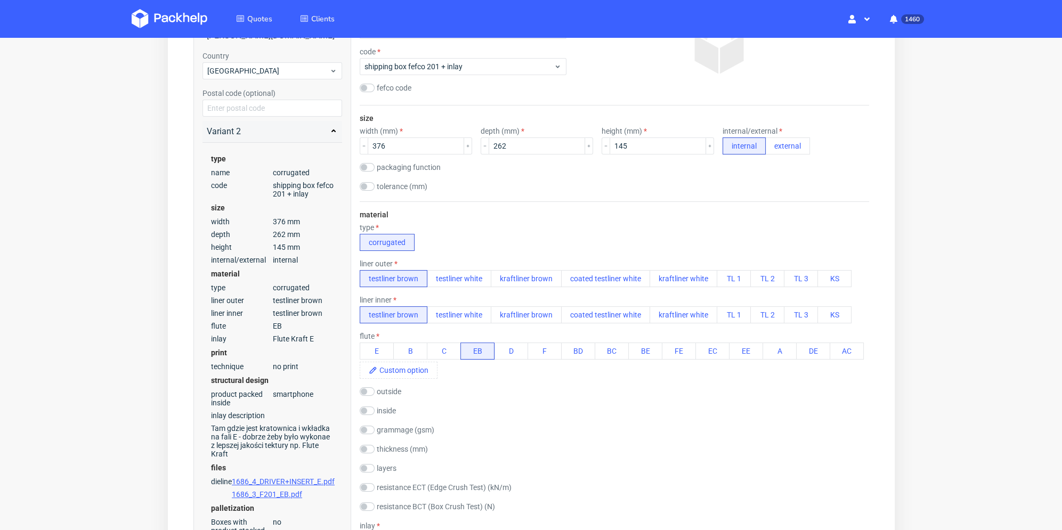
scroll to position [0, 0]
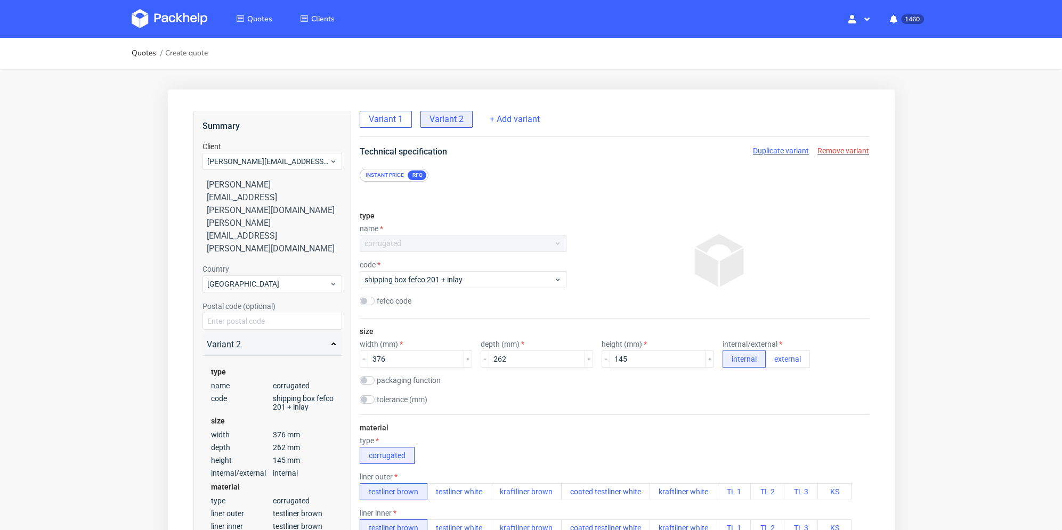
type textarea "Prośba o wycene na podstawie siatek"
click at [386, 120] on span "Variant 1" at bounding box center [385, 119] width 34 height 12
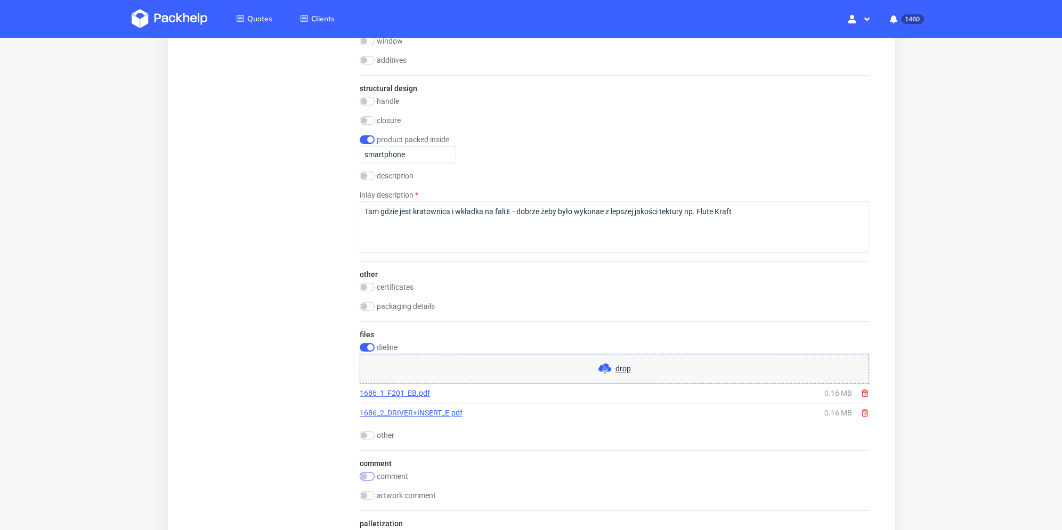
scroll to position [1012, 0]
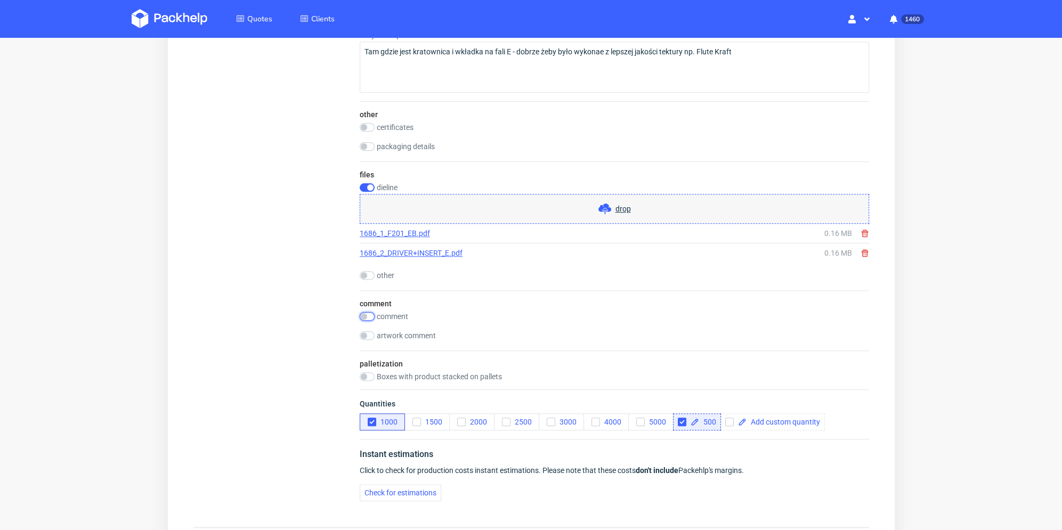
click at [363, 316] on input "checkbox" at bounding box center [366, 316] width 15 height 9
checkbox input "true"
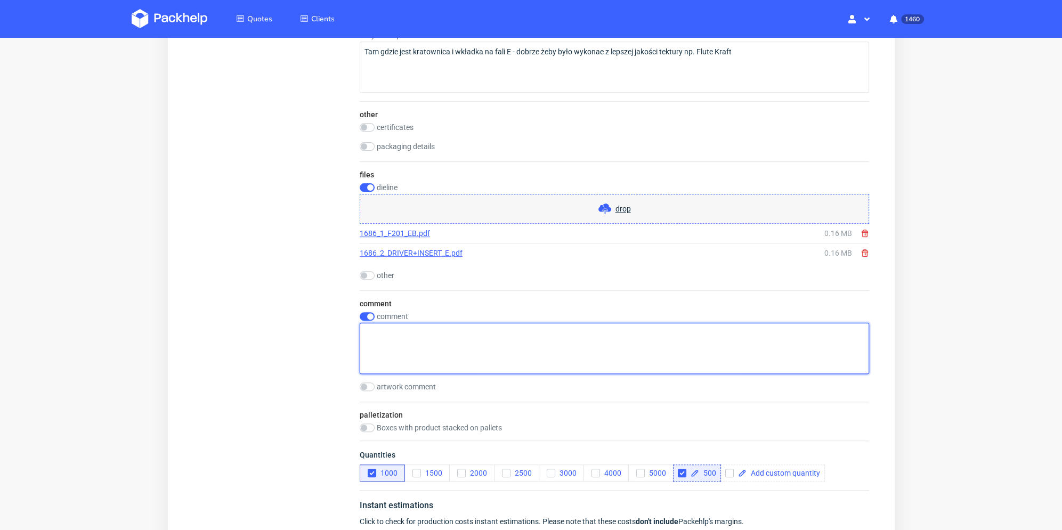
click at [429, 342] on textarea at bounding box center [613, 348] width 509 height 51
paste textarea "Prośba o wycene na podstawie siatek"
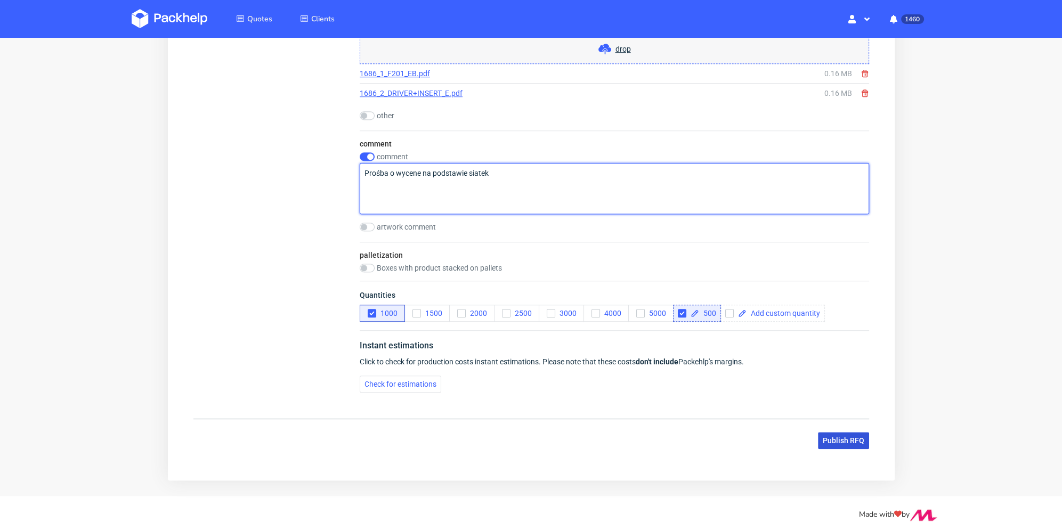
type textarea "Prośba o wycene na podstawie siatek"
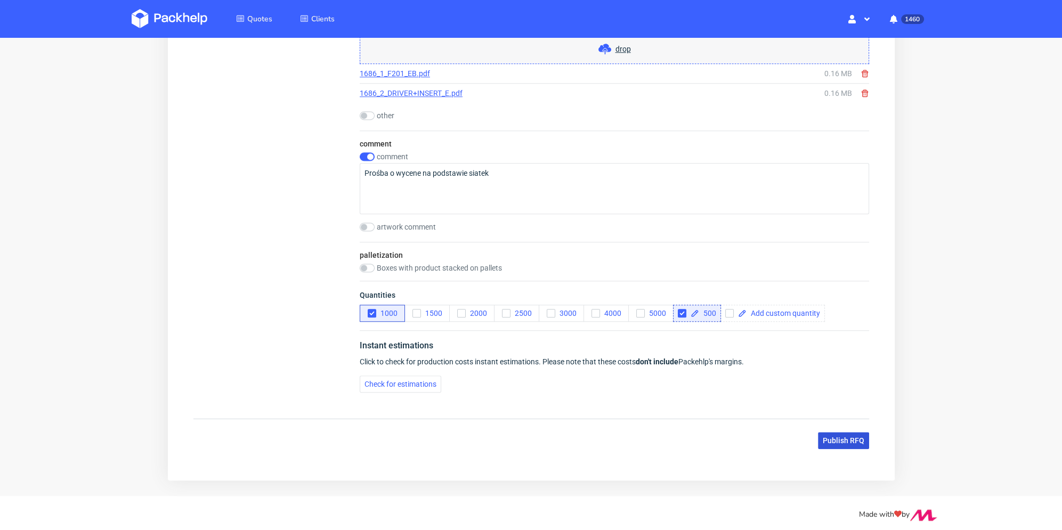
click at [849, 442] on span "Publish RFQ" at bounding box center [843, 440] width 42 height 7
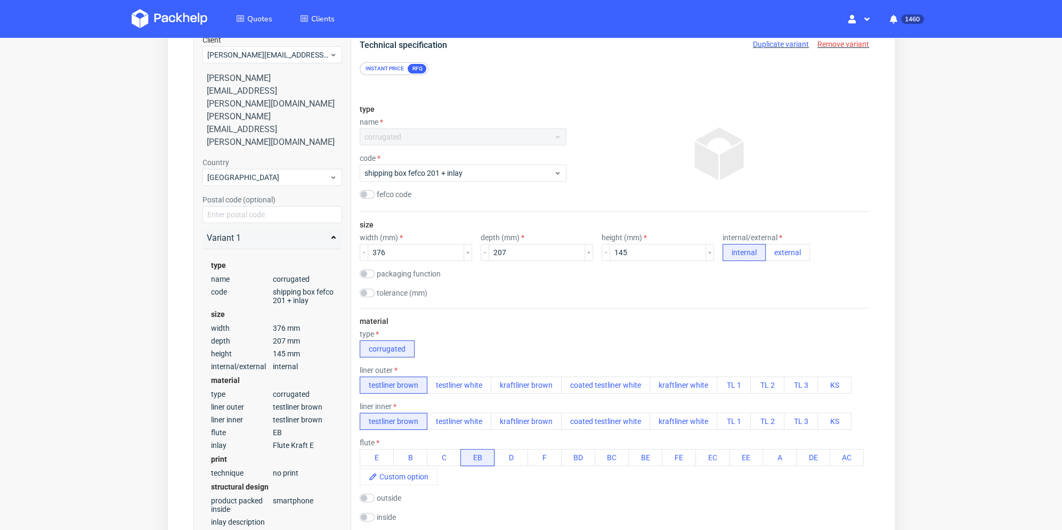
scroll to position [0, 0]
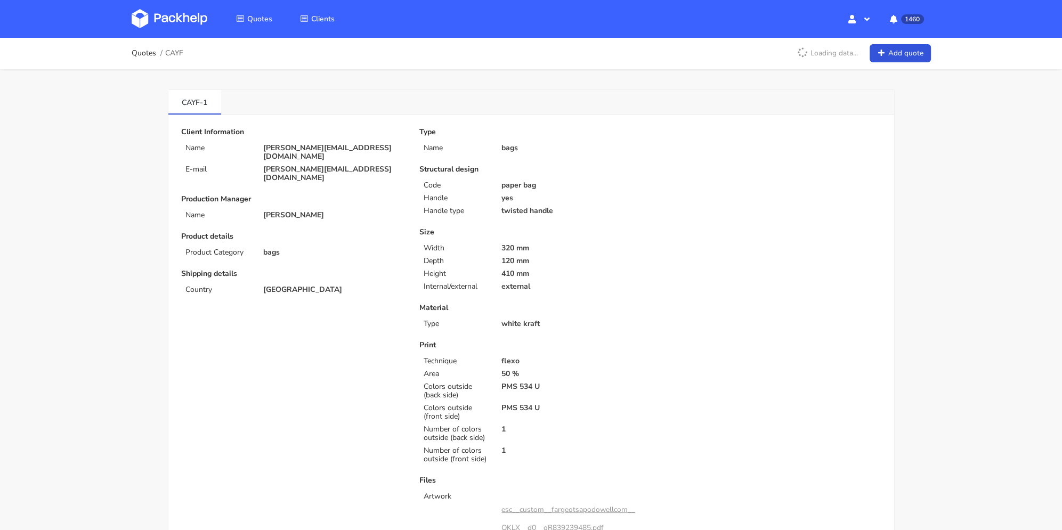
scroll to position [373, 0]
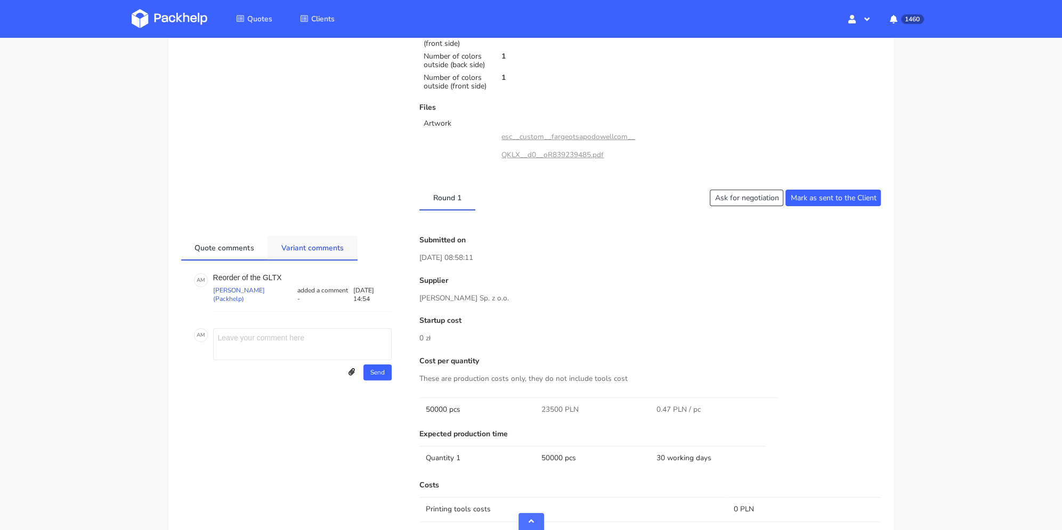
click at [304, 236] on link "Variant comments" at bounding box center [312, 247] width 90 height 23
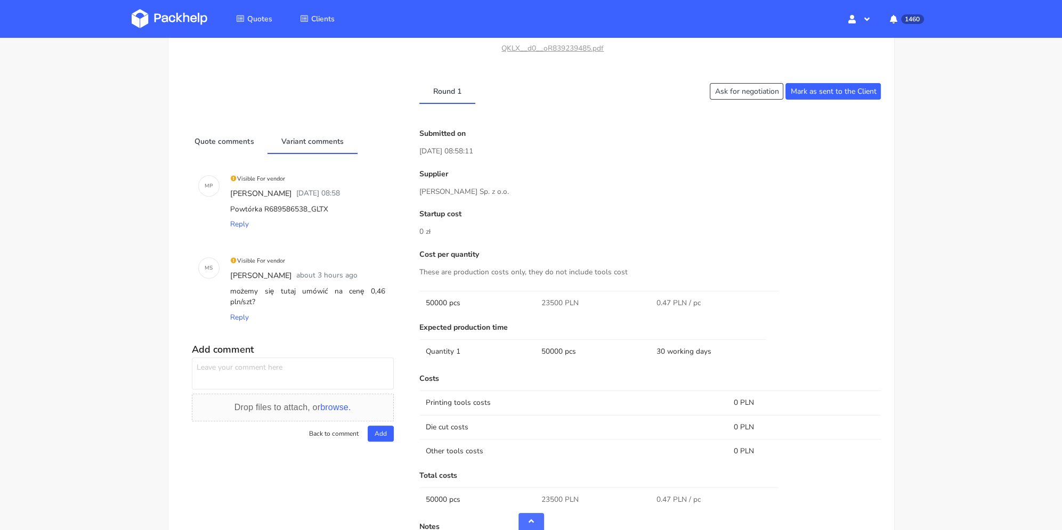
scroll to position [266, 0]
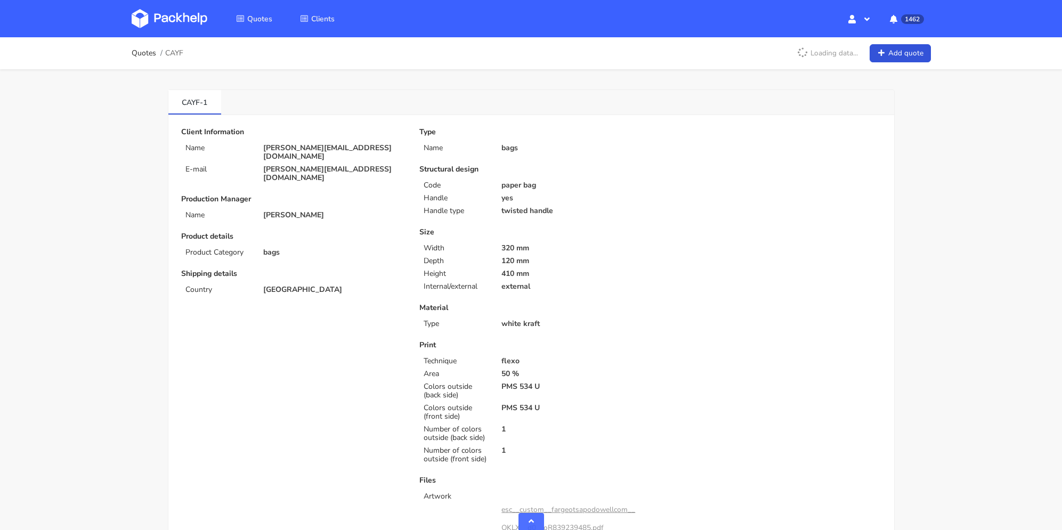
scroll to position [373, 0]
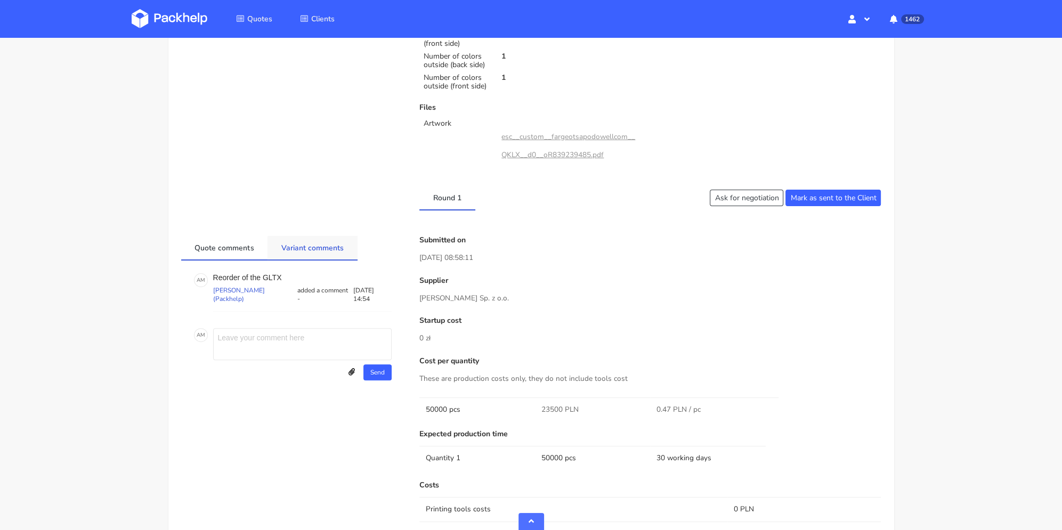
click at [311, 255] on link "Variant comments" at bounding box center [312, 247] width 90 height 23
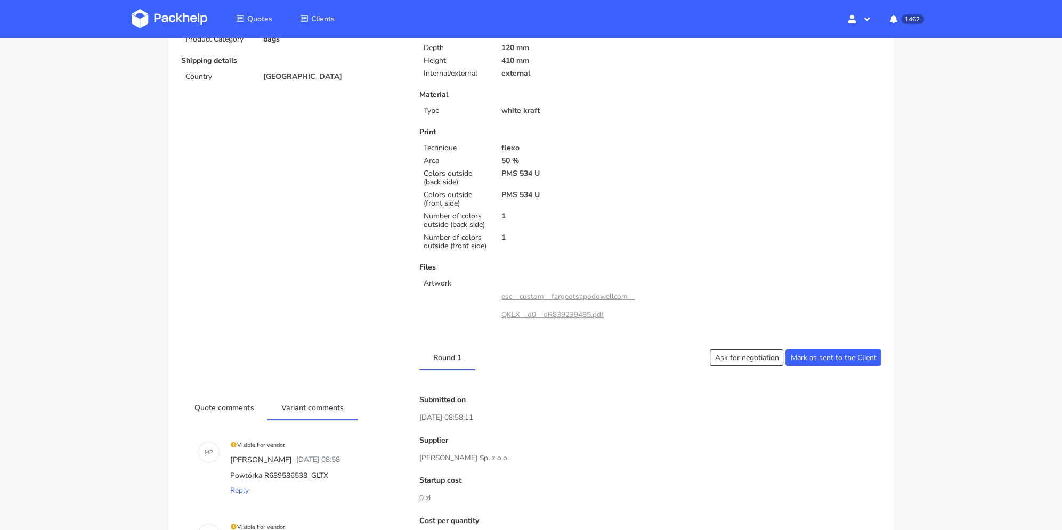
scroll to position [0, 0]
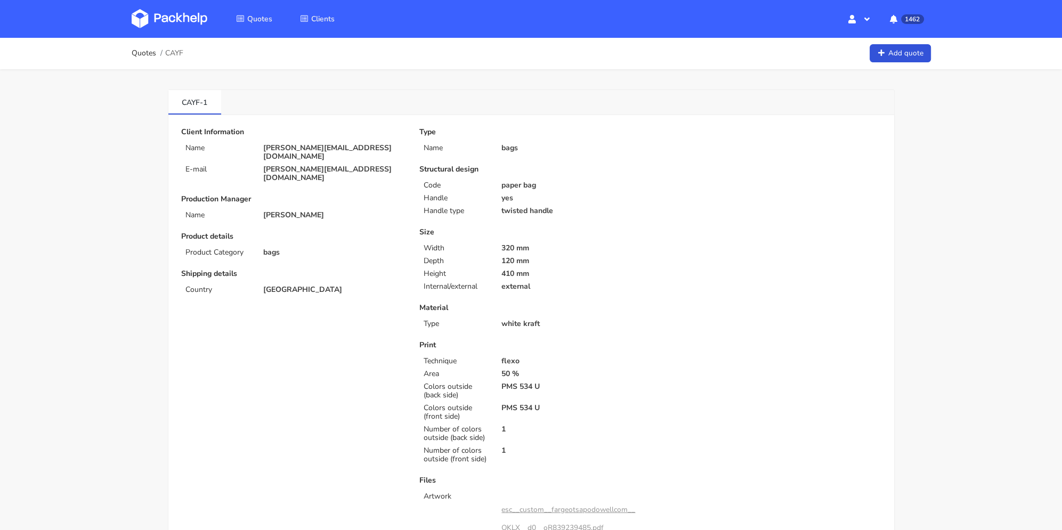
click at [560, 228] on p "Size" at bounding box center [530, 232] width 223 height 9
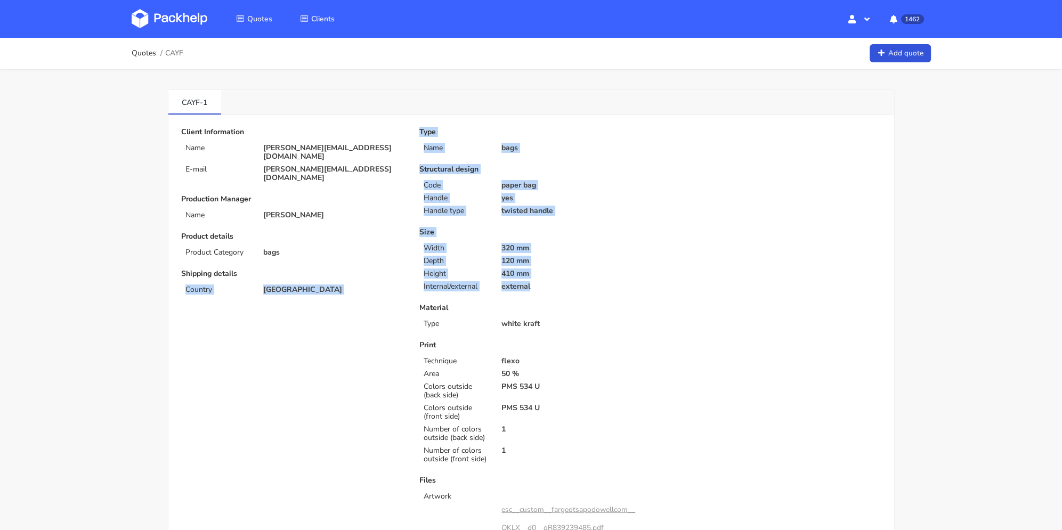
drag, startPoint x: 528, startPoint y: 277, endPoint x: 404, endPoint y: 253, distance: 125.9
click at [404, 253] on div "Client Information Name [PERSON_NAME][EMAIL_ADDRESS][DOMAIN_NAME] E-mail [PERSO…" at bounding box center [531, 339] width 715 height 422
click at [410, 252] on div "Client Information Name [PERSON_NAME][EMAIL_ADDRESS][DOMAIN_NAME] E-mail [PERSO…" at bounding box center [293, 339] width 238 height 422
click at [422, 250] on div "Width" at bounding box center [455, 248] width 78 height 9
click at [422, 248] on div "Width" at bounding box center [455, 248] width 78 height 9
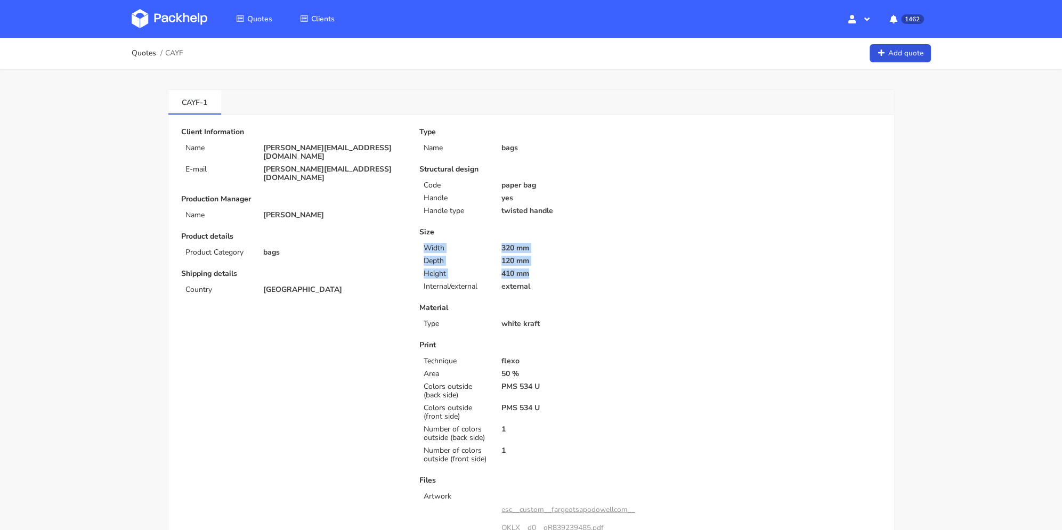
drag, startPoint x: 434, startPoint y: 248, endPoint x: 541, endPoint y: 271, distance: 109.5
click at [541, 271] on div "Size Width 320 mm Depth 120 mm Height 410 mm Internal/external external" at bounding box center [530, 259] width 223 height 63
click at [541, 272] on p "410 mm" at bounding box center [571, 274] width 141 height 9
click at [527, 275] on p "410 mm" at bounding box center [571, 274] width 141 height 9
drag, startPoint x: 528, startPoint y: 273, endPoint x: 420, endPoint y: 249, distance: 110.2
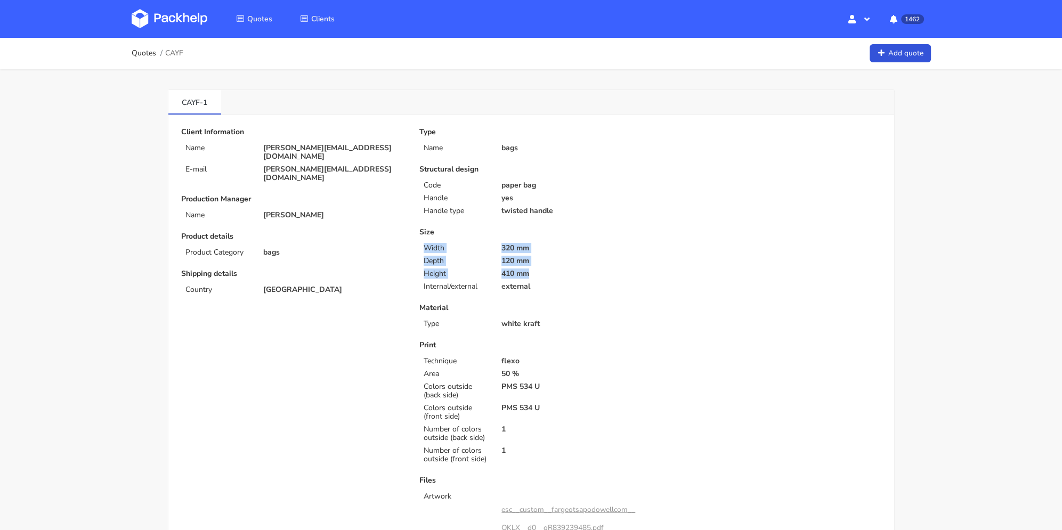
click at [420, 249] on div "Size Width 320 mm Depth 120 mm Height 410 mm Internal/external external" at bounding box center [530, 259] width 223 height 63
click at [421, 249] on div "Width" at bounding box center [455, 248] width 78 height 9
drag, startPoint x: 423, startPoint y: 247, endPoint x: 543, endPoint y: 272, distance: 122.5
click at [543, 272] on div "Size Width 320 mm Depth 120 mm Height 410 mm Internal/external external" at bounding box center [530, 259] width 223 height 63
click at [543, 272] on p "410 mm" at bounding box center [571, 274] width 141 height 9
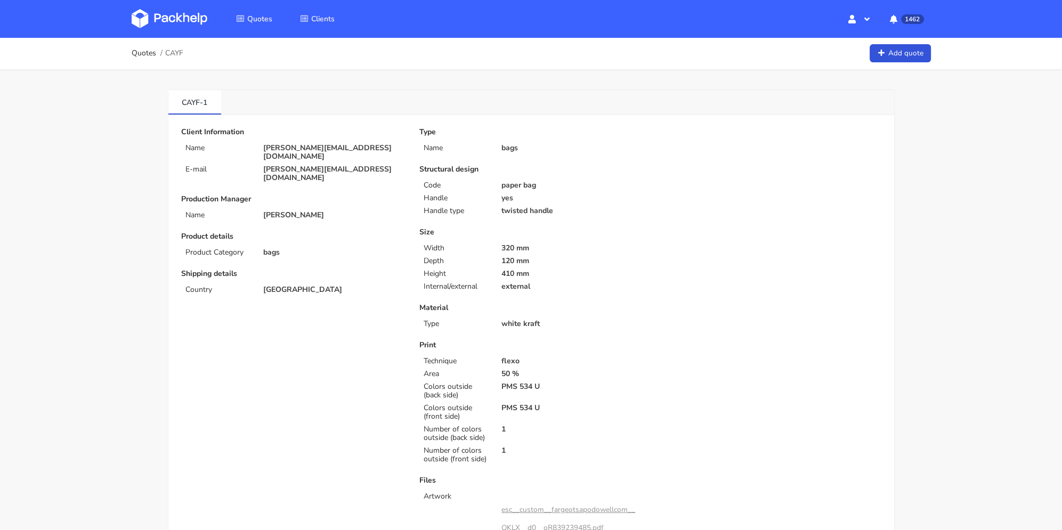
click at [542, 349] on div "Print Technique flexo Area 50 % Colors outside (back side) PMS 534 U Colors out…" at bounding box center [530, 402] width 223 height 123
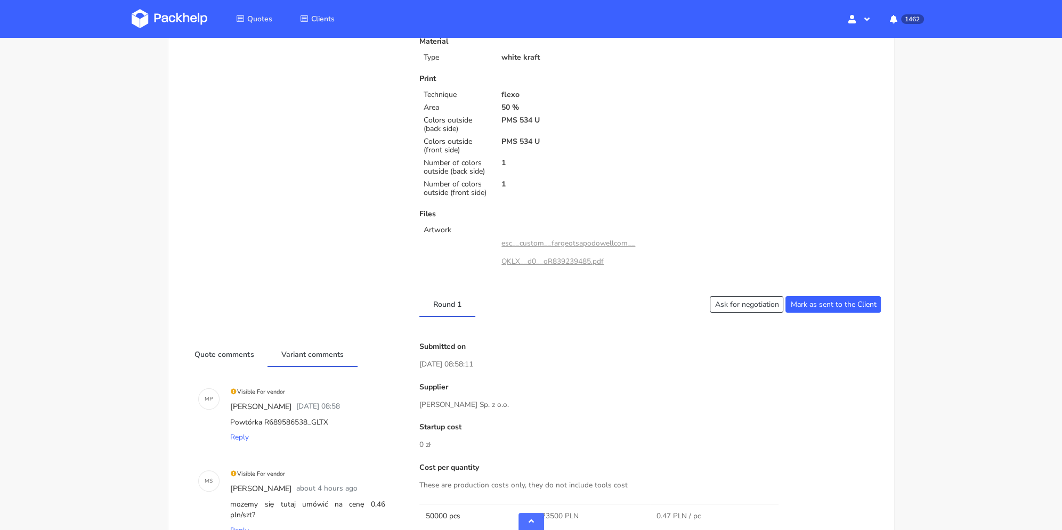
scroll to position [373, 0]
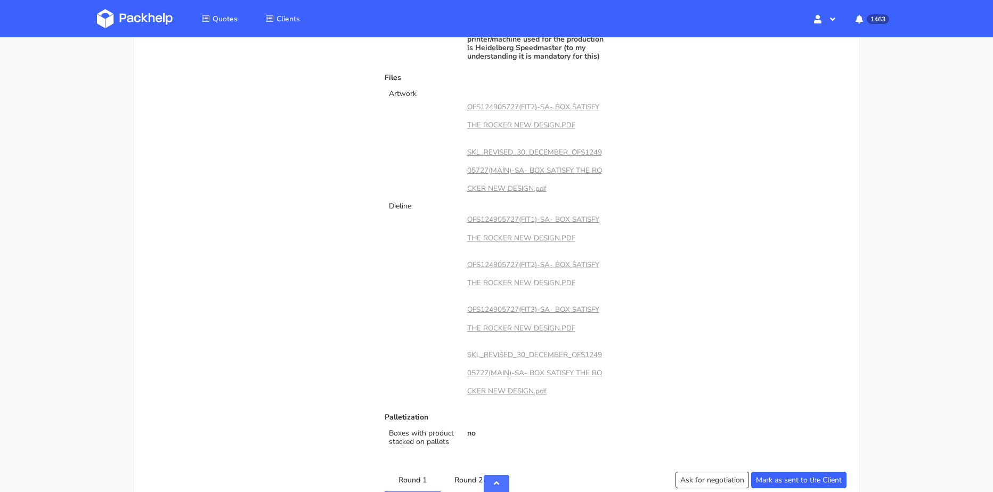
scroll to position [905, 0]
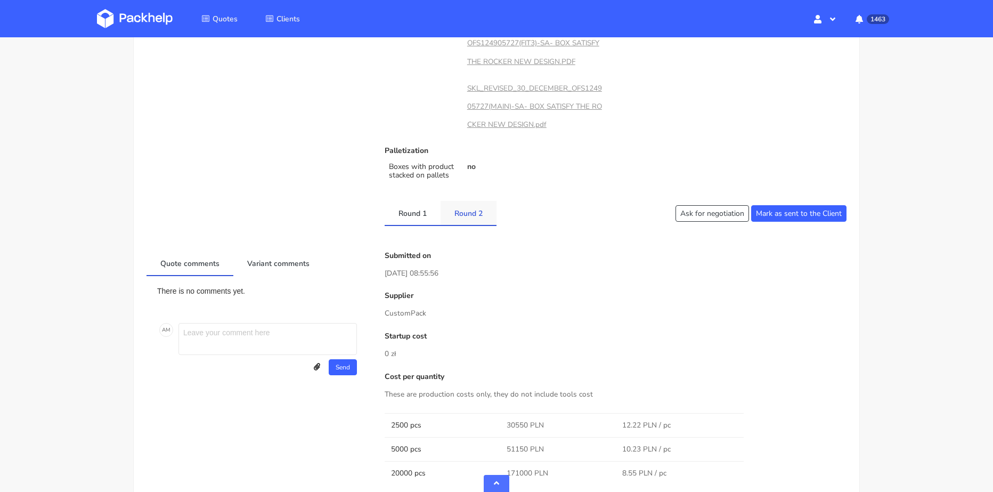
click at [476, 218] on link "Round 2" at bounding box center [468, 212] width 56 height 23
click at [422, 217] on link "Round 1" at bounding box center [413, 212] width 56 height 23
click at [470, 219] on link "Round 2" at bounding box center [468, 212] width 56 height 23
click at [422, 220] on link "Round 1" at bounding box center [413, 212] width 56 height 23
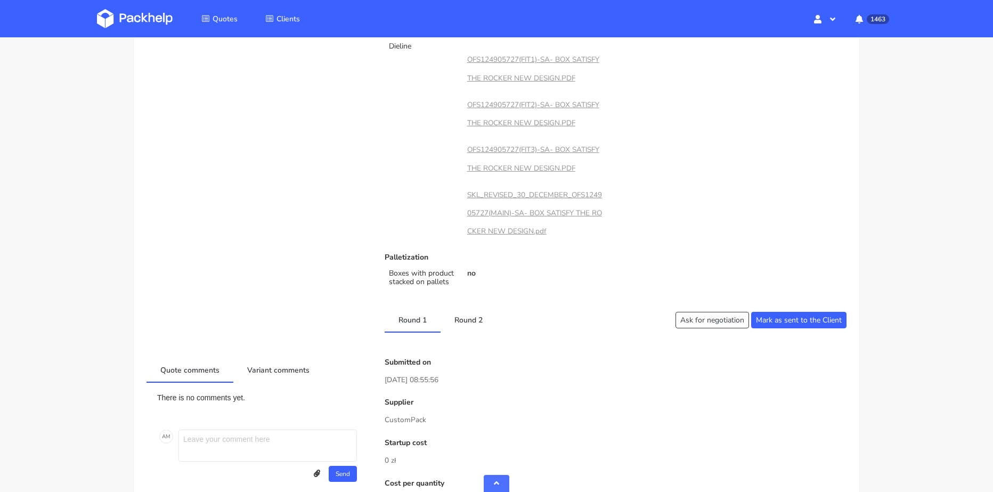
scroll to position [1065, 0]
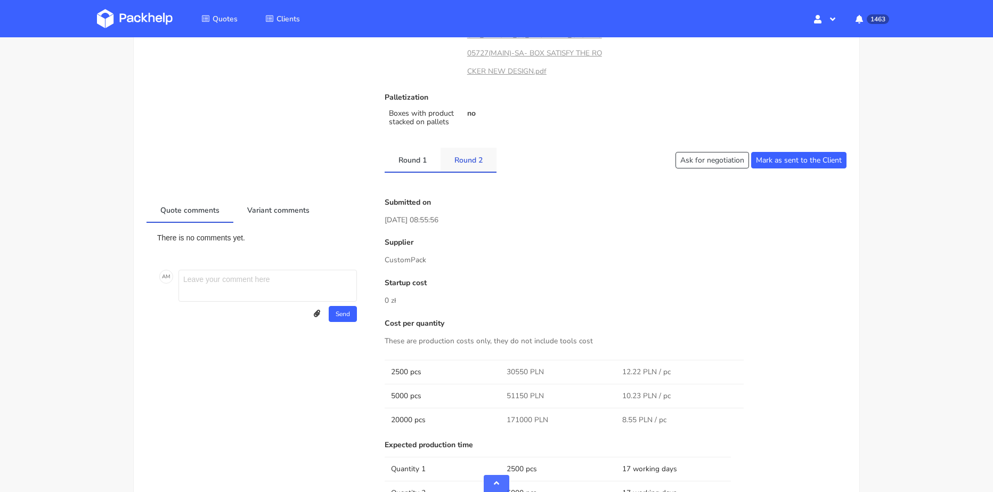
click at [464, 150] on link "Round 2" at bounding box center [468, 159] width 56 height 23
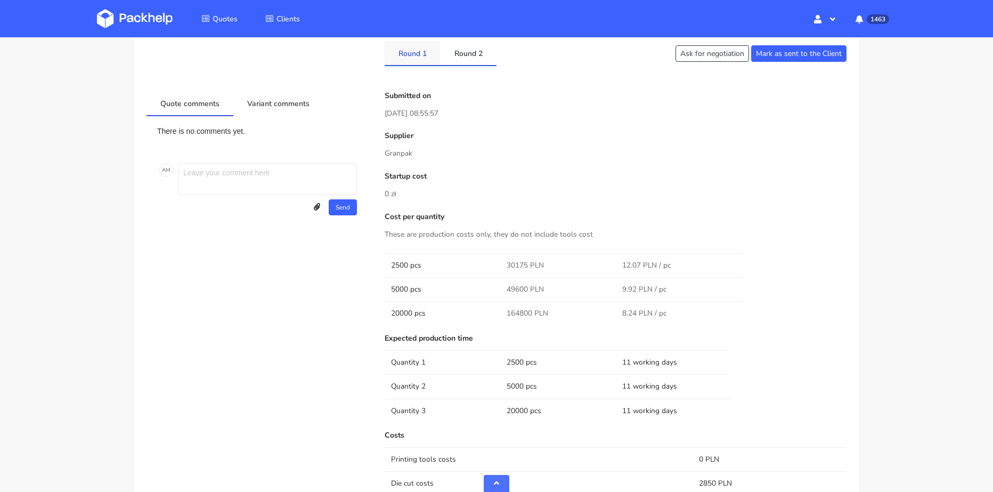
scroll to position [959, 0]
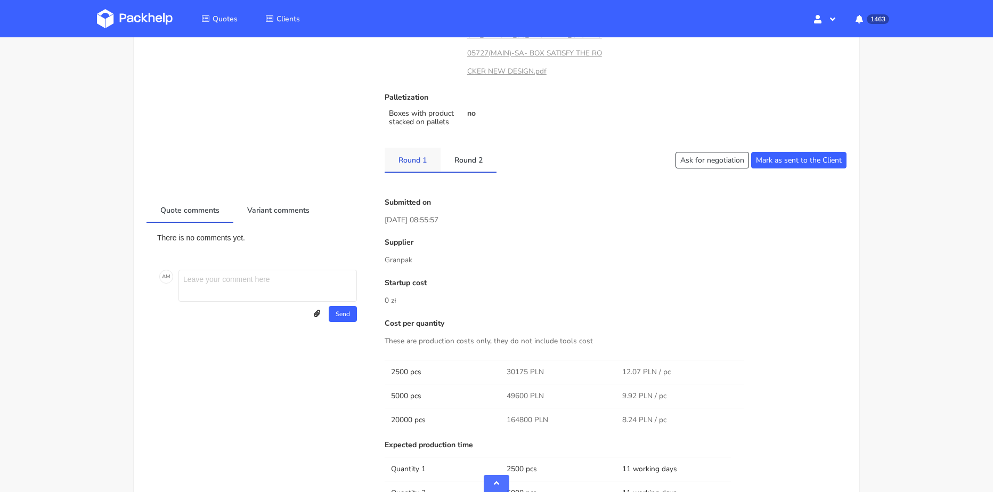
click at [422, 161] on link "Round 1" at bounding box center [413, 159] width 56 height 23
click at [469, 158] on link "Round 2" at bounding box center [468, 159] width 56 height 23
click at [424, 160] on link "Round 1" at bounding box center [413, 159] width 56 height 23
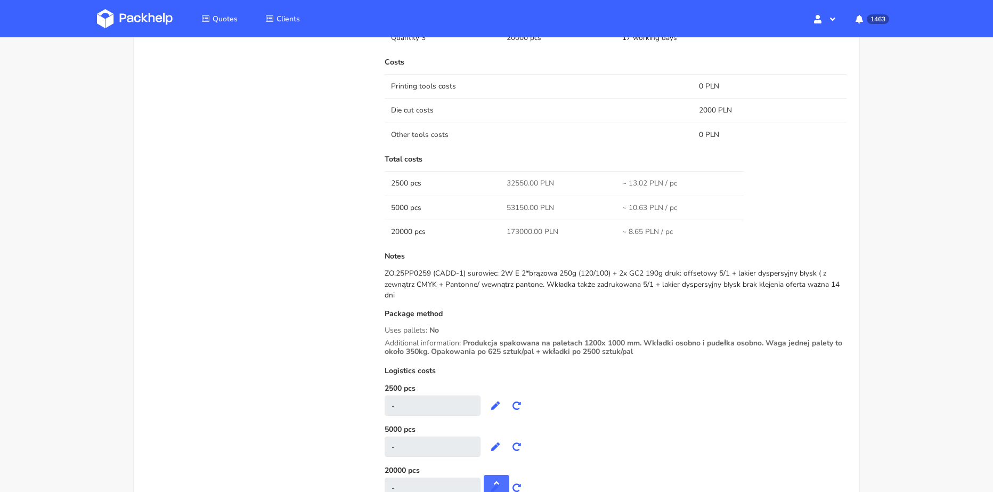
scroll to position [1491, 0]
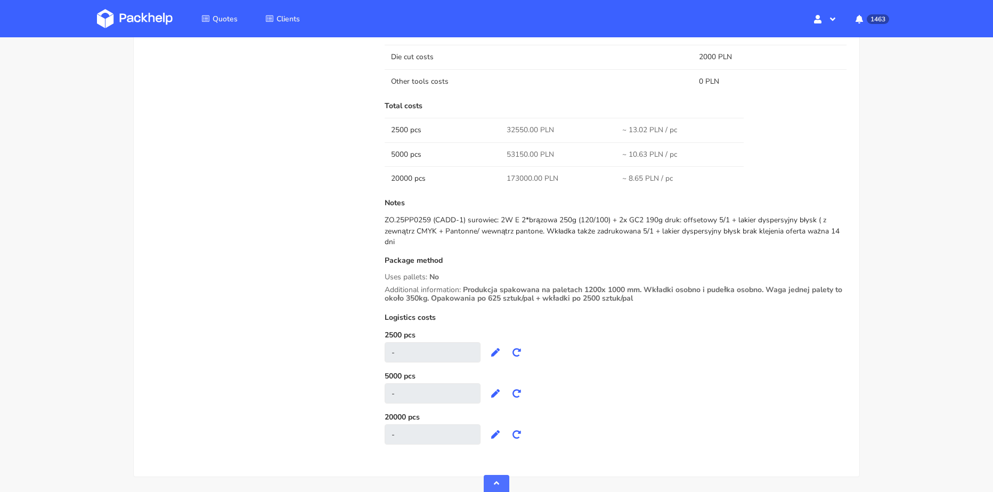
drag, startPoint x: 463, startPoint y: 283, endPoint x: 649, endPoint y: 293, distance: 186.2
click at [649, 293] on span "Produkcja spakowana na paletach 1200x 1000 mm. Wkładki osobno i pudełka osobno.…" at bounding box center [614, 297] width 458 height 27
copy span "Produkcja spakowana na paletach 1200x 1000 mm. Wkładki osobno i pudełka osobno.…"
